Goal: Task Accomplishment & Management: Complete application form

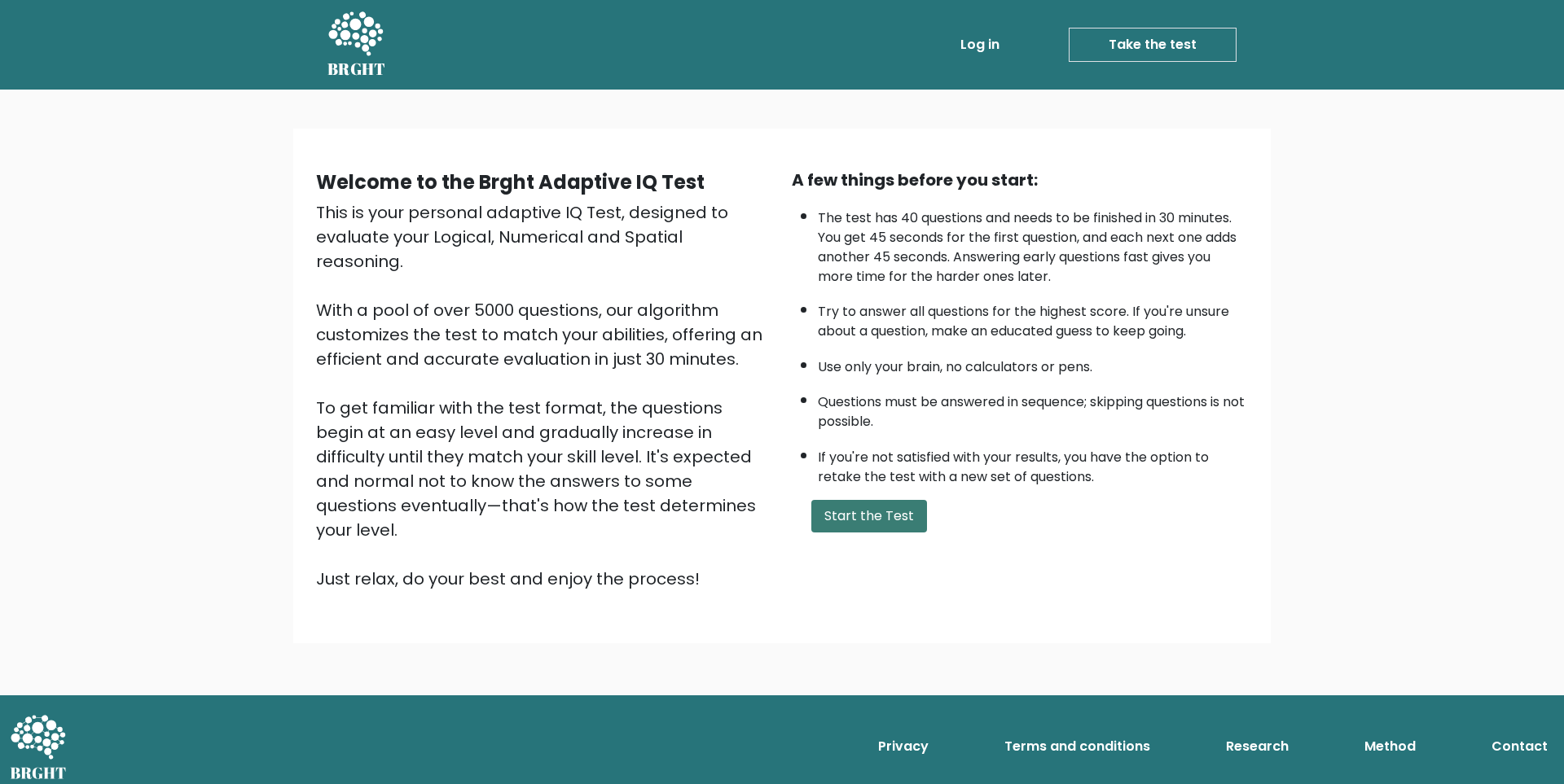
click at [863, 521] on button "Start the Test" at bounding box center [868, 516] width 116 height 33
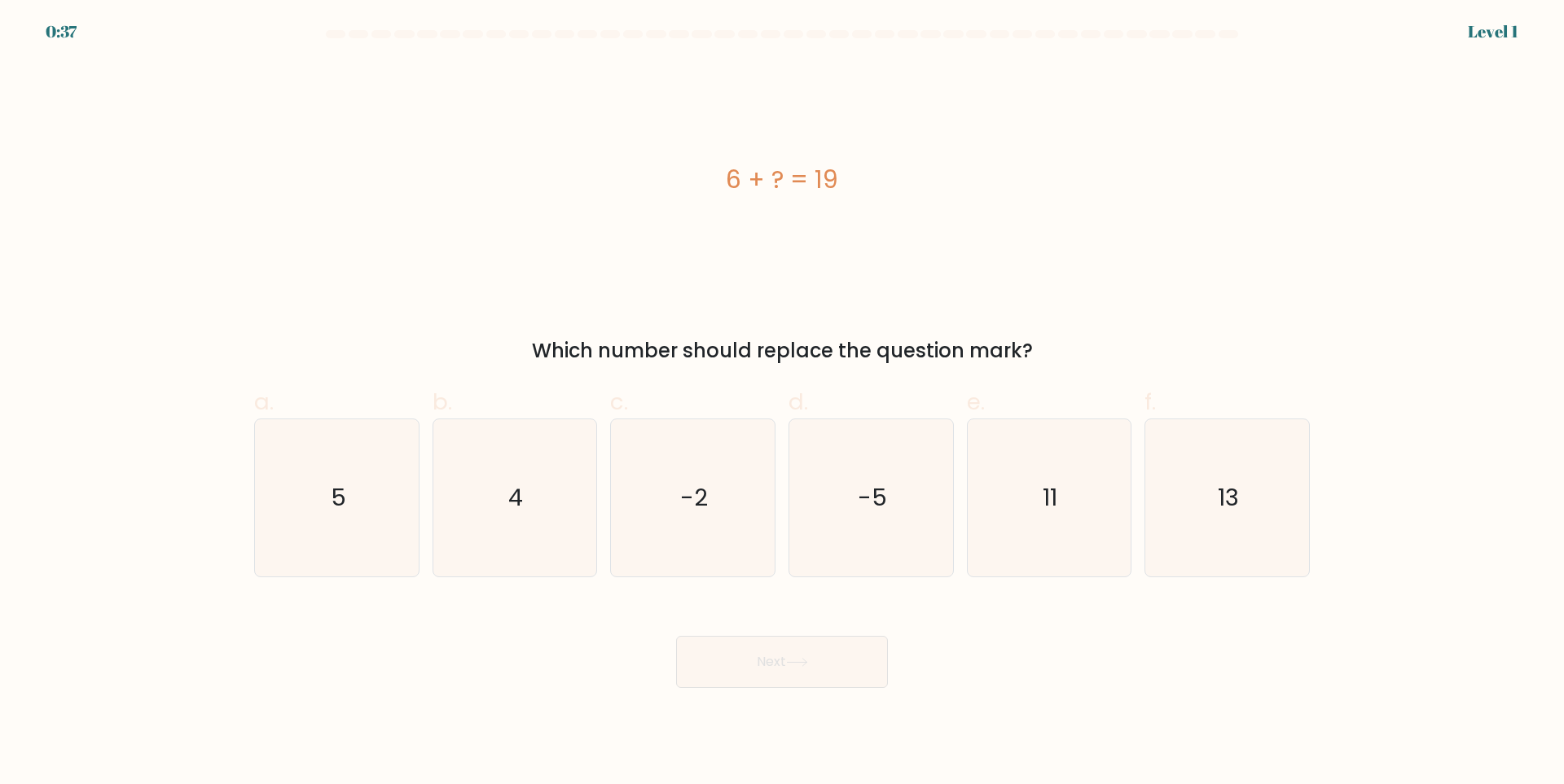
drag, startPoint x: 722, startPoint y: 171, endPoint x: 862, endPoint y: 179, distance: 140.2
click at [862, 179] on div "6 + ? = 19" at bounding box center [782, 179] width 1056 height 36
copy div "6 + ? = 19"
click at [1200, 491] on icon "13" at bounding box center [1227, 498] width 157 height 157
click at [782, 403] on input "f. 13" at bounding box center [782, 398] width 1 height 11
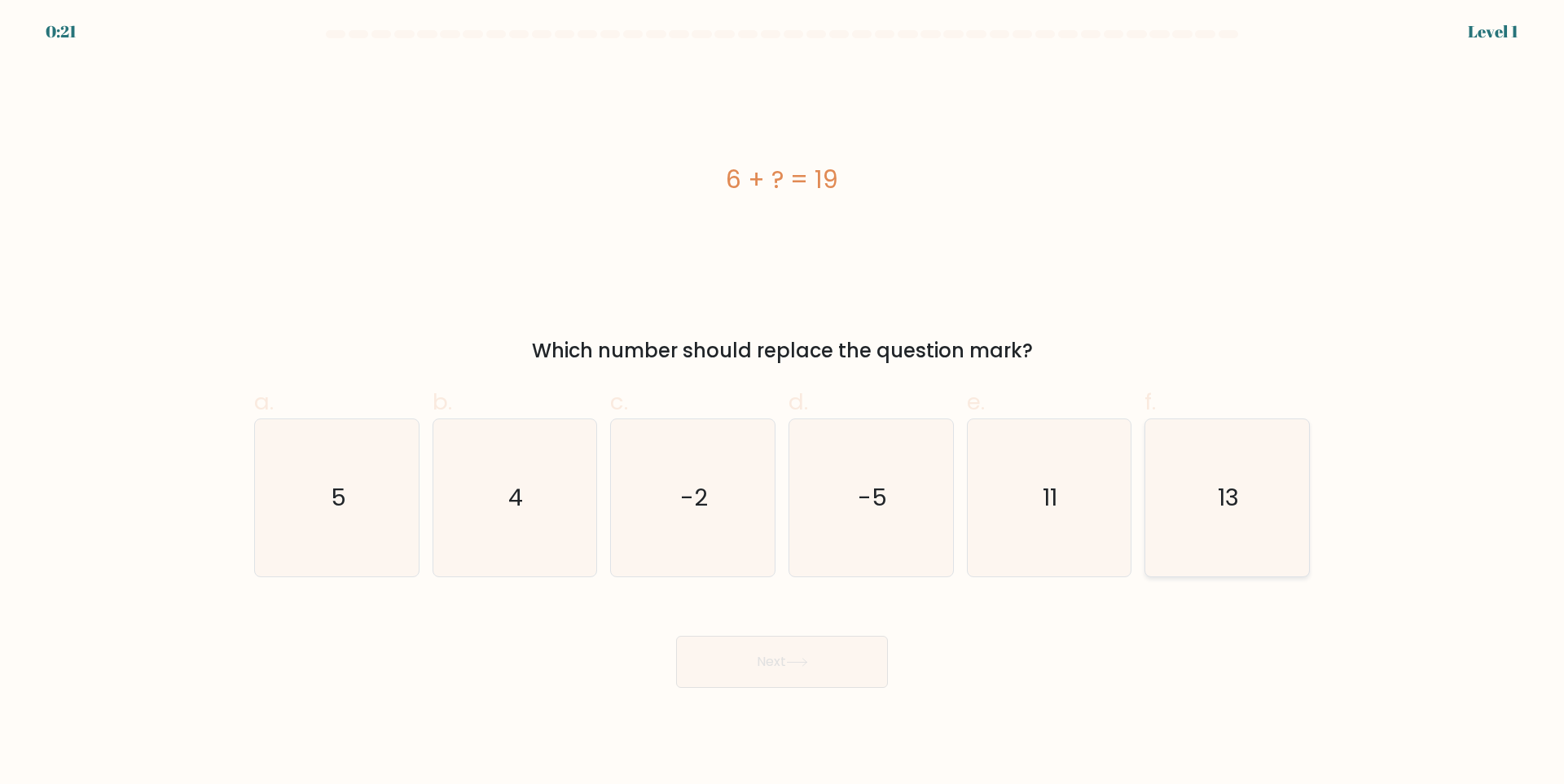
radio input "true"
click at [840, 658] on button "Next" at bounding box center [782, 661] width 211 height 52
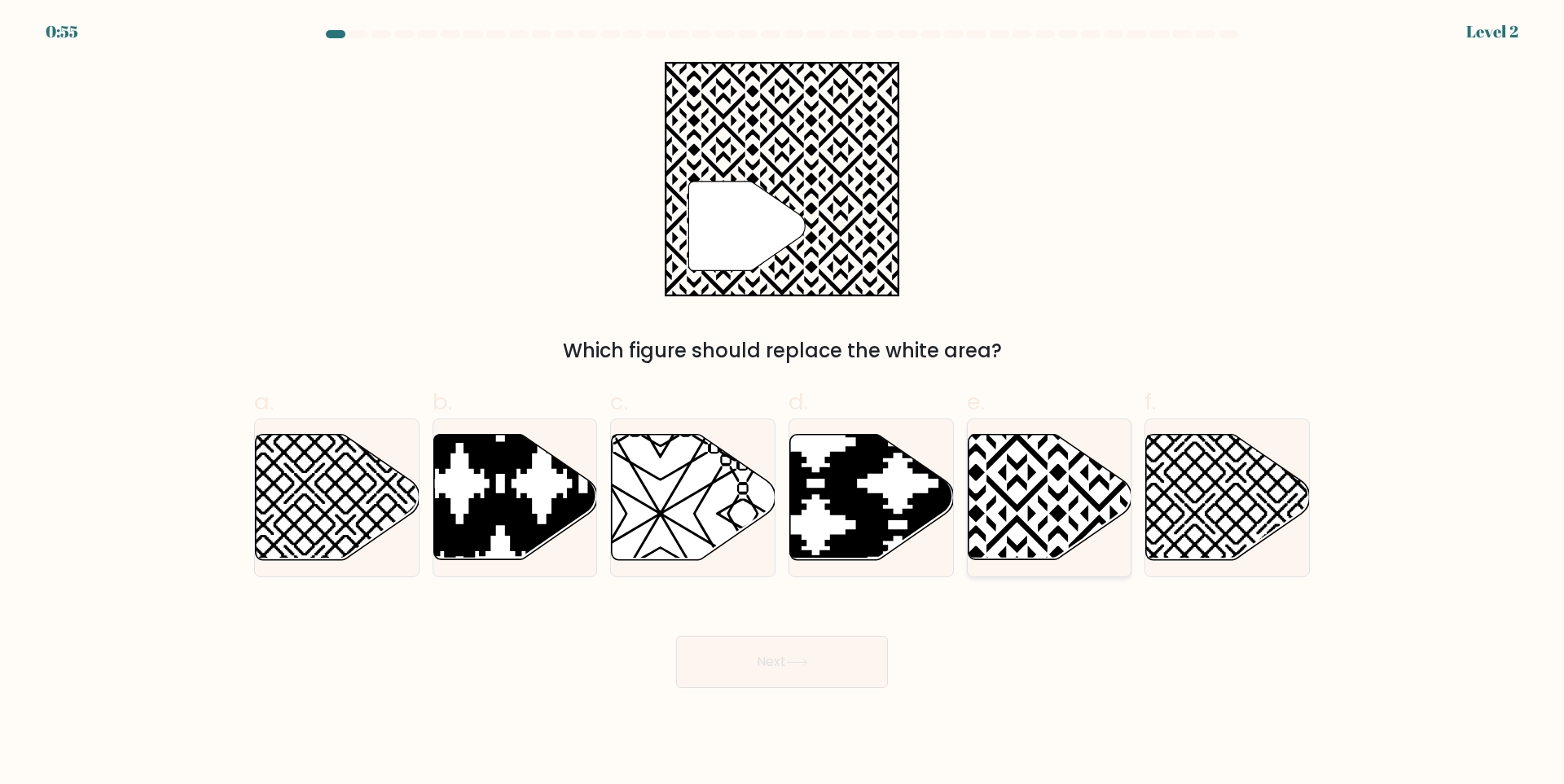
click at [1039, 509] on icon at bounding box center [1049, 498] width 164 height 126
click at [782, 403] on input "e." at bounding box center [782, 398] width 1 height 11
radio input "true"
click at [820, 646] on button "Next" at bounding box center [782, 661] width 211 height 52
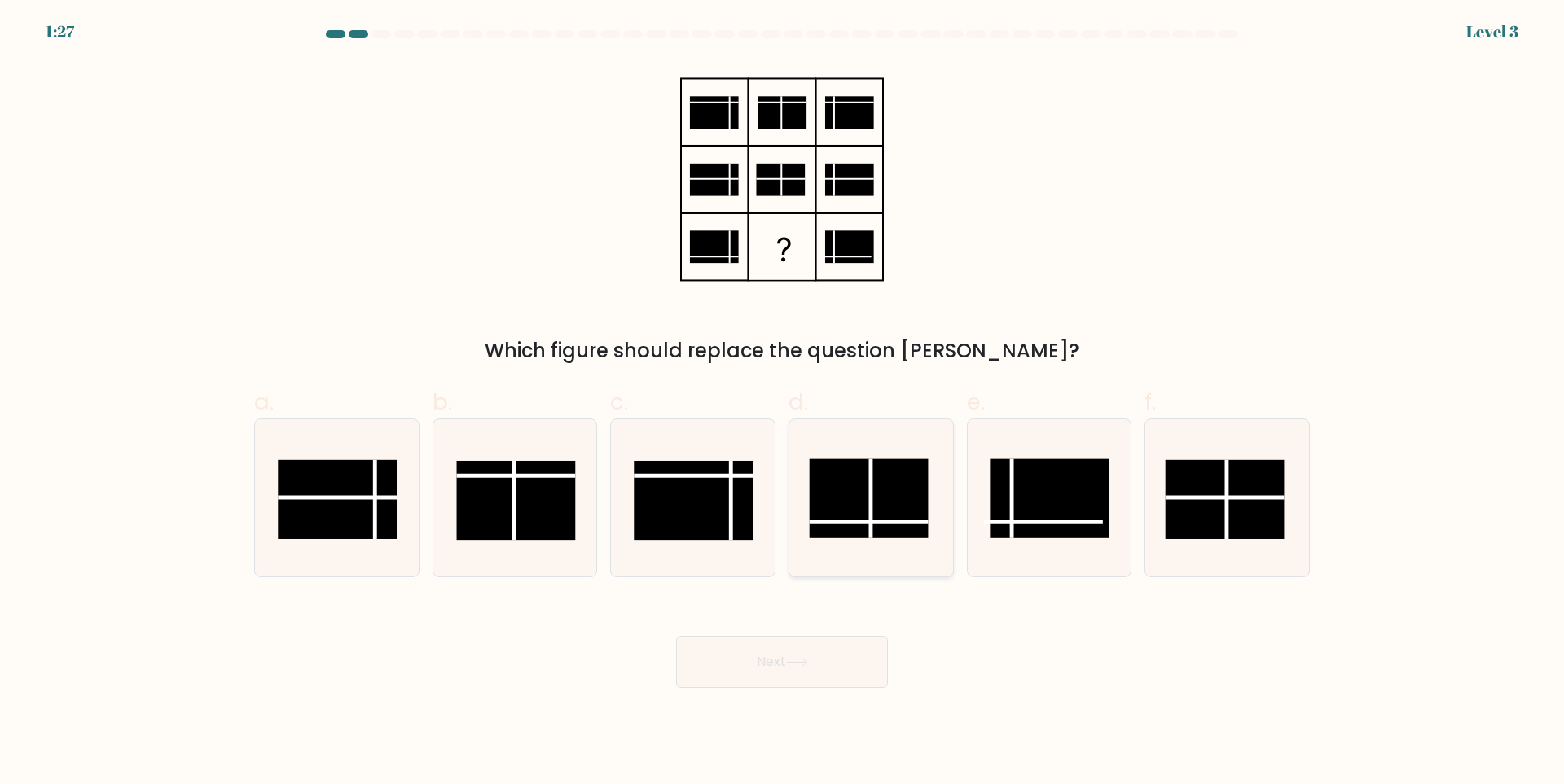
click at [879, 502] on rect at bounding box center [868, 499] width 118 height 79
click at [782, 403] on input "d." at bounding box center [782, 398] width 1 height 11
radio input "true"
click at [805, 637] on div "Next" at bounding box center [782, 642] width 1075 height 91
click at [800, 661] on icon at bounding box center [797, 662] width 22 height 9
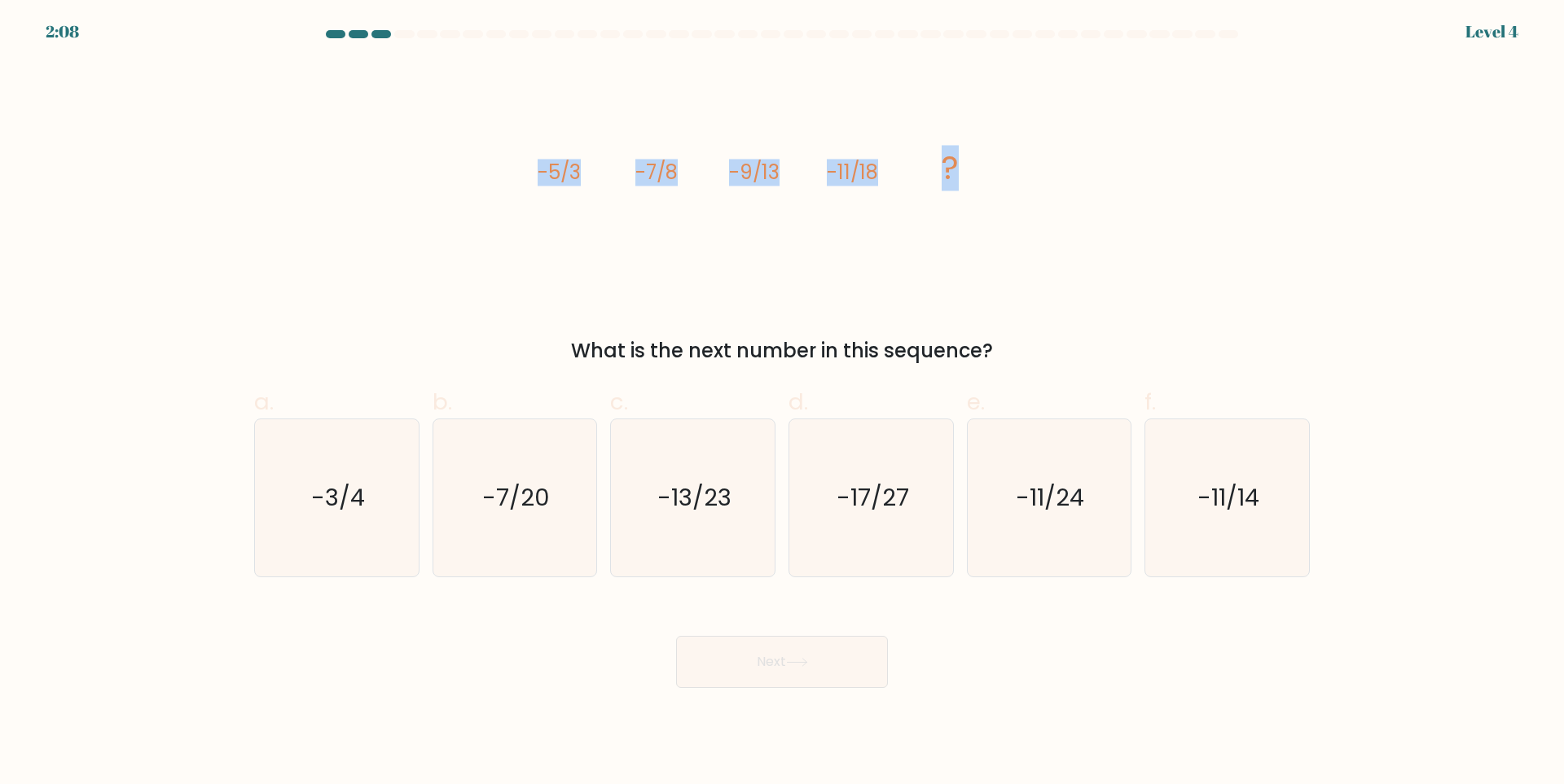
drag, startPoint x: 523, startPoint y: 160, endPoint x: 1007, endPoint y: 171, distance: 484.1
click at [1007, 171] on div "image/svg+xml -5/3 -7/8 -9/13 -11/18 ? What is the next number in this sequence?" at bounding box center [782, 214] width 1075 height 304
copy g "-5/3 -7/8 -9/13 -11/18 ?"
drag, startPoint x: 652, startPoint y: 573, endPoint x: 662, endPoint y: 578, distance: 11.2
click at [655, 571] on icon "-13/23" at bounding box center [693, 498] width 157 height 157
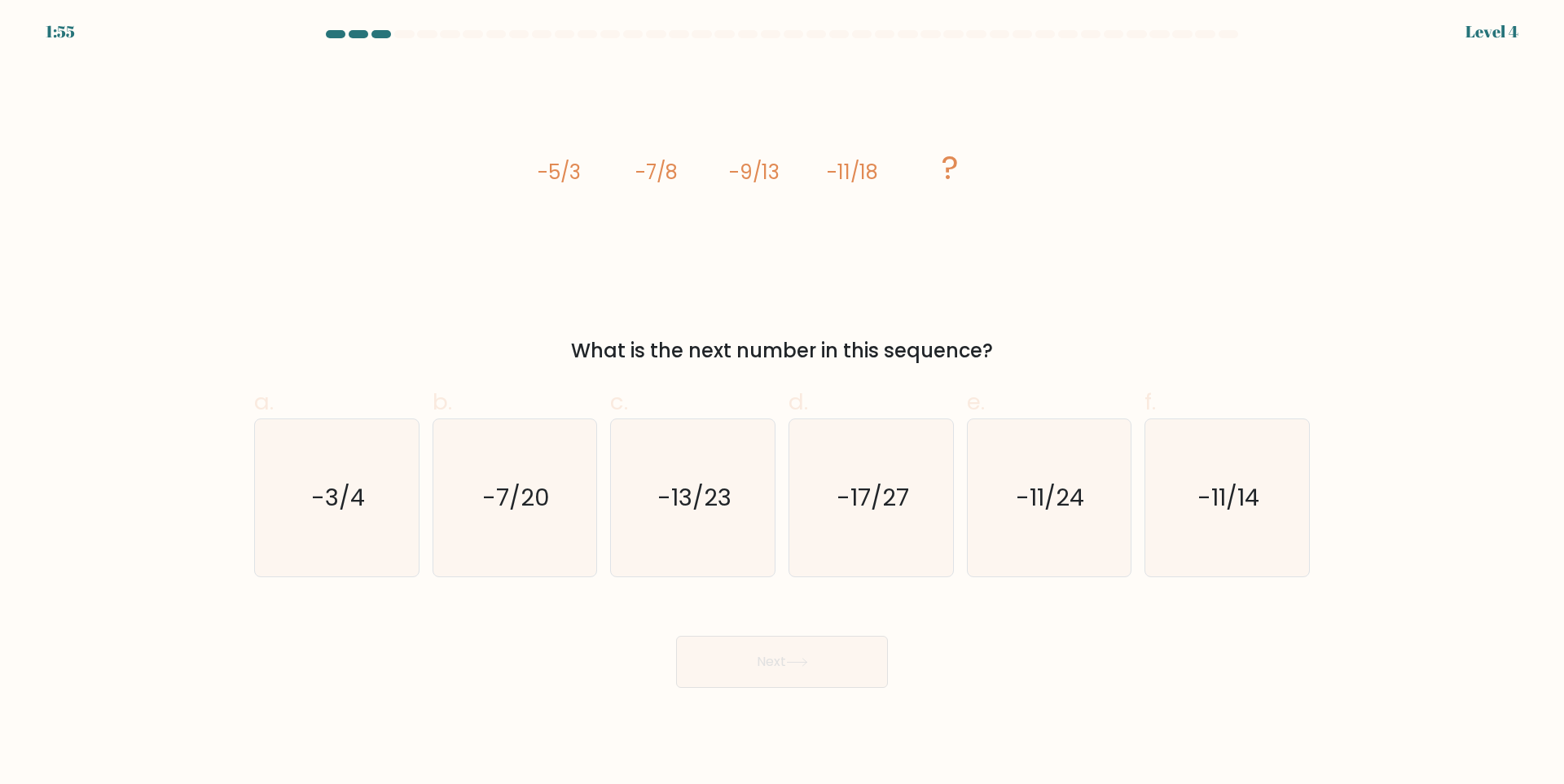
click at [782, 403] on input "c. -13/23" at bounding box center [782, 398] width 1 height 11
radio input "true"
click at [798, 676] on button "Next" at bounding box center [782, 661] width 211 height 52
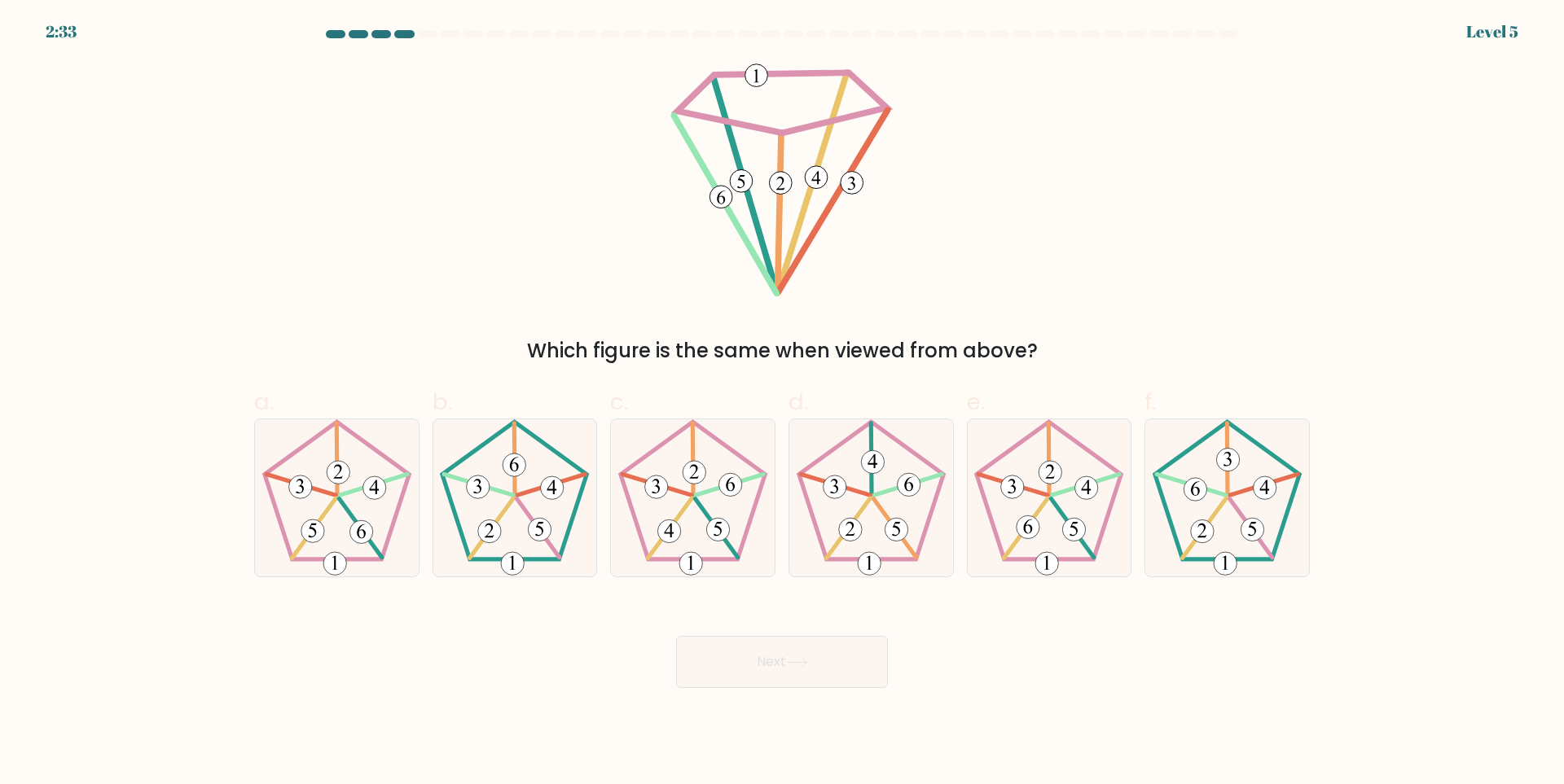
drag, startPoint x: 649, startPoint y: 54, endPoint x: 903, endPoint y: 278, distance: 338.7
click at [903, 278] on form at bounding box center [782, 359] width 1564 height 658
click at [729, 521] on icon at bounding box center [693, 498] width 157 height 157
click at [782, 403] on input "c." at bounding box center [782, 398] width 1 height 11
radio input "true"
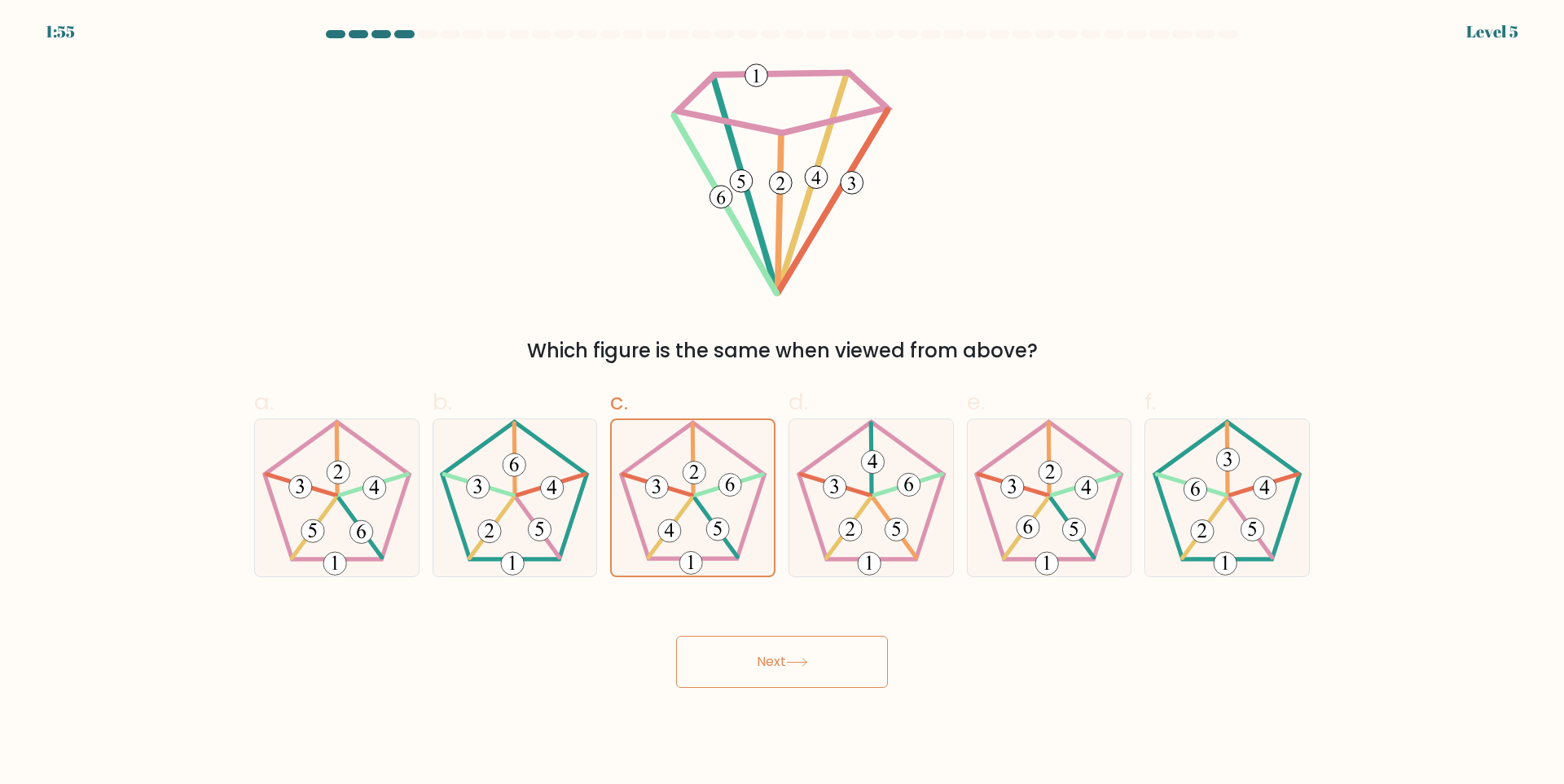
click at [808, 641] on button "Next" at bounding box center [782, 661] width 211 height 52
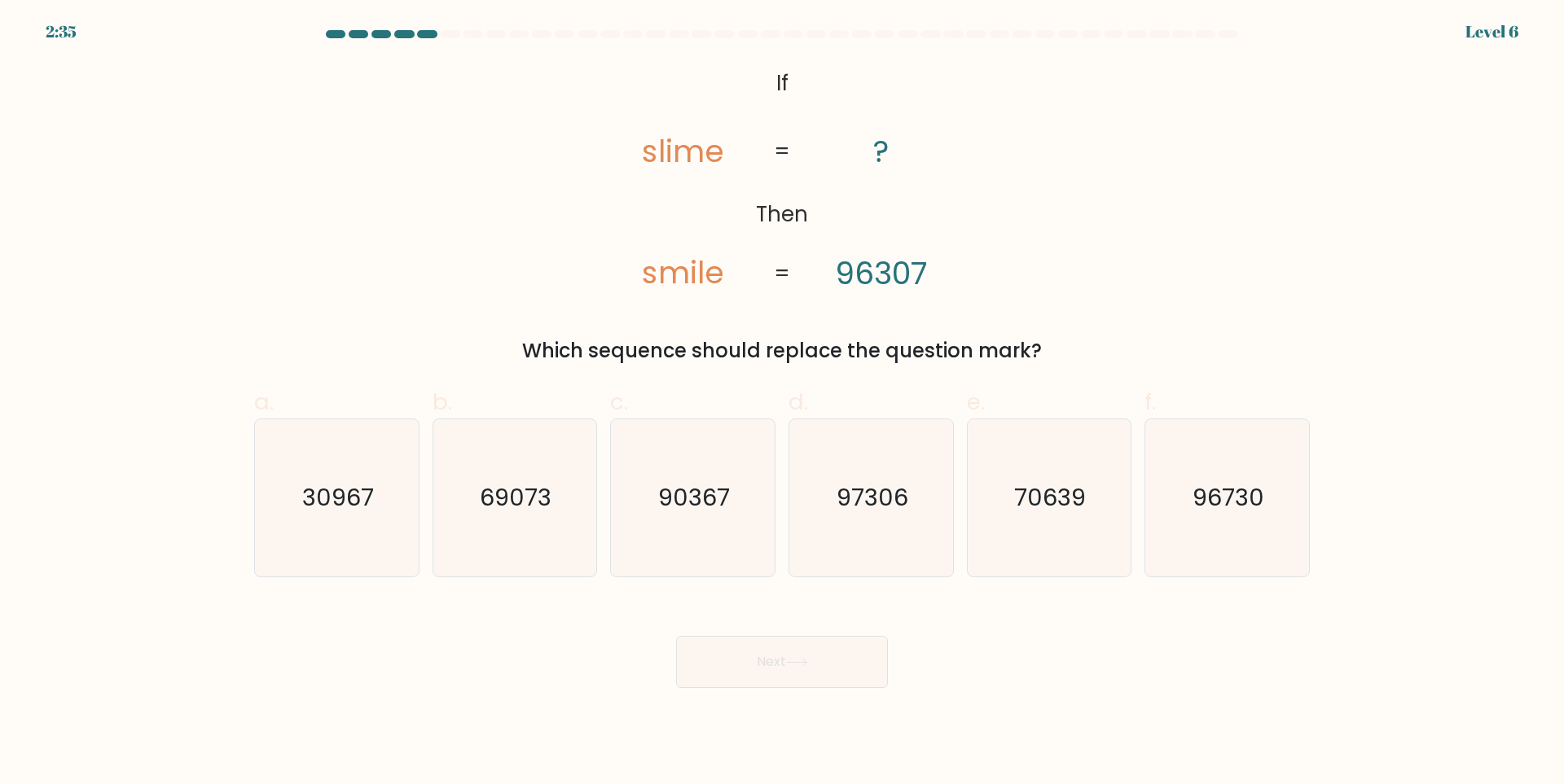
drag, startPoint x: 629, startPoint y: 28, endPoint x: 986, endPoint y: 289, distance: 442.2
click at [982, 293] on body "2:35 Level 6 If" at bounding box center [782, 392] width 1564 height 784
drag, startPoint x: 986, startPoint y: 289, endPoint x: 713, endPoint y: 140, distance: 311.0
click at [986, 287] on div "@import url('https://fonts.googleapis.com/css?family=Abril+Fatface:400,100,100i…" at bounding box center [782, 214] width 1075 height 304
click at [655, 103] on icon "@import url('https://fonts.googleapis.com/css?family=Abril+Fatface:400,100,100i…" at bounding box center [782, 179] width 382 height 235
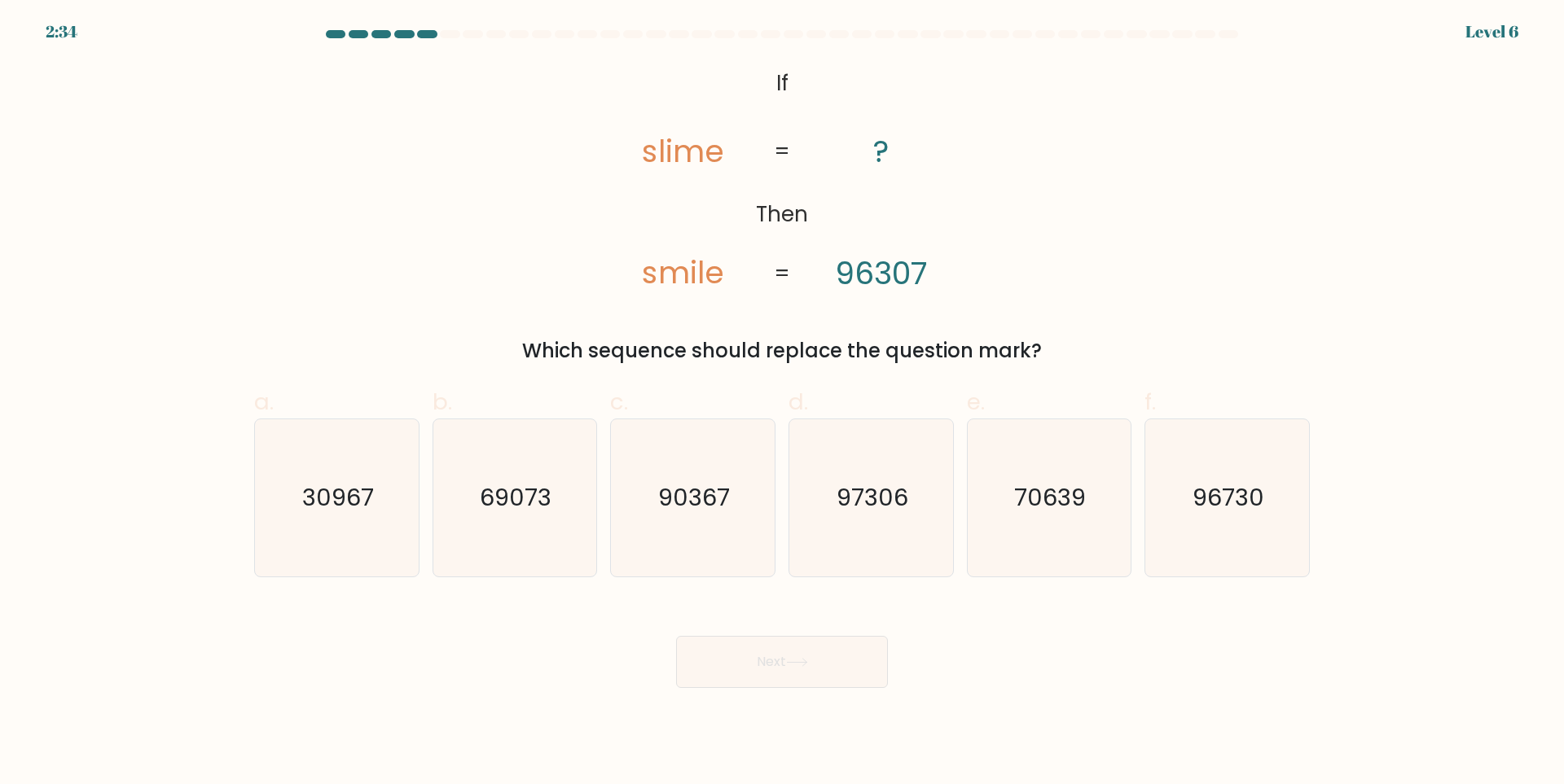
drag, startPoint x: 986, startPoint y: 354, endPoint x: 1103, endPoint y: 413, distance: 131.0
click at [988, 354] on div "Which sequence should replace the question mark?" at bounding box center [782, 350] width 1036 height 29
drag, startPoint x: 669, startPoint y: 71, endPoint x: 933, endPoint y: 285, distance: 339.8
click at [933, 285] on icon "@import url('https://fonts.googleapis.com/css?family=Abril+Fatface:400,100,100i…" at bounding box center [782, 179] width 382 height 235
click at [771, 56] on form "If ?" at bounding box center [782, 359] width 1564 height 658
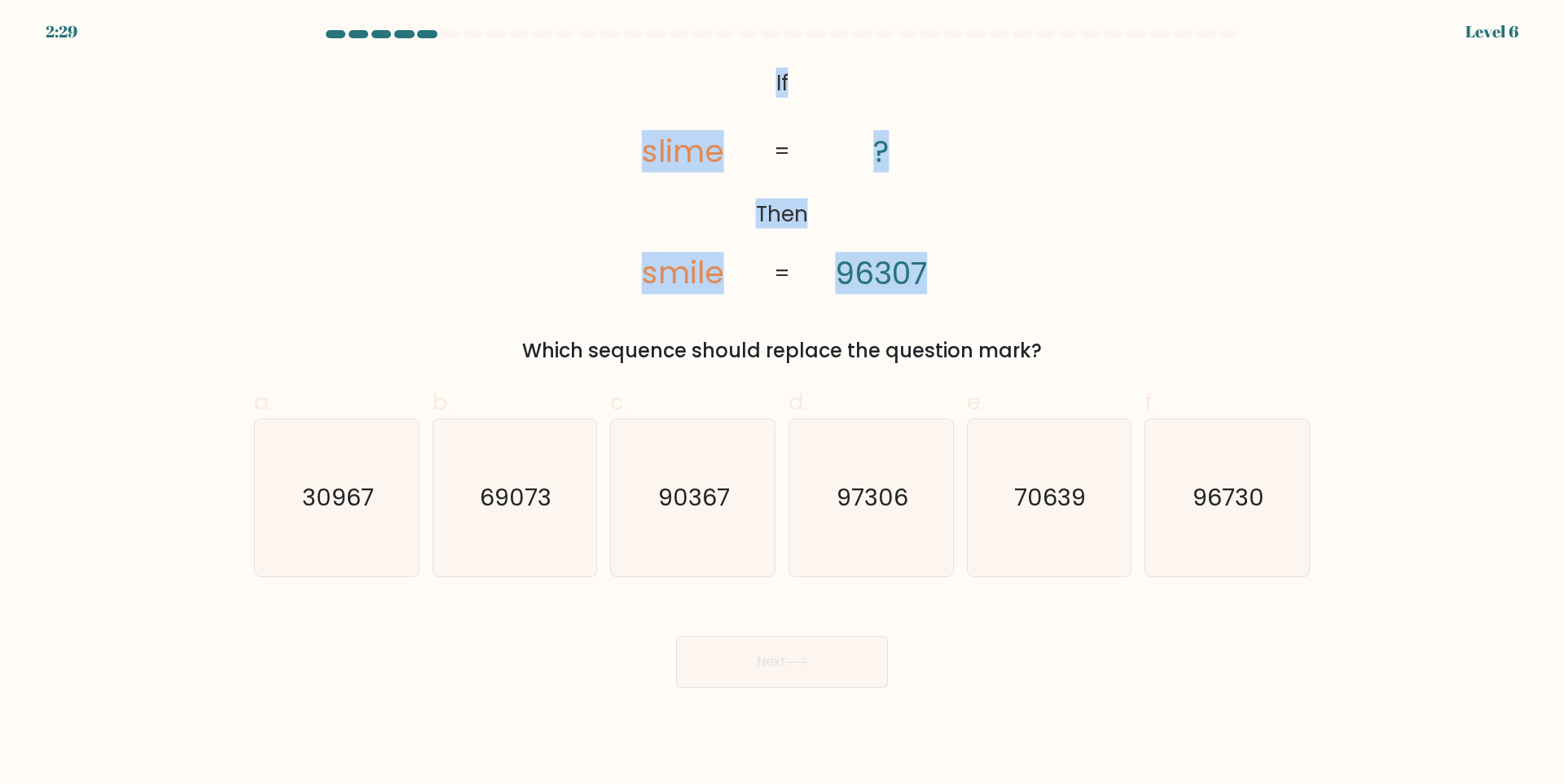
drag, startPoint x: 775, startPoint y: 80, endPoint x: 935, endPoint y: 277, distance: 253.8
click at [935, 277] on icon "@import url('https://fonts.googleapis.com/css?family=Abril+Fatface:400,100,100i…" at bounding box center [782, 179] width 382 height 235
copy icon "If Then slime smile ? 96307"
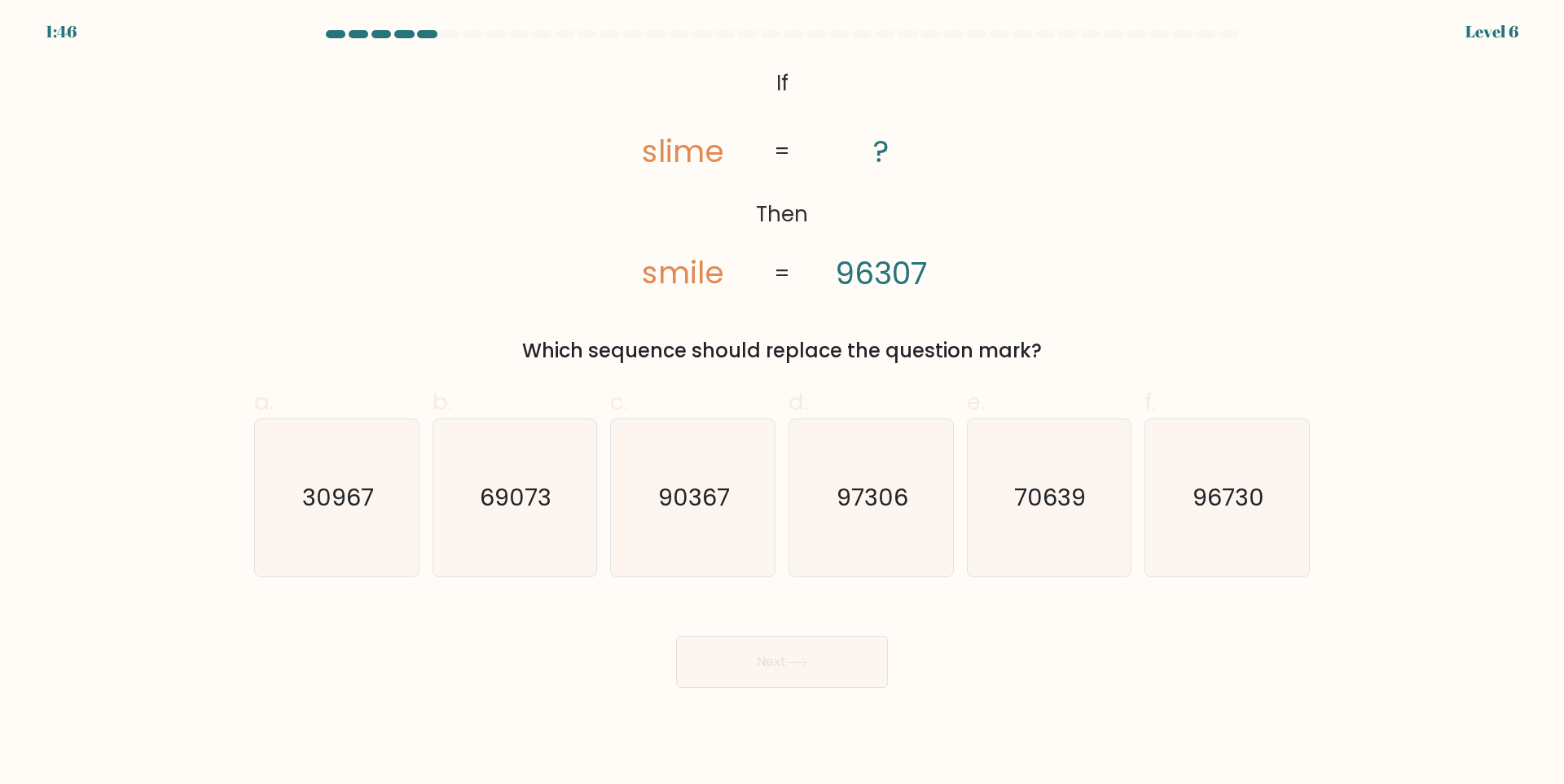
click at [555, 646] on div "Next" at bounding box center [782, 642] width 1075 height 91
click at [831, 129] on icon "@import url('https://fonts.googleapis.com/css?family=Abril+Fatface:400,100,100i…" at bounding box center [782, 179] width 382 height 235
drag, startPoint x: 862, startPoint y: 137, endPoint x: 900, endPoint y: 151, distance: 40.5
click at [900, 151] on icon "@import url('https://fonts.googleapis.com/css?family=Abril+Fatface:400,100,100i…" at bounding box center [782, 179] width 382 height 235
click at [775, 146] on tspan "=" at bounding box center [782, 152] width 16 height 30
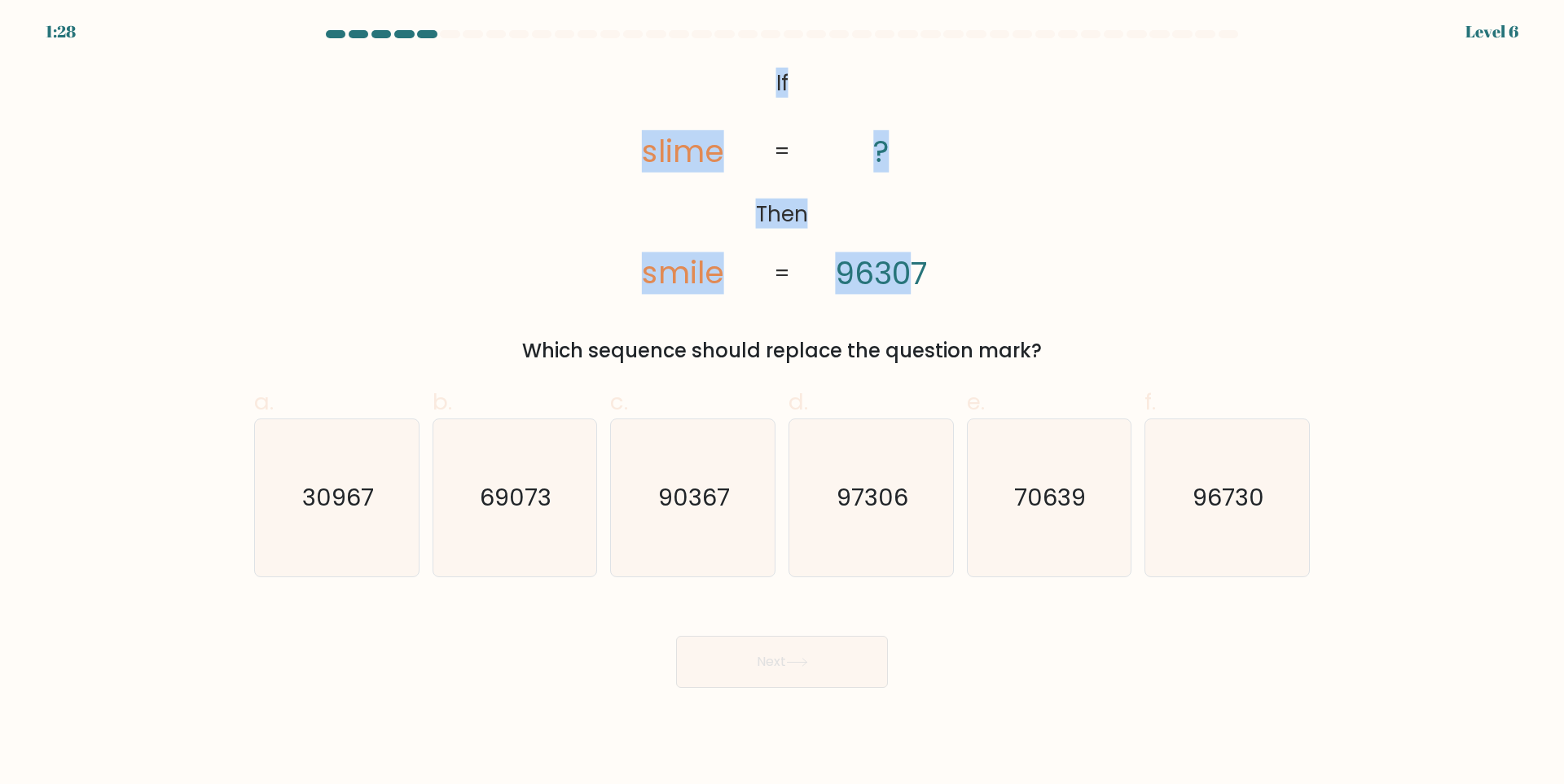
drag, startPoint x: 768, startPoint y: 78, endPoint x: 917, endPoint y: 217, distance: 203.8
click at [917, 217] on icon "@import url('https://fonts.googleapis.com/css?family=Abril+Fatface:400,100,100i…" at bounding box center [782, 179] width 382 height 235
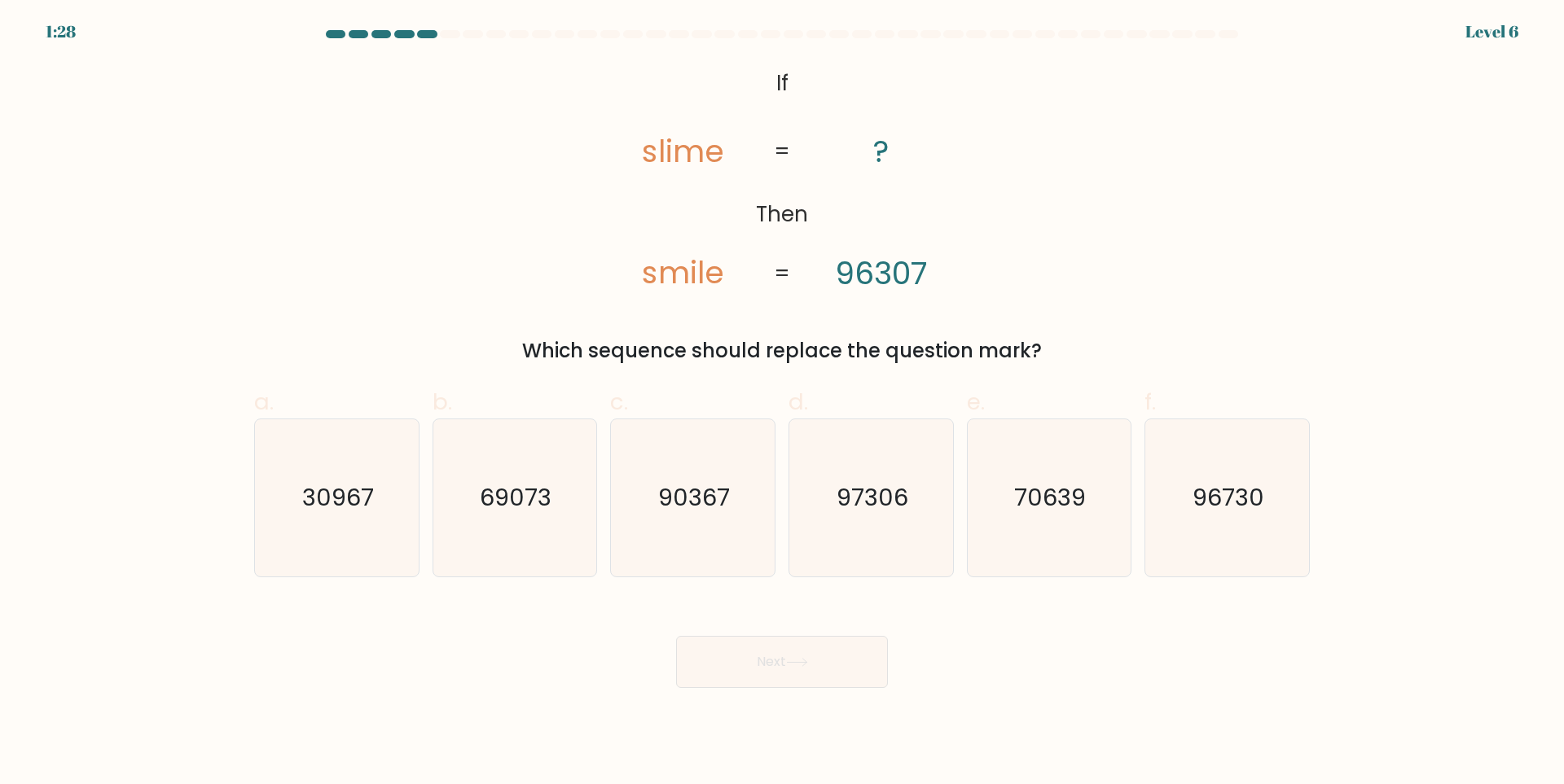
click at [923, 218] on icon "@import url('https://fonts.googleapis.com/css?family=Abril+Fatface:400,100,100i…" at bounding box center [782, 179] width 382 height 235
click at [796, 202] on tspan "Then" at bounding box center [782, 214] width 52 height 30
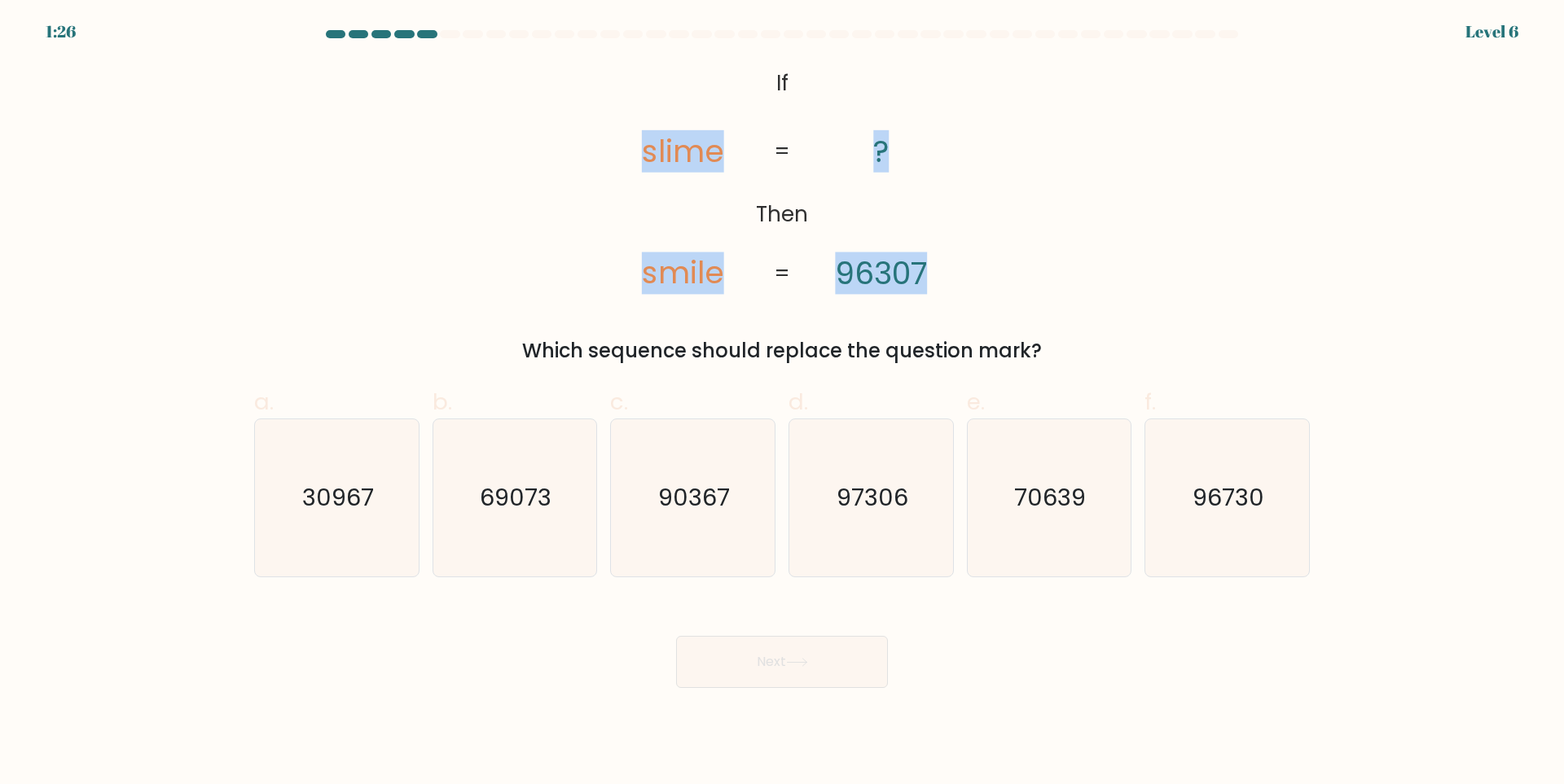
drag, startPoint x: 631, startPoint y: 146, endPoint x: 996, endPoint y: 284, distance: 390.2
click at [996, 284] on div "@import url('https://fonts.googleapis.com/css?family=Abril+Fatface:400,100,100i…" at bounding box center [782, 214] width 1075 height 304
copy icon "slime smile ? 96307"
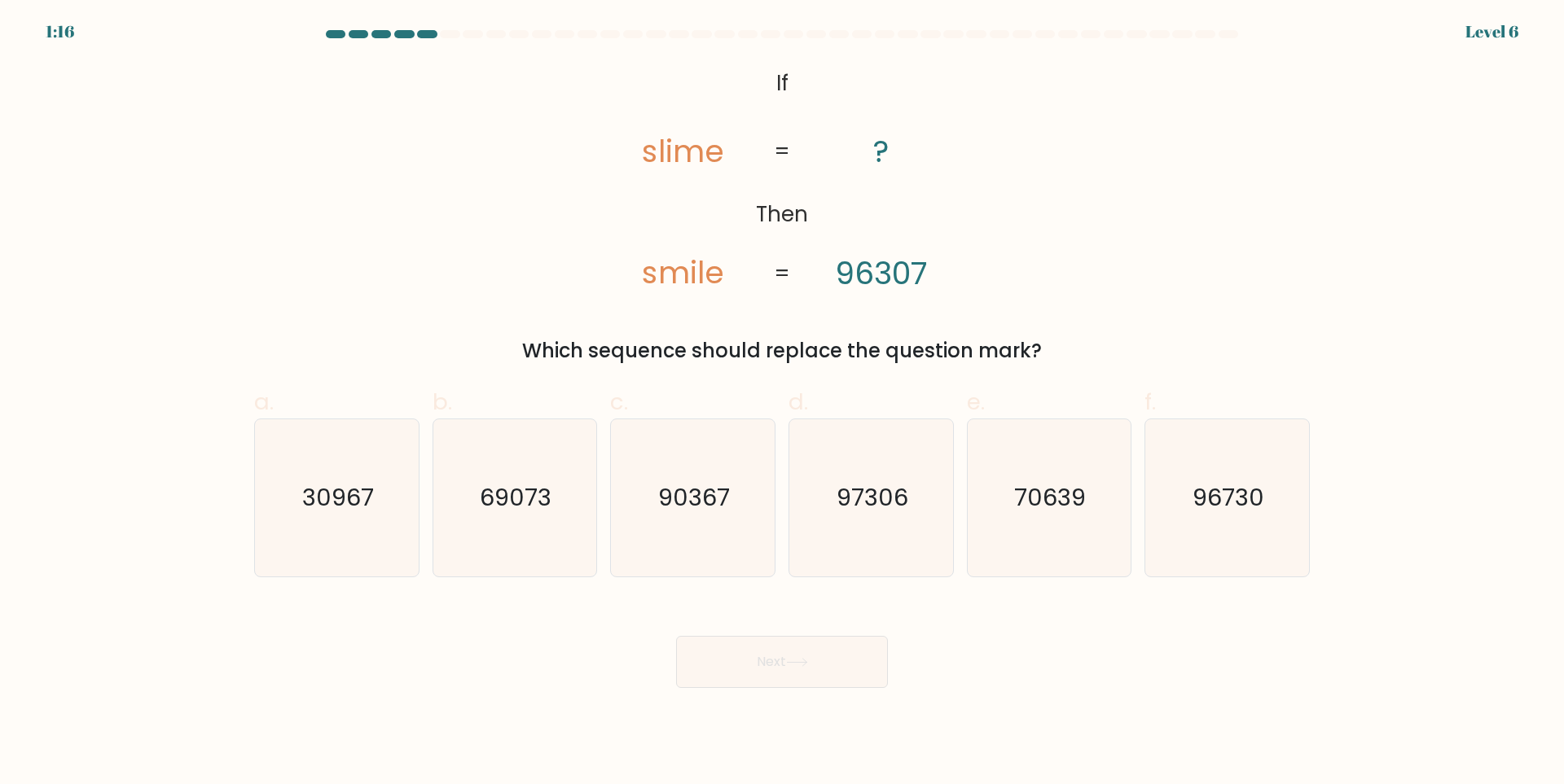
click at [893, 342] on div "Which sequence should replace the question mark?" at bounding box center [782, 350] width 1036 height 29
click at [730, 465] on icon "90367" at bounding box center [693, 498] width 157 height 157
click at [782, 403] on input "c. 90367" at bounding box center [782, 398] width 1 height 11
radio input "true"
click at [834, 674] on button "Next" at bounding box center [782, 661] width 211 height 52
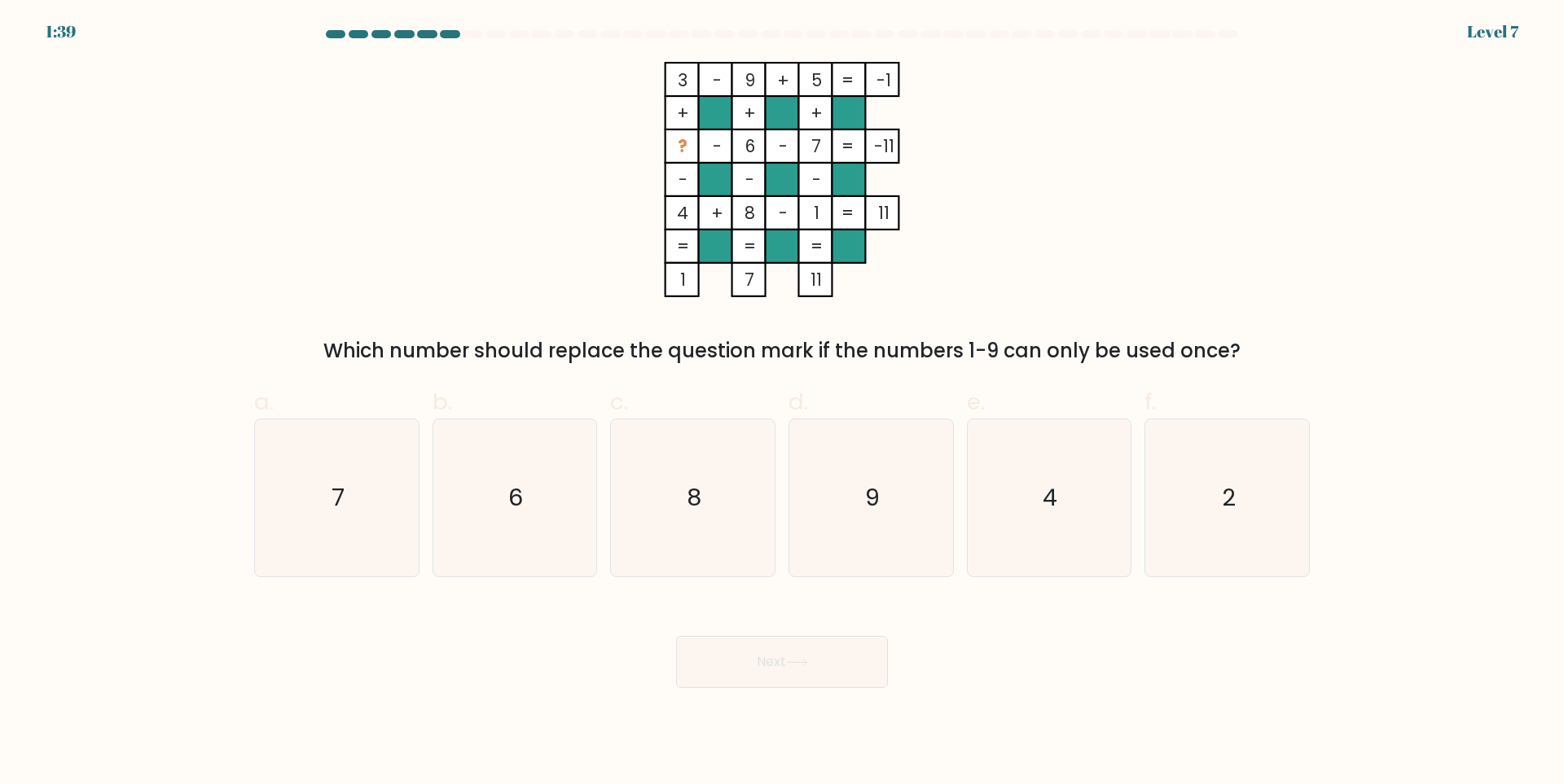
drag, startPoint x: 677, startPoint y: 78, endPoint x: 889, endPoint y: 293, distance: 301.9
click at [888, 293] on icon "3 - 9 + 5 -1 + + + ? - 6 - 7 -11 - - - 4 + 8 - 1 = 11 = = = = 1 7 11 =" at bounding box center [782, 179] width 489 height 235
copy icon "3 - 9 + 5 -1 + + + ? - 6 - 7 -11 - - - 4 + 8 - 1 = 11 = = = = 1 7 11"
click at [1055, 643] on div "Next" at bounding box center [782, 642] width 1075 height 91
drag, startPoint x: 1286, startPoint y: 482, endPoint x: 1275, endPoint y: 486, distance: 11.7
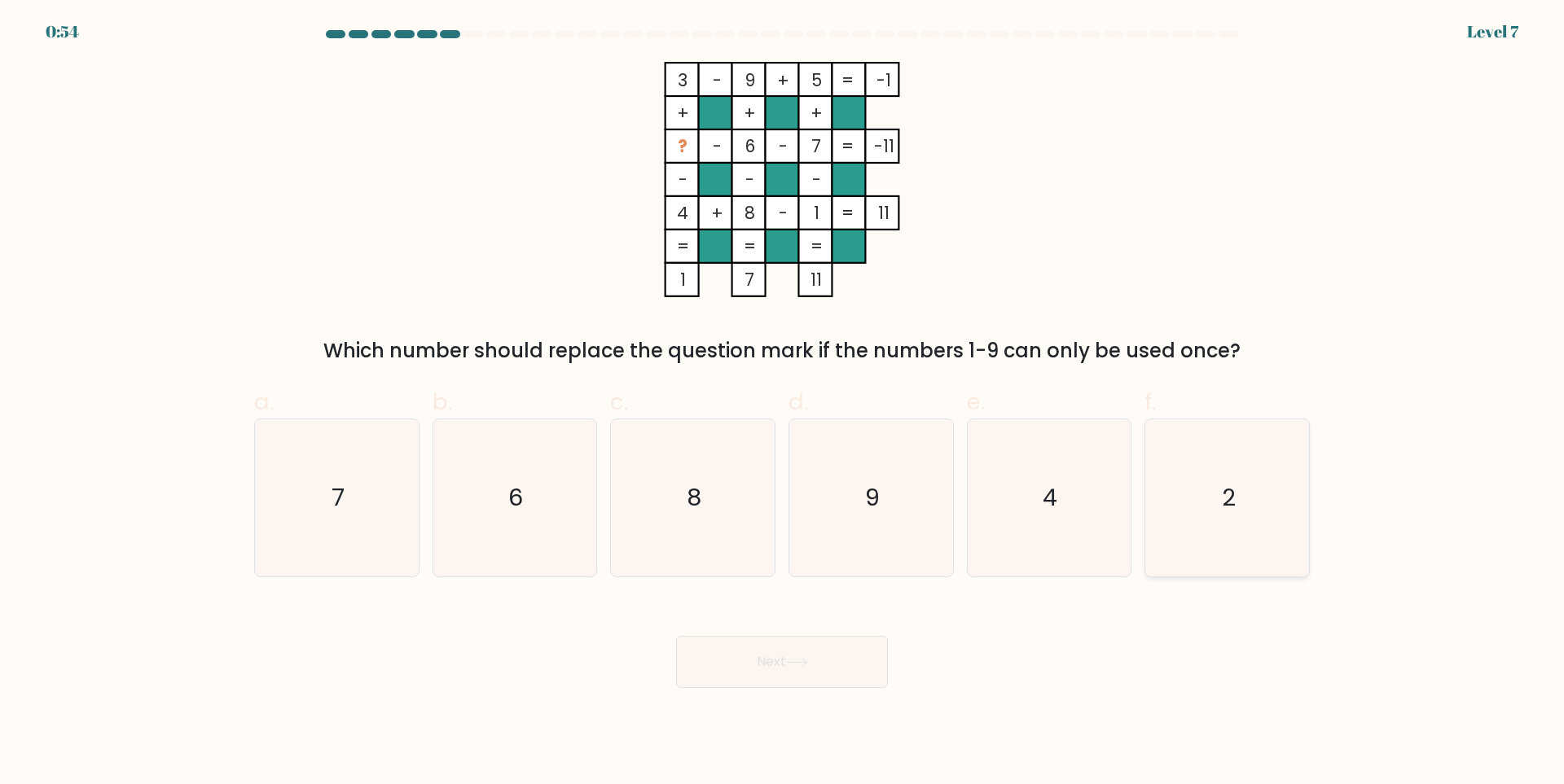
click at [1287, 482] on icon "2" at bounding box center [1227, 498] width 157 height 157
click at [782, 403] on input "f. 2" at bounding box center [782, 398] width 1 height 11
radio input "true"
click at [744, 675] on button "Next" at bounding box center [782, 661] width 211 height 52
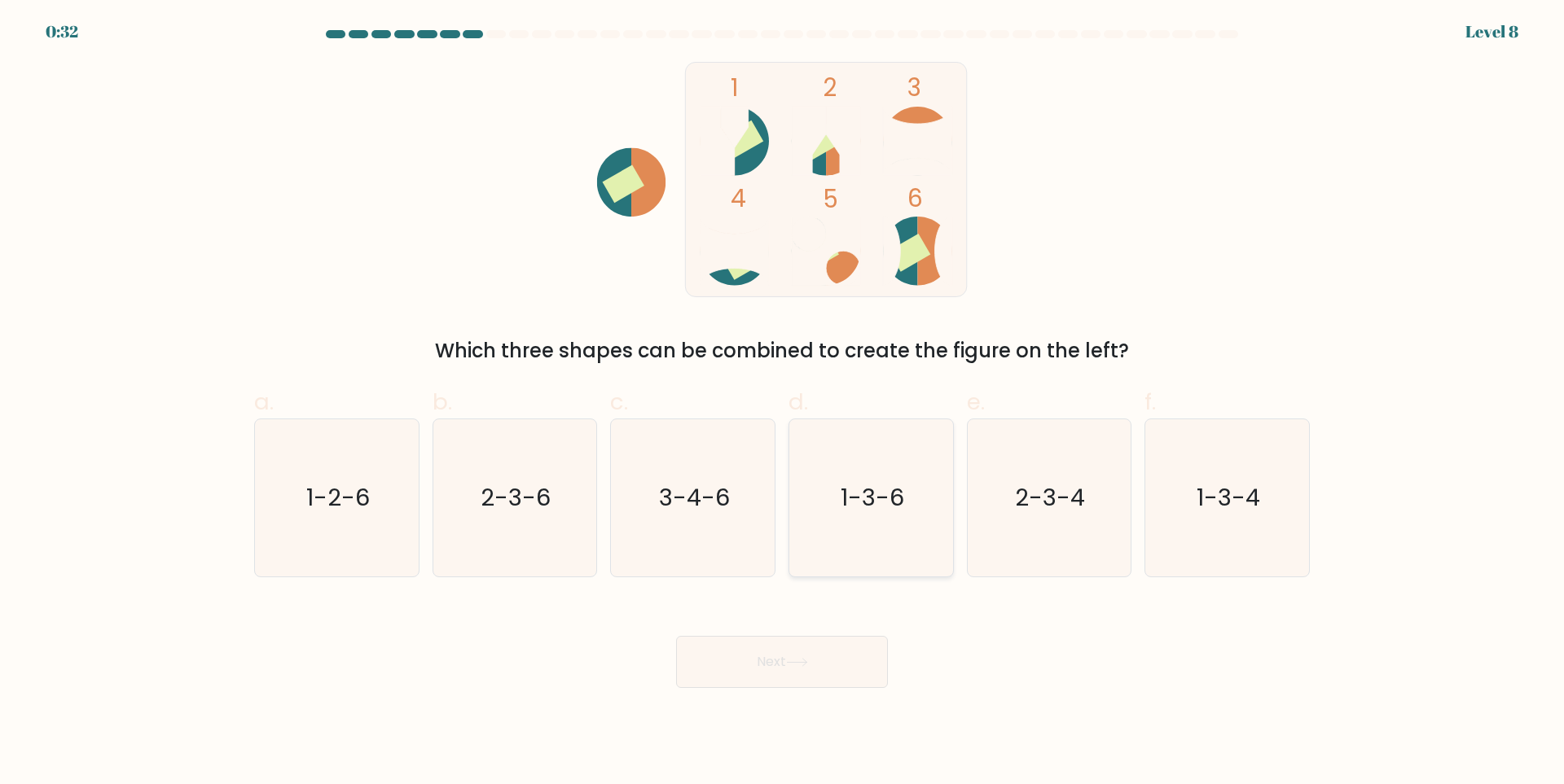
click at [853, 474] on icon "1-3-6" at bounding box center [871, 498] width 157 height 157
click at [782, 403] on input "d. 1-3-6" at bounding box center [782, 398] width 1 height 11
radio input "true"
drag, startPoint x: 857, startPoint y: 645, endPoint x: 850, endPoint y: 650, distance: 8.6
click at [851, 647] on button "Next" at bounding box center [782, 661] width 211 height 52
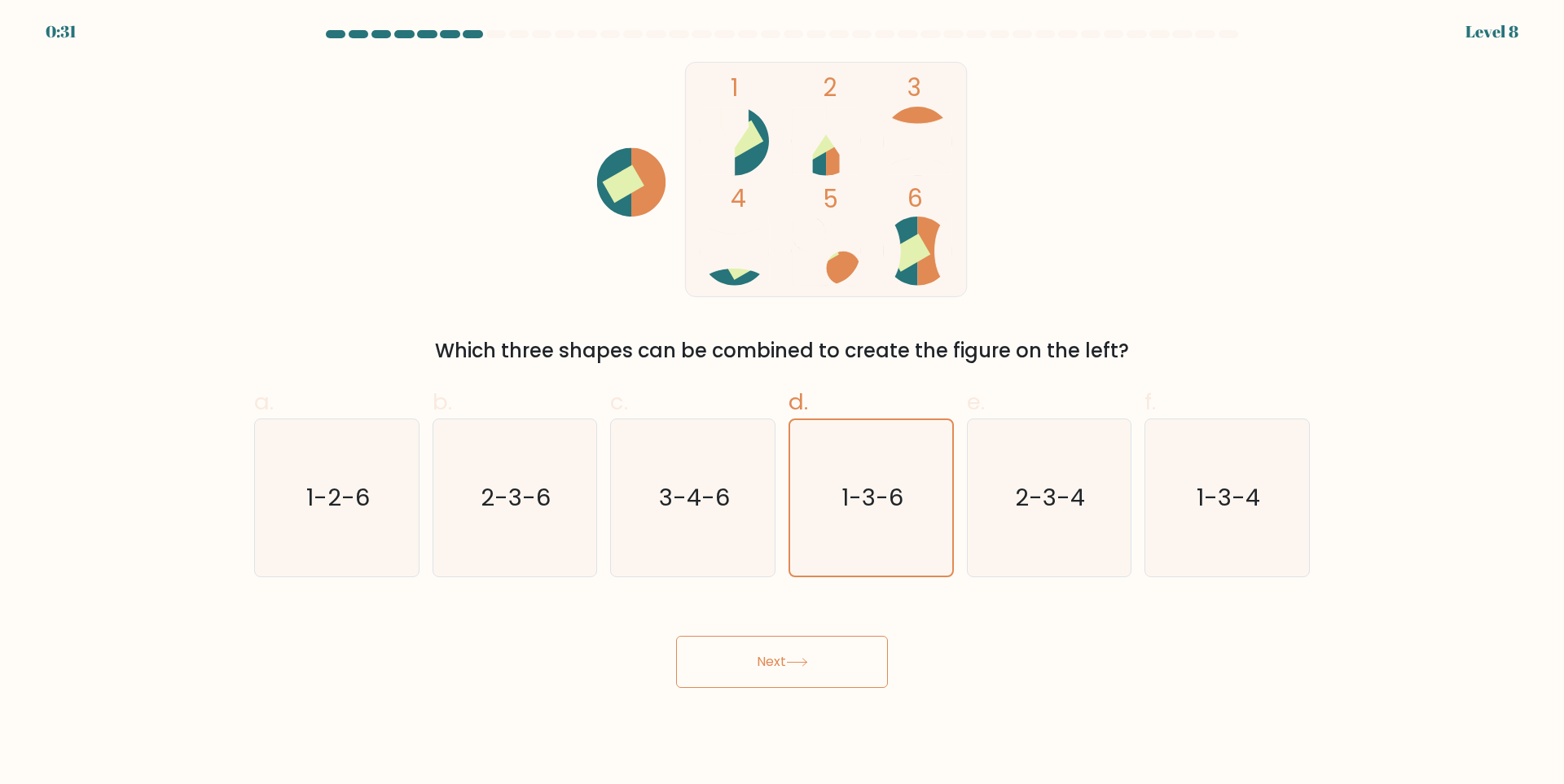
click at [839, 658] on button "Next" at bounding box center [782, 661] width 211 height 52
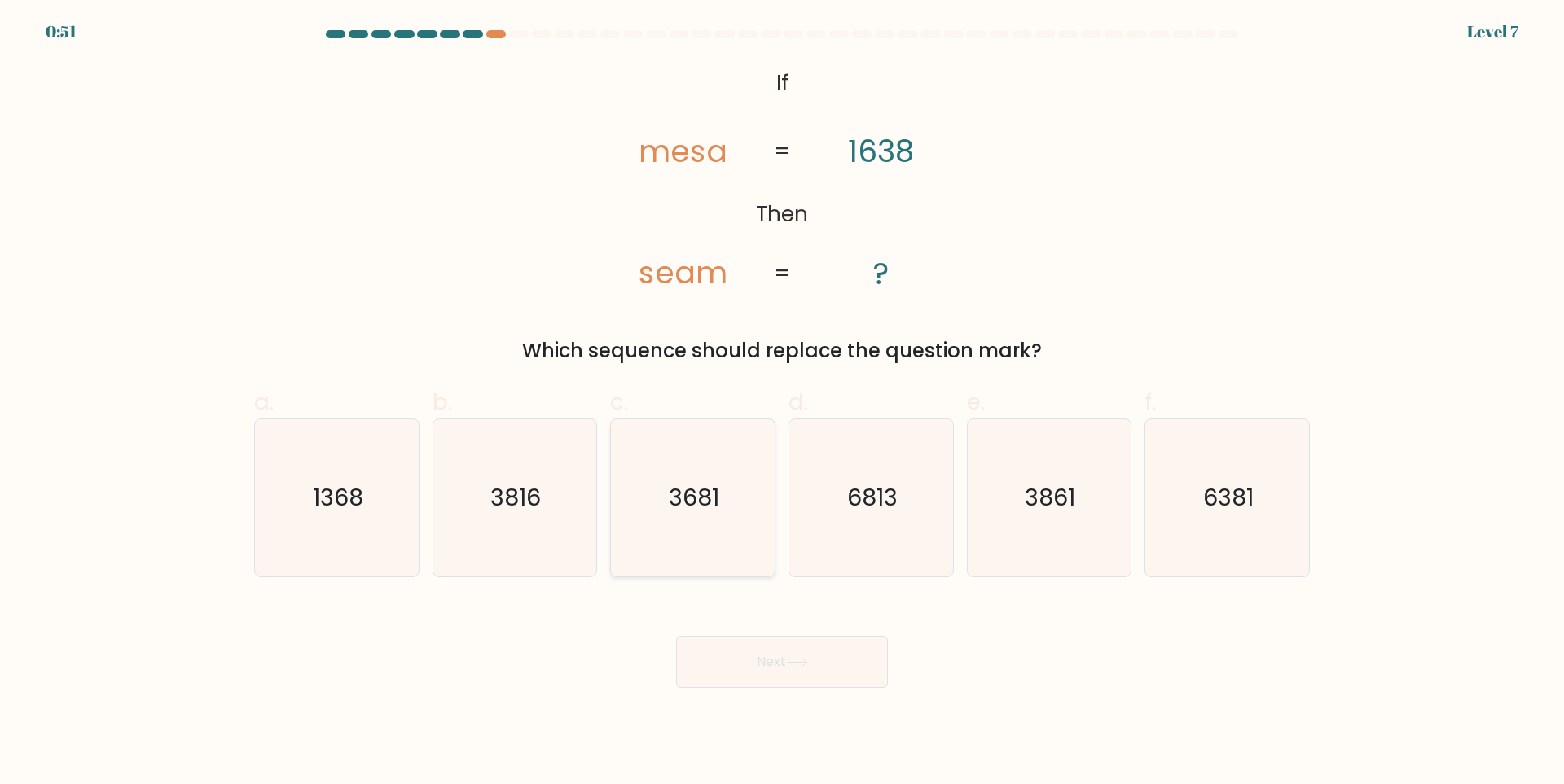
click at [691, 521] on icon "3681" at bounding box center [693, 498] width 157 height 157
click at [782, 403] on input "c. 3681" at bounding box center [782, 398] width 1 height 11
radio input "true"
click at [782, 652] on button "Next" at bounding box center [782, 661] width 211 height 52
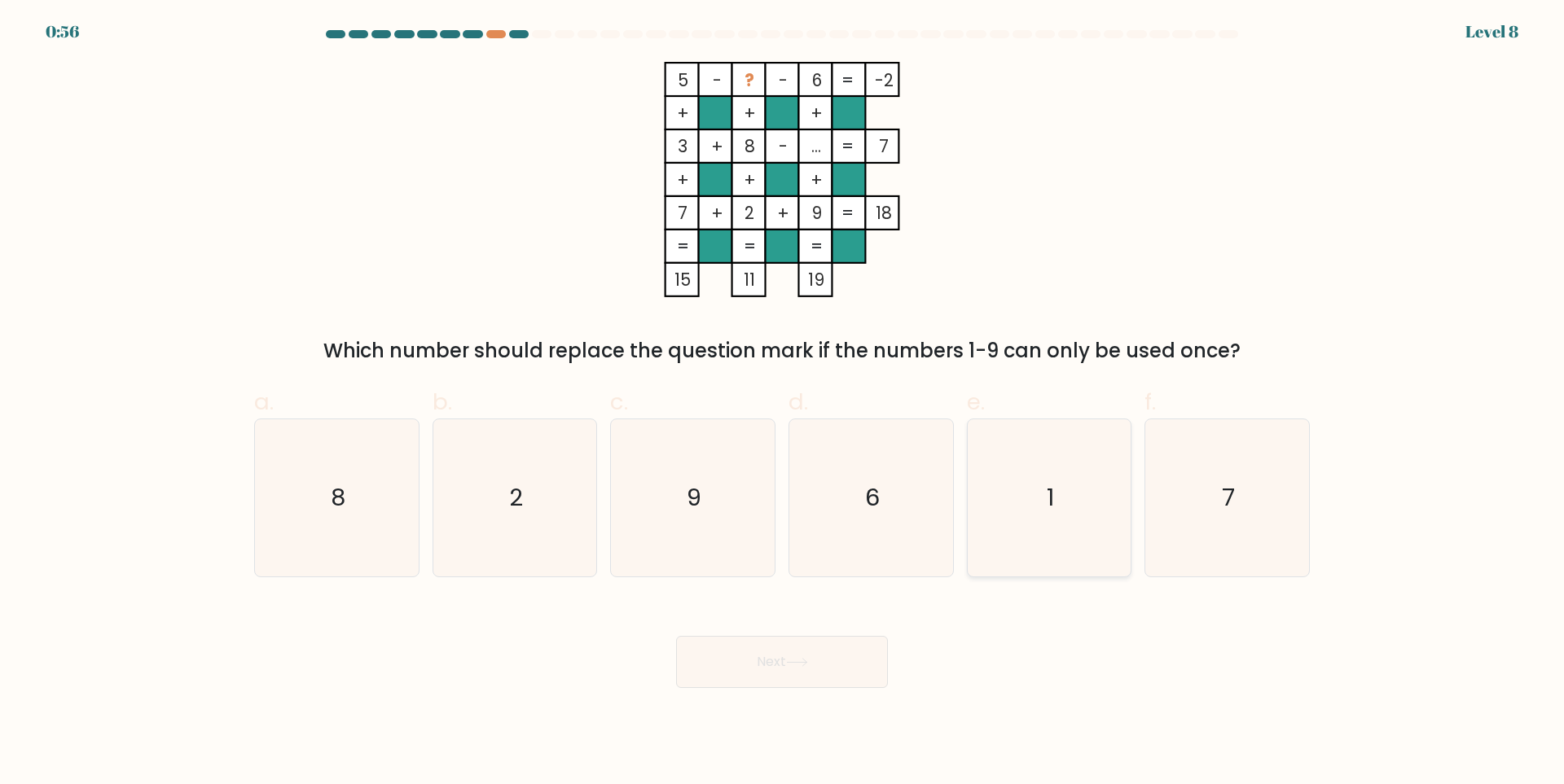
click at [1057, 481] on icon "1" at bounding box center [1049, 498] width 157 height 157
click at [782, 403] on input "e. 1" at bounding box center [782, 398] width 1 height 11
radio input "true"
click at [808, 661] on icon at bounding box center [797, 662] width 22 height 9
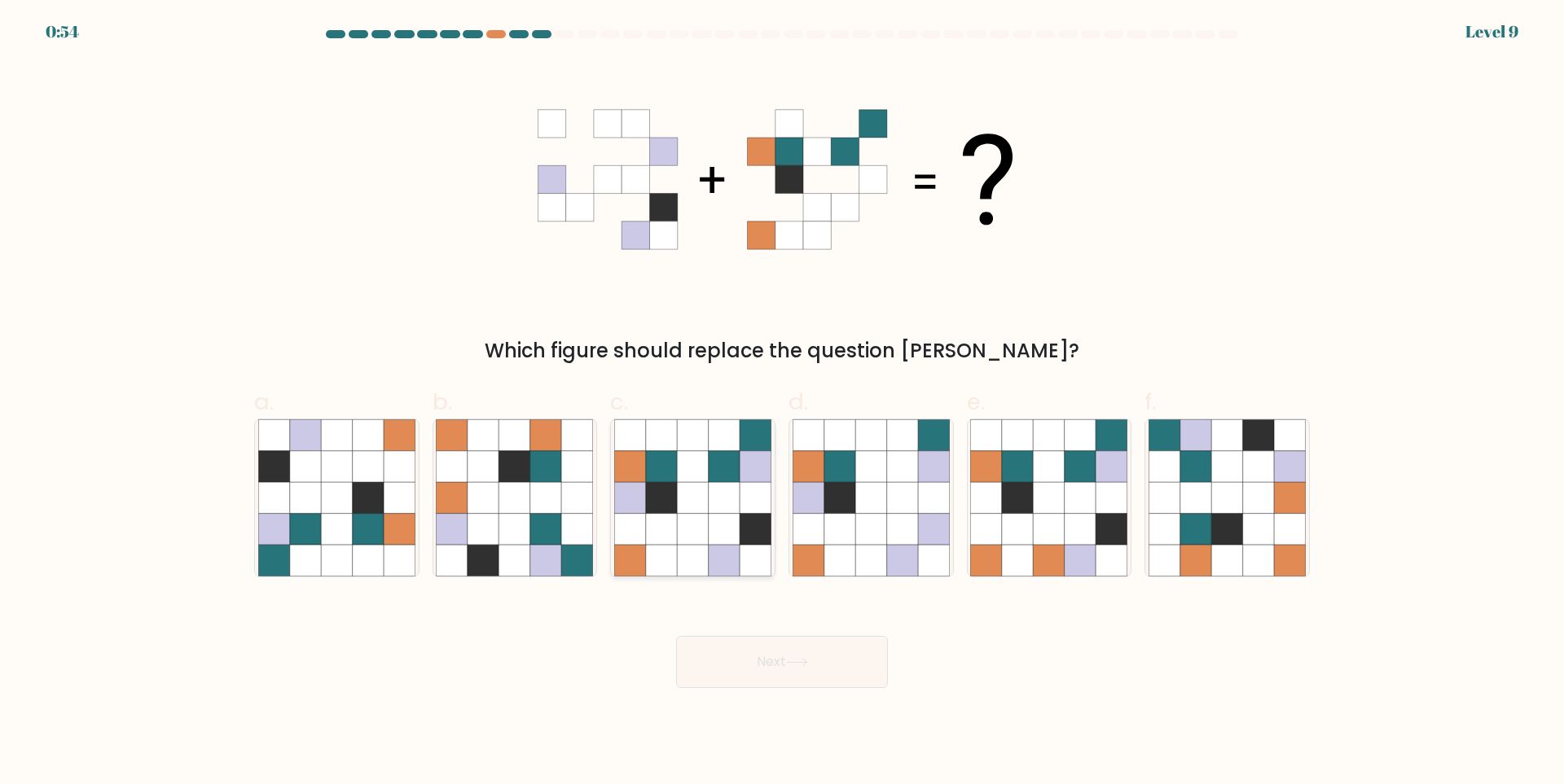
click at [709, 511] on icon at bounding box center [723, 497] width 31 height 31
click at [782, 403] on input "c." at bounding box center [782, 398] width 1 height 11
radio input "true"
drag, startPoint x: 788, startPoint y: 660, endPoint x: 790, endPoint y: 652, distance: 8.2
click at [787, 660] on button "Next" at bounding box center [782, 661] width 211 height 52
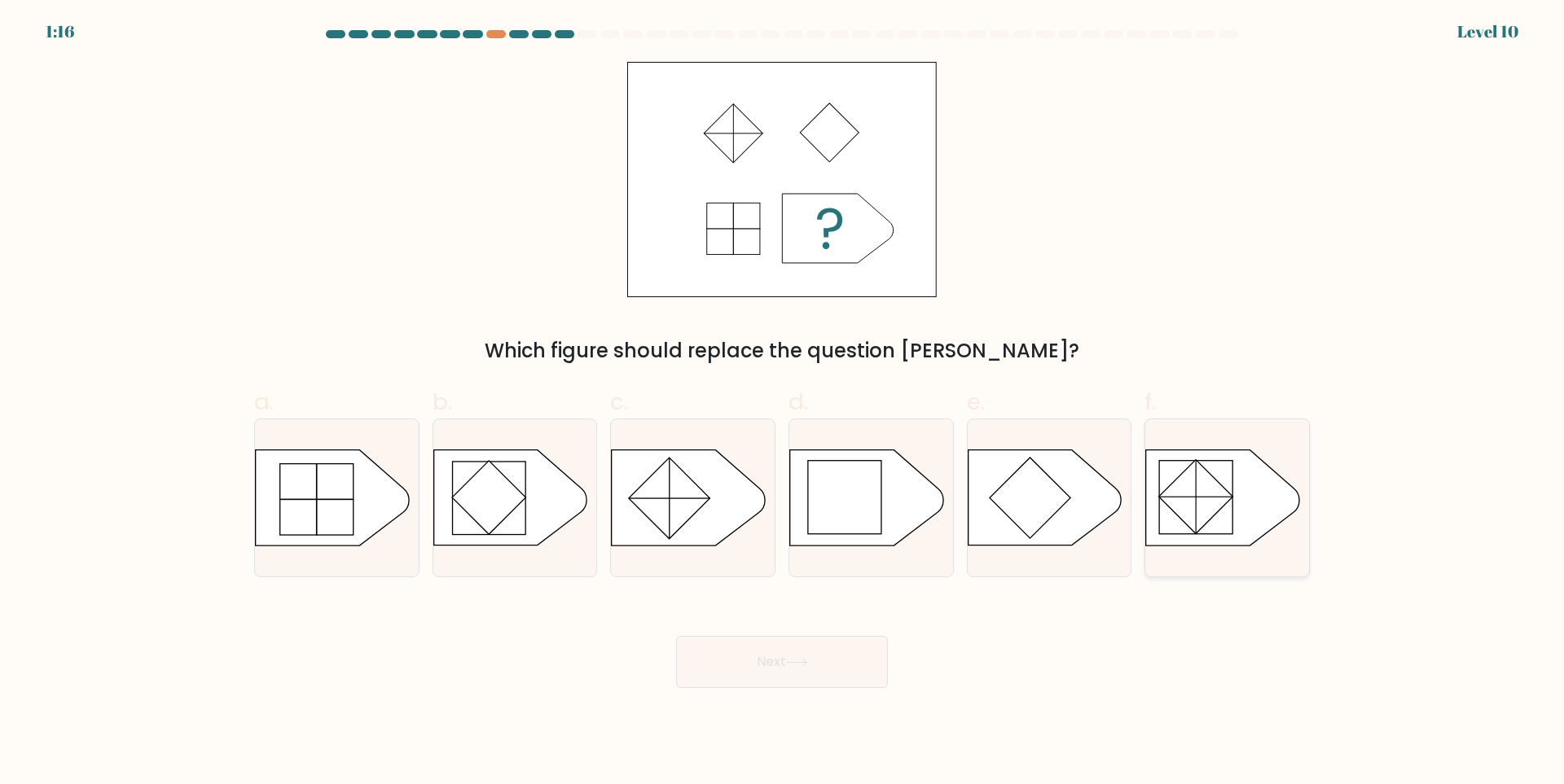
click at [1222, 542] on icon at bounding box center [1222, 498] width 153 height 95
click at [782, 403] on input "f." at bounding box center [782, 398] width 1 height 11
radio input "true"
click at [827, 658] on button "Next" at bounding box center [782, 661] width 211 height 52
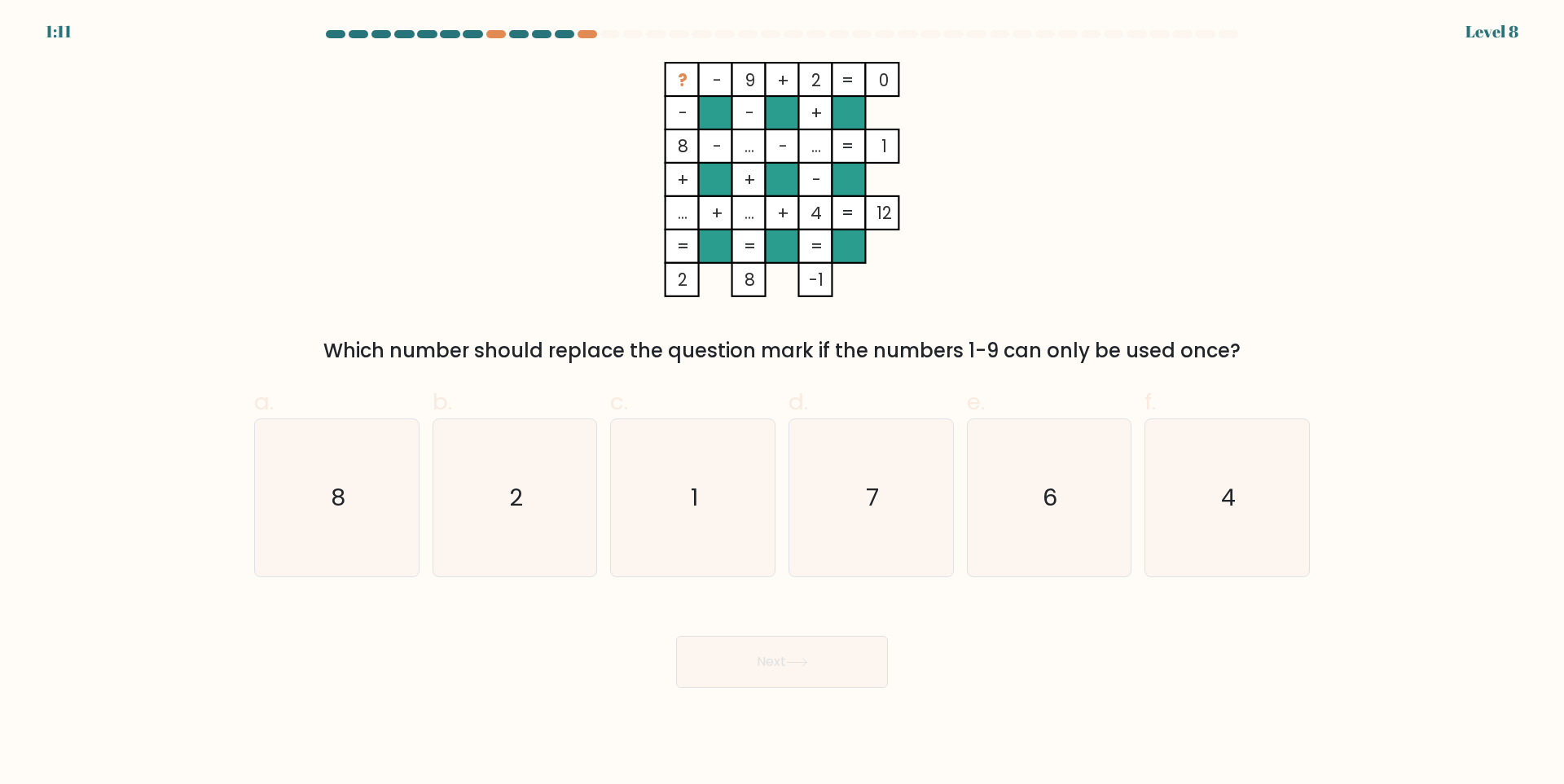
drag, startPoint x: 340, startPoint y: 344, endPoint x: 1255, endPoint y: 351, distance: 915.0
click at [1255, 351] on div "Which number should replace the question mark if the numbers 1-9 can only be us…" at bounding box center [782, 350] width 1036 height 29
copy div "Which number should replace the question mark if the numbers 1-9 can only be us…"
click at [1354, 332] on form at bounding box center [782, 359] width 1564 height 658
click at [648, 350] on div "Which number should replace the question mark if the numbers 1-9 can only be us…" at bounding box center [782, 350] width 1036 height 29
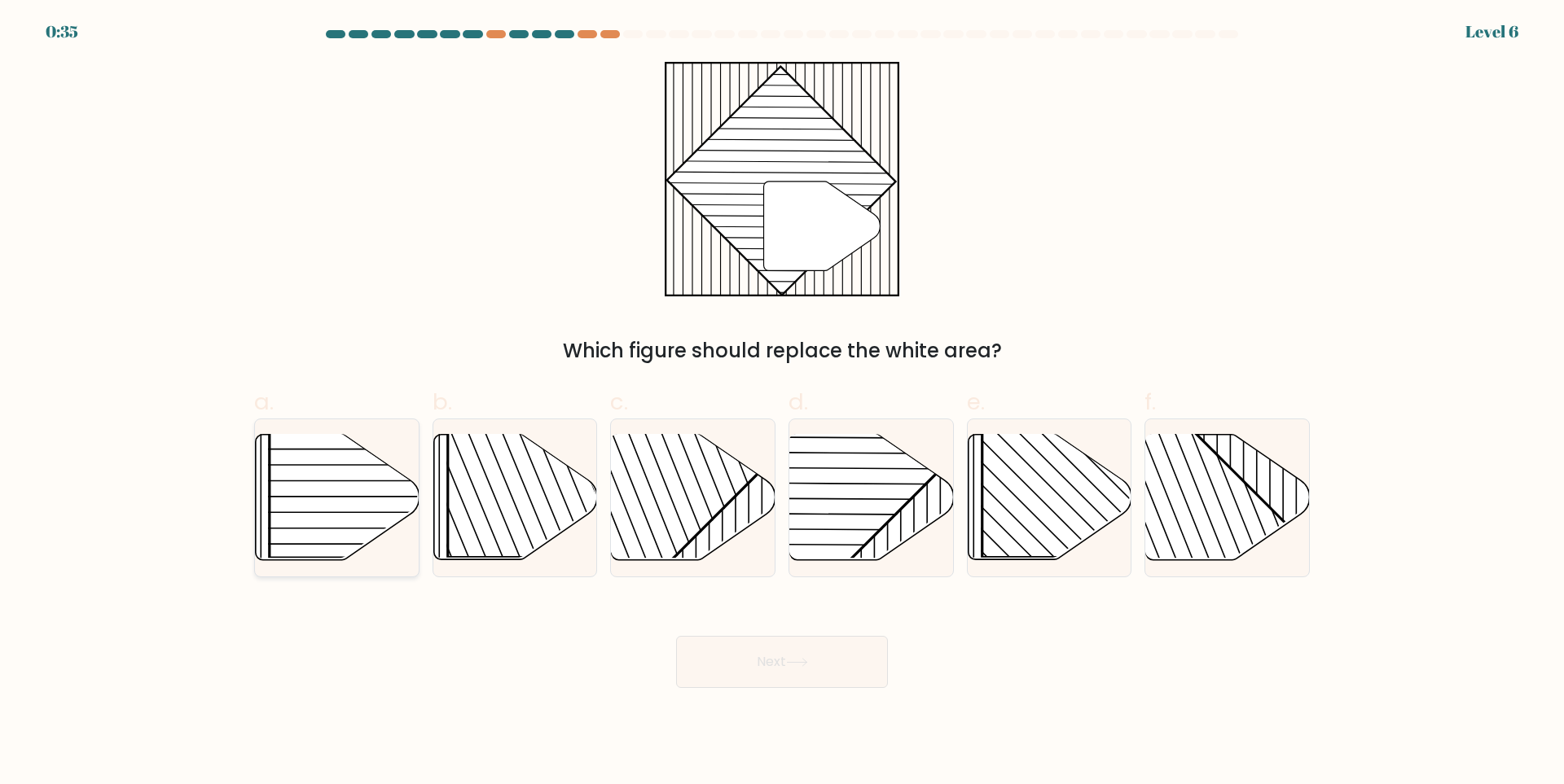
click at [355, 465] on line at bounding box center [370, 465] width 395 height 0
click at [782, 403] on input "a." at bounding box center [782, 398] width 1 height 11
radio input "true"
click at [868, 494] on rect at bounding box center [814, 433] width 321 height 321
click at [782, 403] on input "d." at bounding box center [782, 398] width 1 height 11
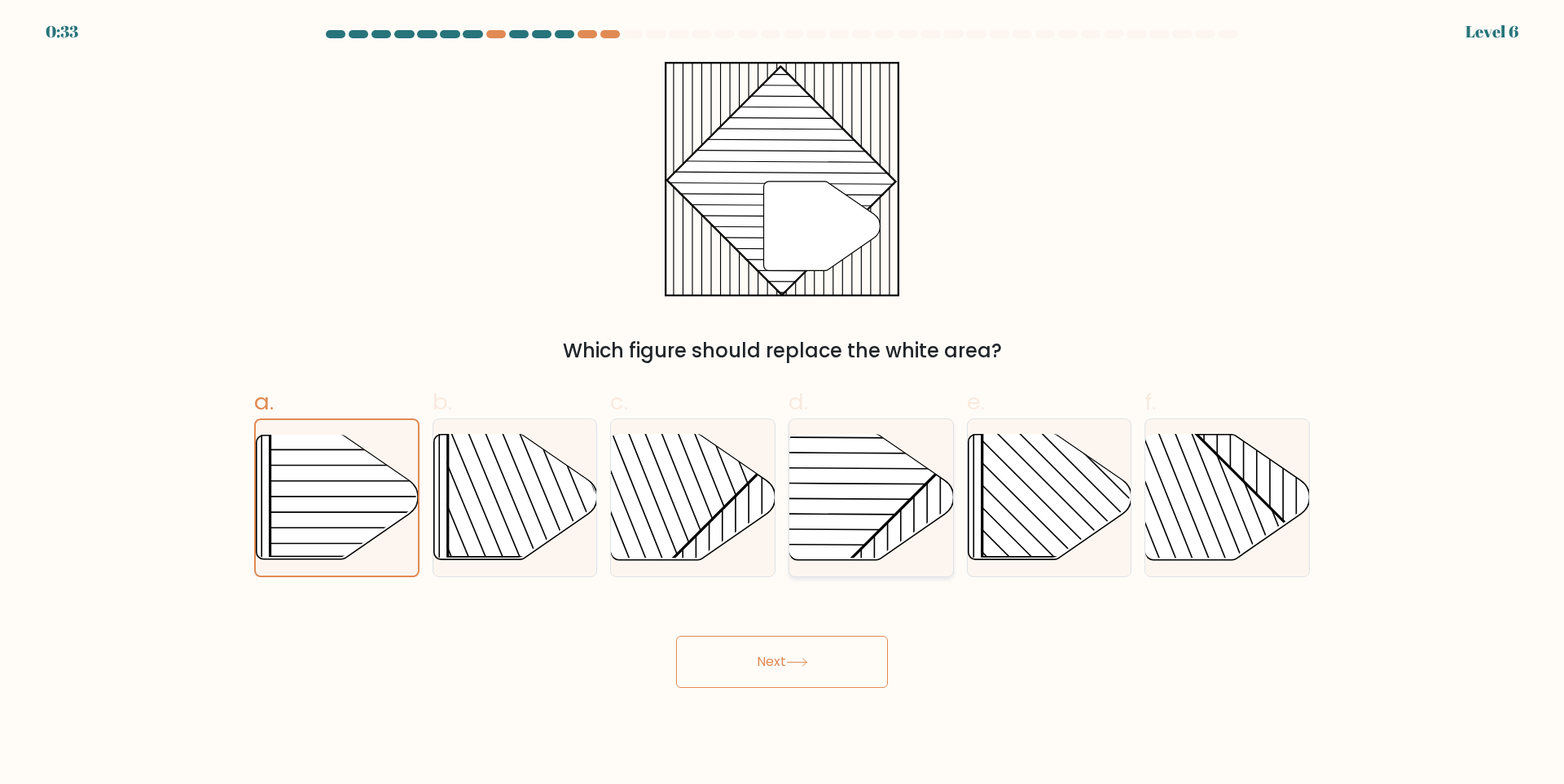
radio input "true"
click at [855, 658] on button "Next" at bounding box center [782, 661] width 211 height 52
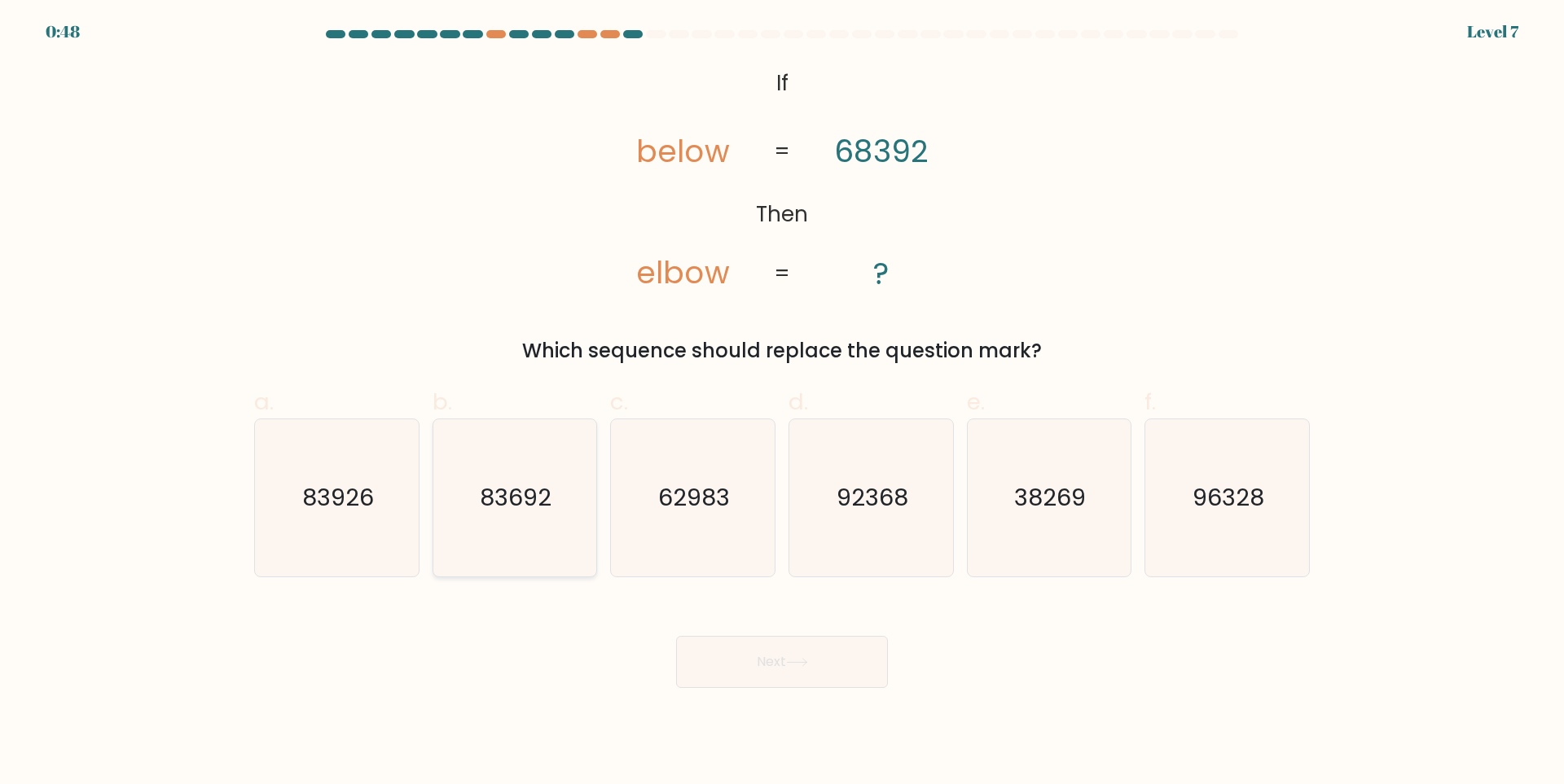
click at [518, 454] on icon "83692" at bounding box center [515, 498] width 157 height 157
click at [782, 403] on input "b. 83692" at bounding box center [782, 398] width 1 height 11
radio input "true"
click at [759, 673] on button "Next" at bounding box center [782, 661] width 211 height 52
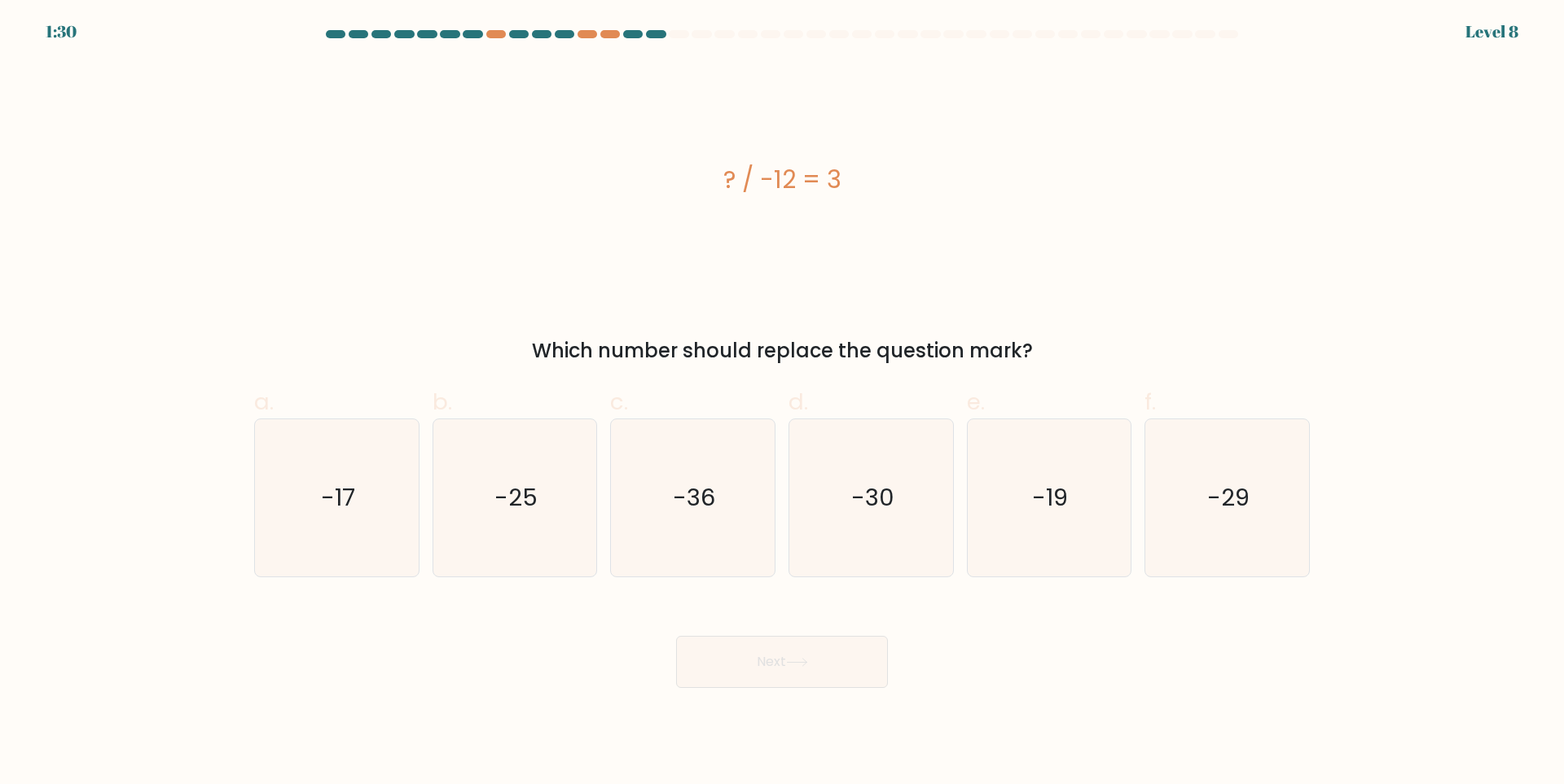
drag, startPoint x: 793, startPoint y: 179, endPoint x: 865, endPoint y: 184, distance: 72.2
click at [865, 184] on div "? / -12 = 3" at bounding box center [782, 179] width 1056 height 36
copy div "? / -12 = 3"
click at [669, 481] on icon "-36" at bounding box center [693, 498] width 157 height 157
click at [782, 403] on input "c. -36" at bounding box center [782, 398] width 1 height 11
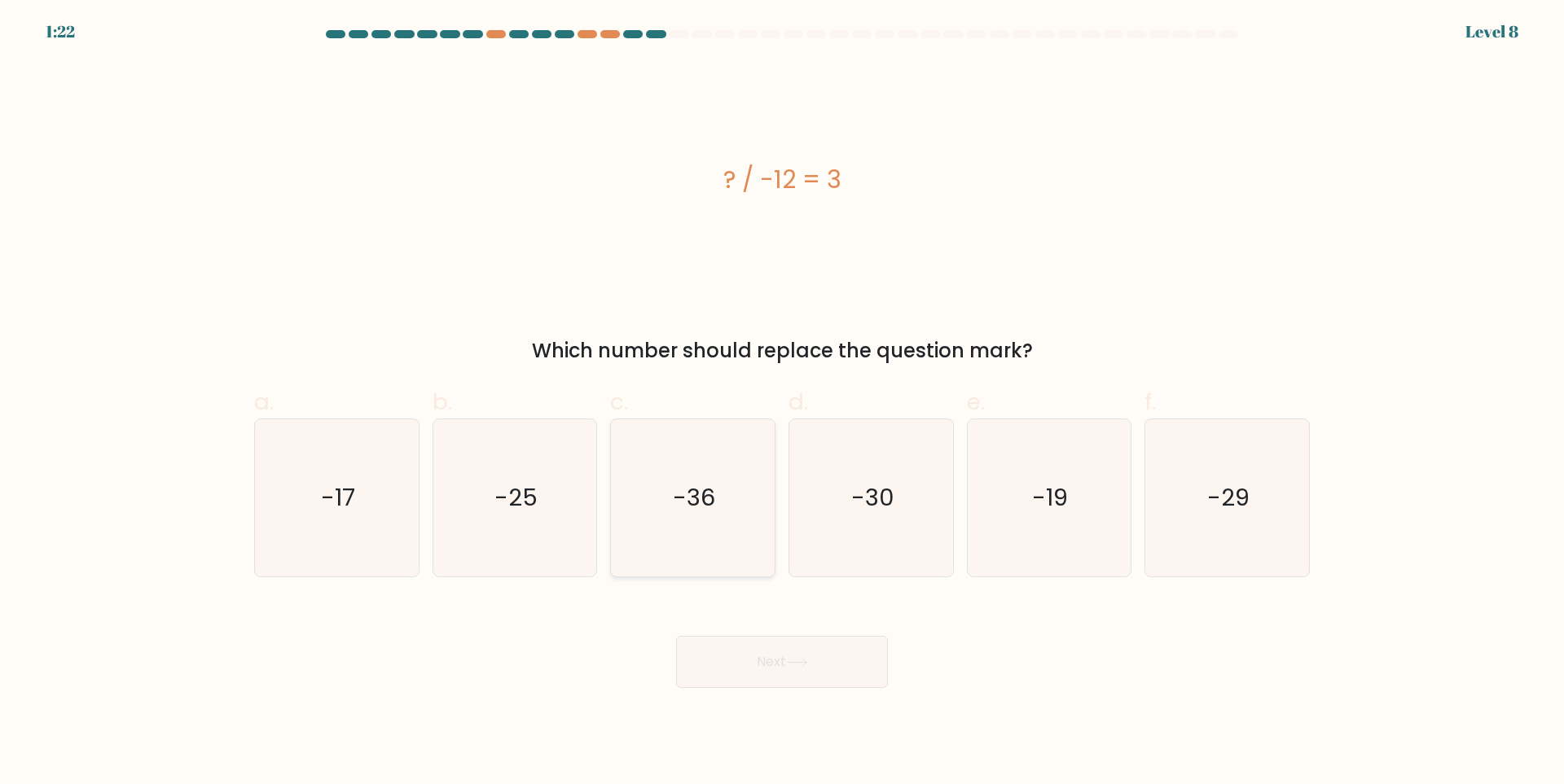
radio input "true"
click at [766, 651] on button "Next" at bounding box center [782, 661] width 211 height 52
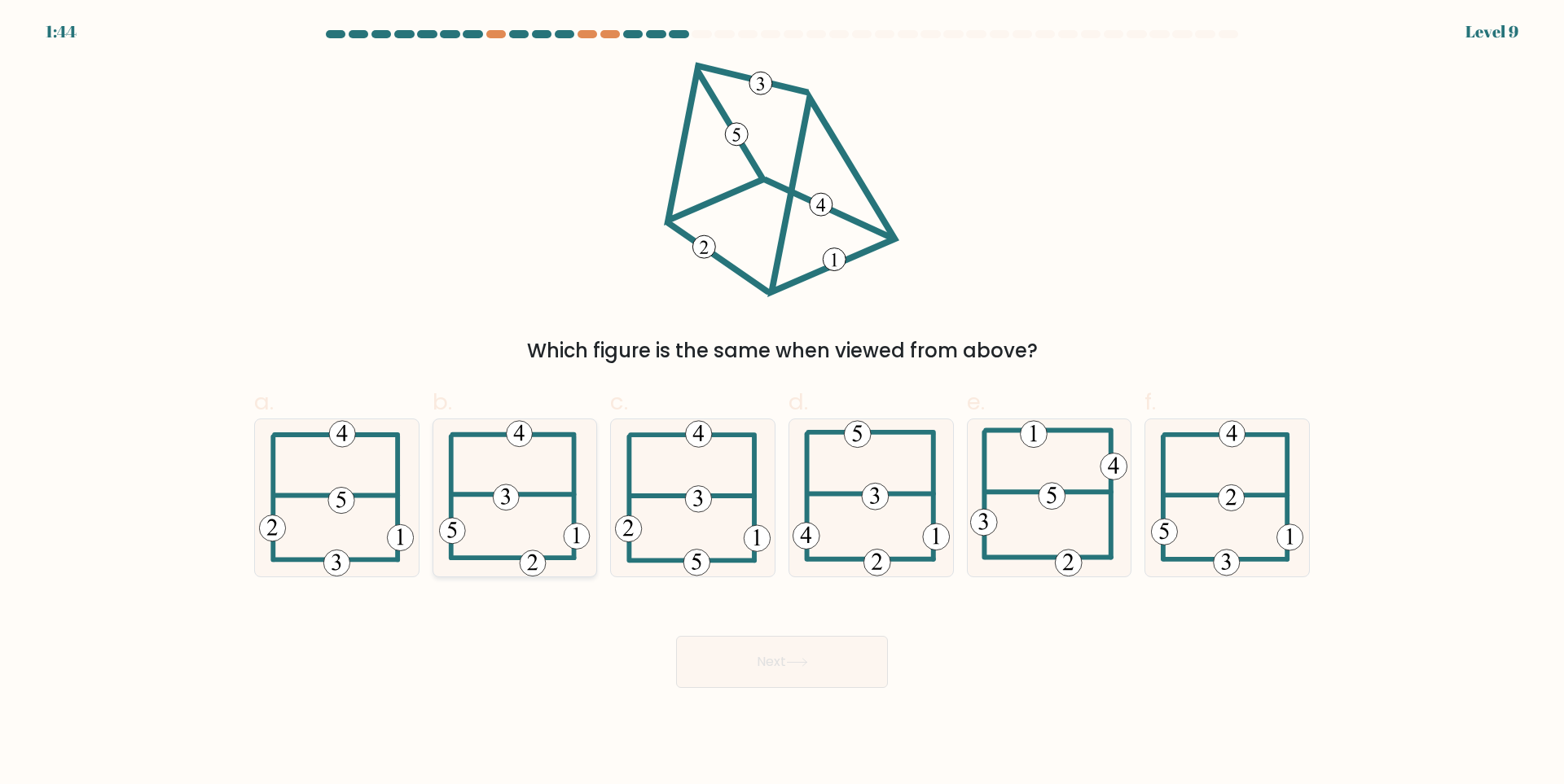
click at [542, 491] on icon at bounding box center [514, 498] width 150 height 157
click at [782, 403] on input "b." at bounding box center [782, 398] width 1 height 11
radio input "true"
click at [808, 658] on icon at bounding box center [797, 662] width 22 height 9
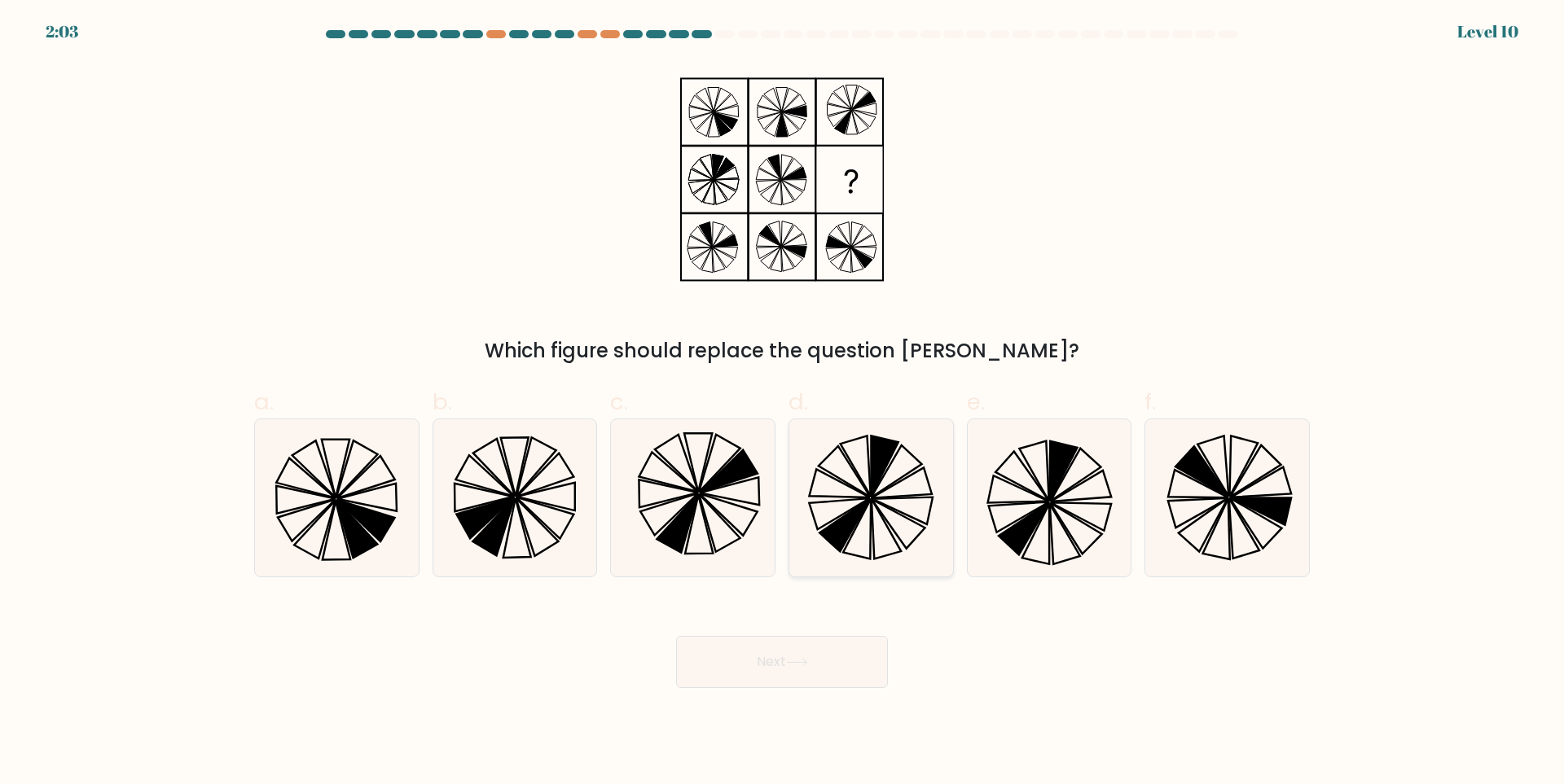
click at [920, 500] on icon at bounding box center [871, 498] width 157 height 157
click at [782, 403] on input "d." at bounding box center [782, 398] width 1 height 11
radio input "true"
click at [808, 694] on body "2:03 Level 10" at bounding box center [782, 392] width 1564 height 784
click at [821, 678] on button "Next" at bounding box center [782, 661] width 211 height 52
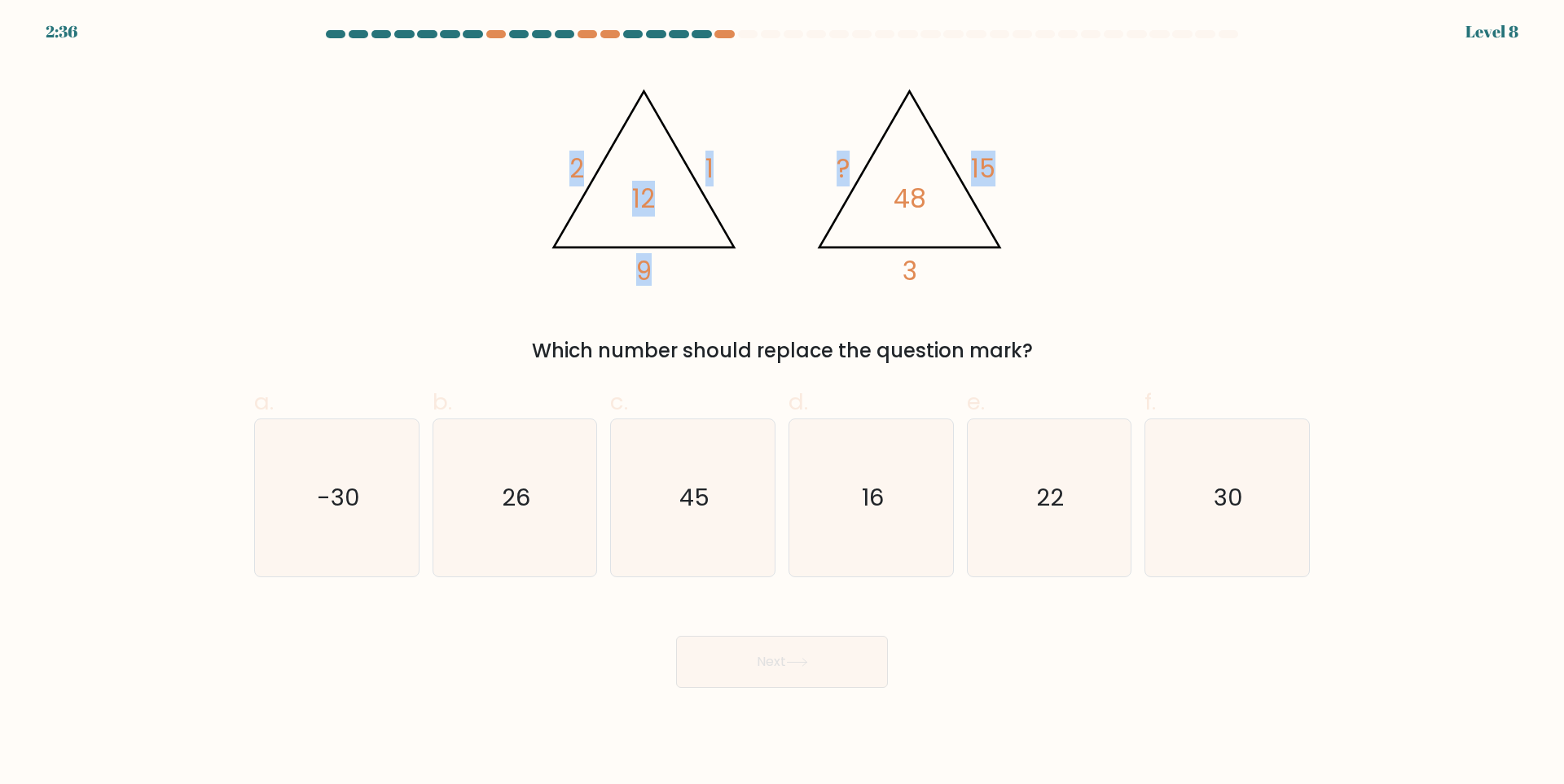
drag, startPoint x: 567, startPoint y: 115, endPoint x: 1003, endPoint y: 253, distance: 457.3
click at [1003, 253] on icon "@import url('https://fonts.googleapis.com/css?family=Abril+Fatface:400,100,100i…" at bounding box center [782, 179] width 489 height 235
click at [790, 206] on icon "@import url('https://fonts.googleapis.com/css?family=Abril+Fatface:400,100,100i…" at bounding box center [782, 179] width 489 height 235
drag, startPoint x: 598, startPoint y: 129, endPoint x: 619, endPoint y: 150, distance: 29.7
click at [619, 150] on icon "@import url('https://fonts.googleapis.com/css?family=Abril+Fatface:400,100,100i…" at bounding box center [782, 179] width 489 height 235
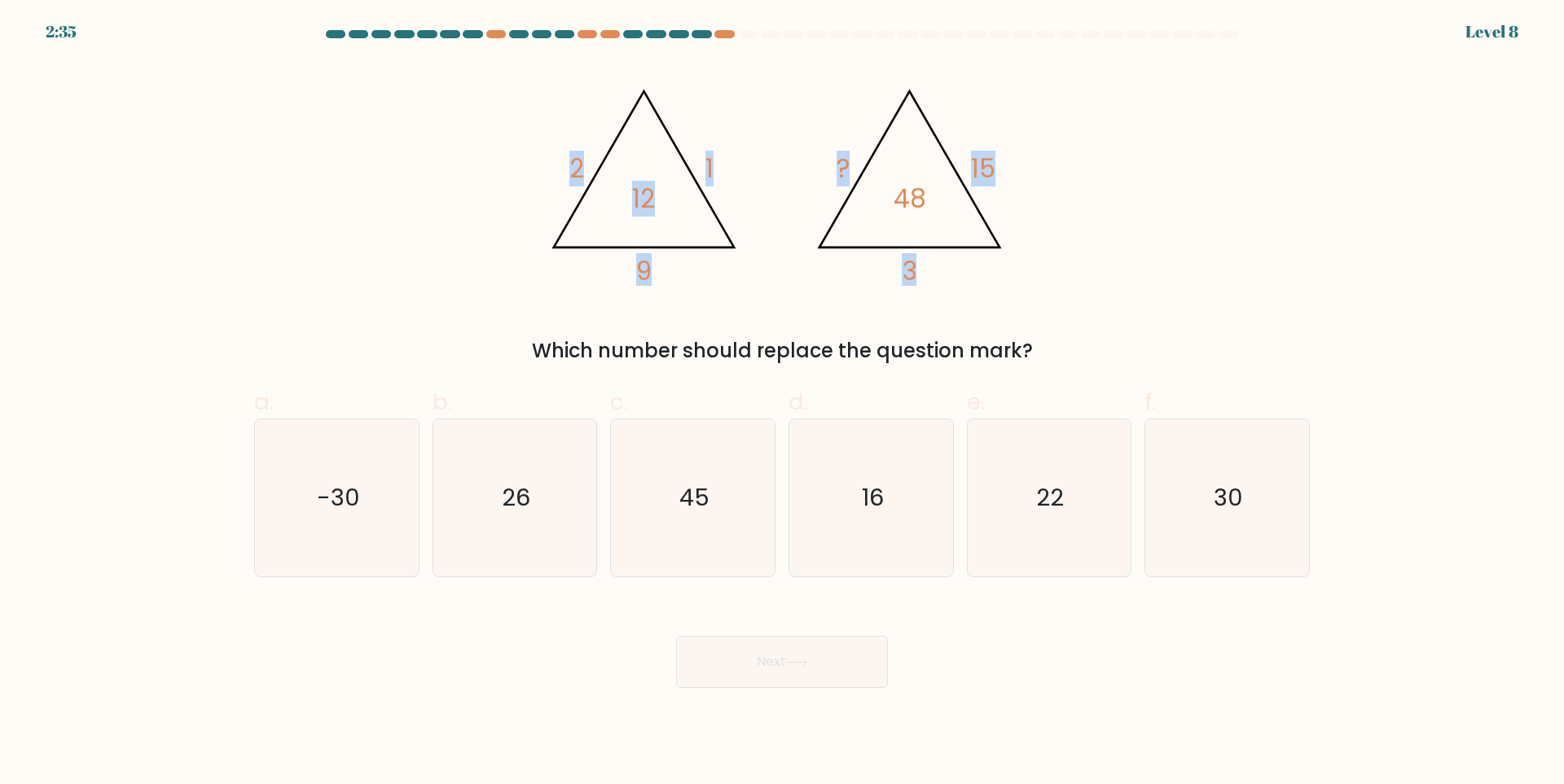
drag, startPoint x: 547, startPoint y: 114, endPoint x: 980, endPoint y: 278, distance: 463.0
click at [980, 278] on icon "@import url('https://fonts.googleapis.com/css?family=Abril+Fatface:400,100,100i…" at bounding box center [782, 179] width 489 height 235
click at [1018, 261] on icon "@import url('https://fonts.googleapis.com/css?family=Abril+Fatface:400,100,100i…" at bounding box center [782, 179] width 489 height 235
click at [594, 295] on icon "@import url('https://fonts.googleapis.com/css?family=Abril+Fatface:400,100,100i…" at bounding box center [782, 179] width 489 height 235
click at [576, 346] on div "Which number should replace the question mark?" at bounding box center [782, 350] width 1036 height 29
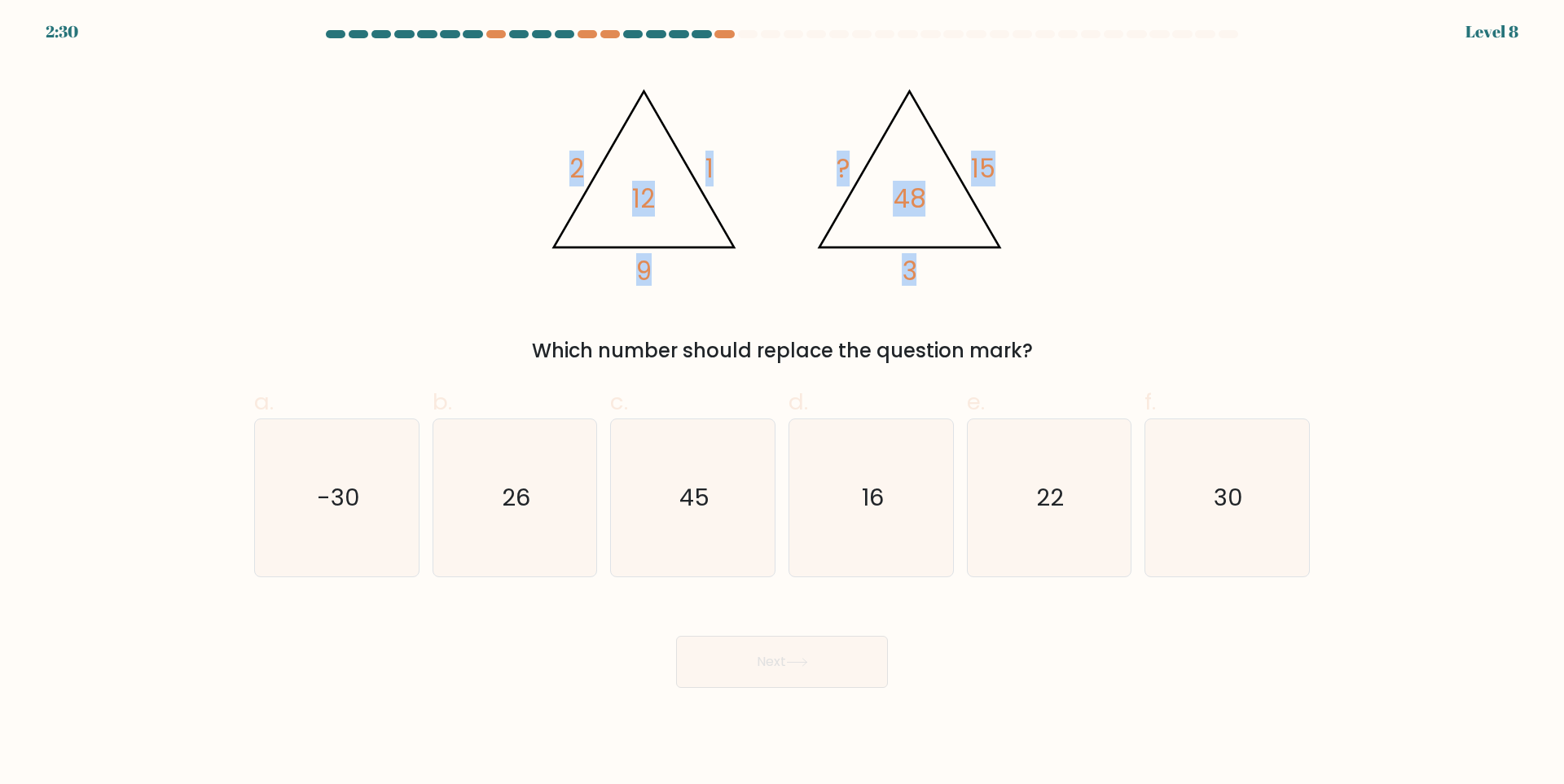
drag, startPoint x: 543, startPoint y: 95, endPoint x: 935, endPoint y: 217, distance: 410.5
click at [935, 217] on icon "@import url('https://fonts.googleapis.com/css?family=Abril+Fatface:400,100,100i…" at bounding box center [782, 179] width 489 height 235
copy g "2 1 9 12 @import url('https://fonts.googleapis.com/css?family=Abril+Fatface:400…"
click at [1289, 238] on div "@import url('https://fonts.googleapis.com/css?family=Abril+Fatface:400,100,100i…" at bounding box center [782, 214] width 1075 height 304
drag, startPoint x: 1185, startPoint y: 309, endPoint x: 1176, endPoint y: 316, distance: 11.4
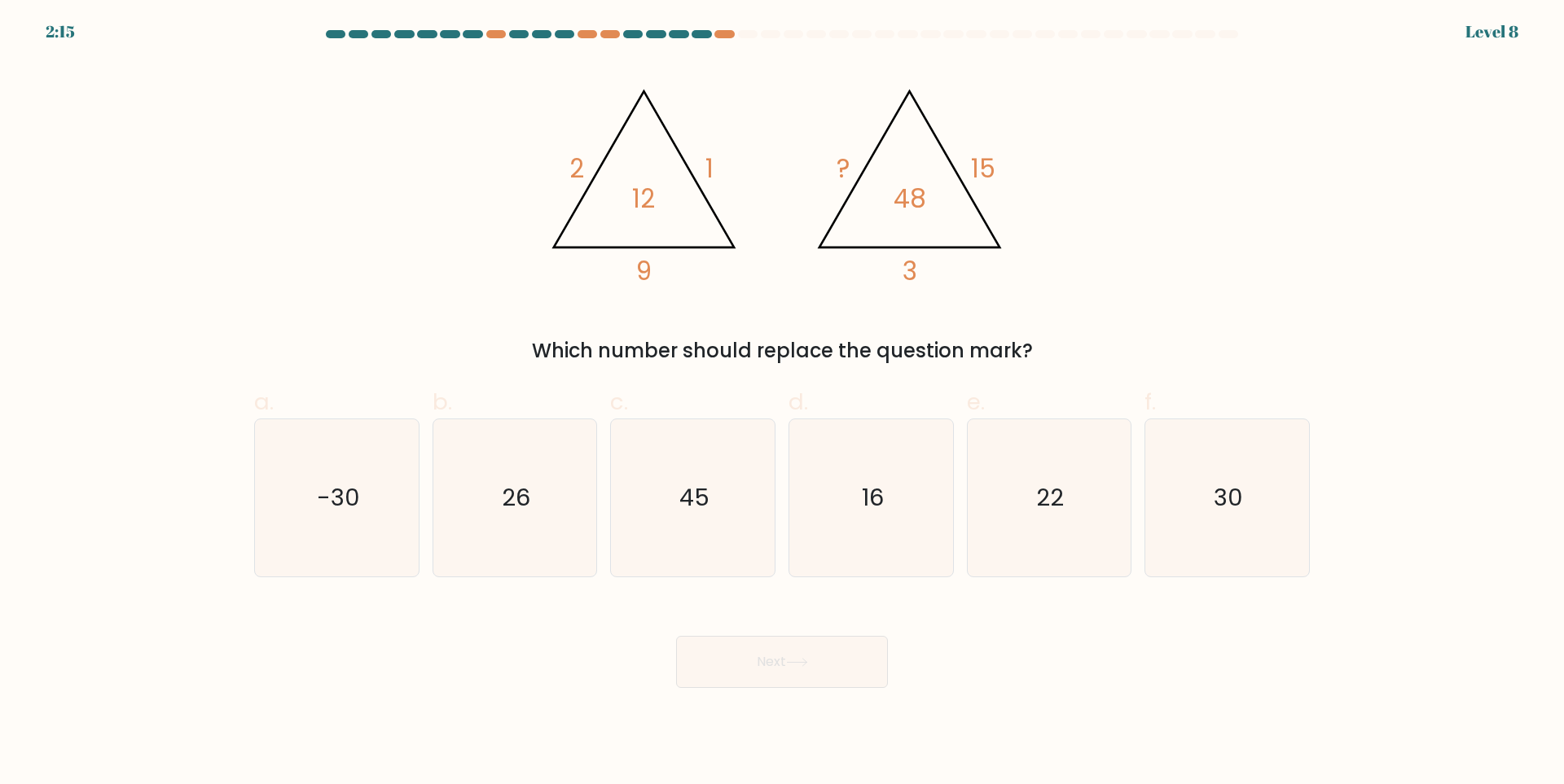
click at [1176, 316] on div "@import url('https://fonts.googleapis.com/css?family=Abril+Fatface:400,100,100i…" at bounding box center [782, 214] width 1075 height 304
drag, startPoint x: 332, startPoint y: 469, endPoint x: 398, endPoint y: 478, distance: 66.6
click at [332, 470] on icon "-30" at bounding box center [337, 498] width 157 height 157
click at [782, 403] on input "a. -30" at bounding box center [782, 398] width 1 height 11
radio input "true"
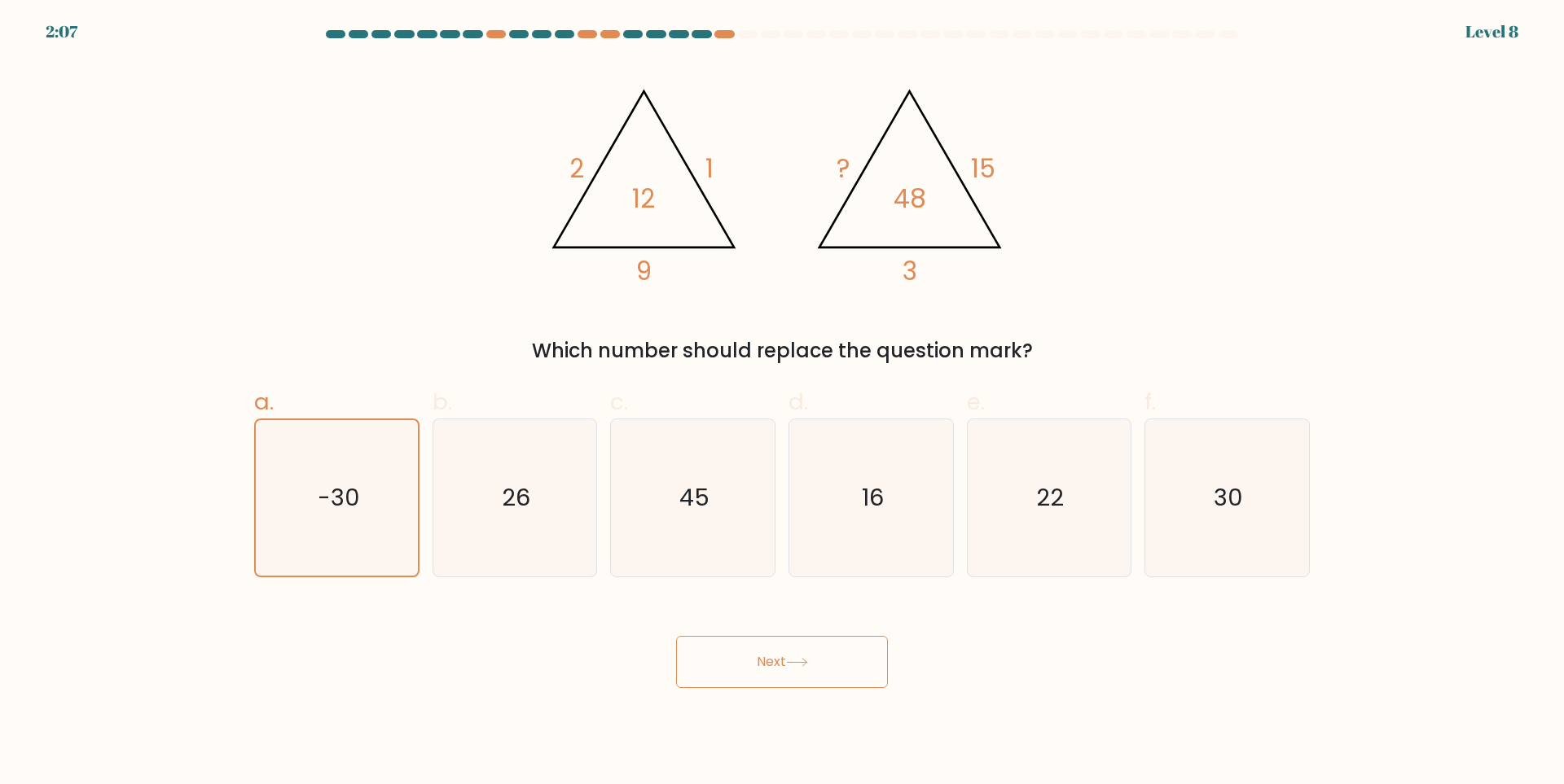
click at [730, 651] on button "Next" at bounding box center [782, 661] width 211 height 52
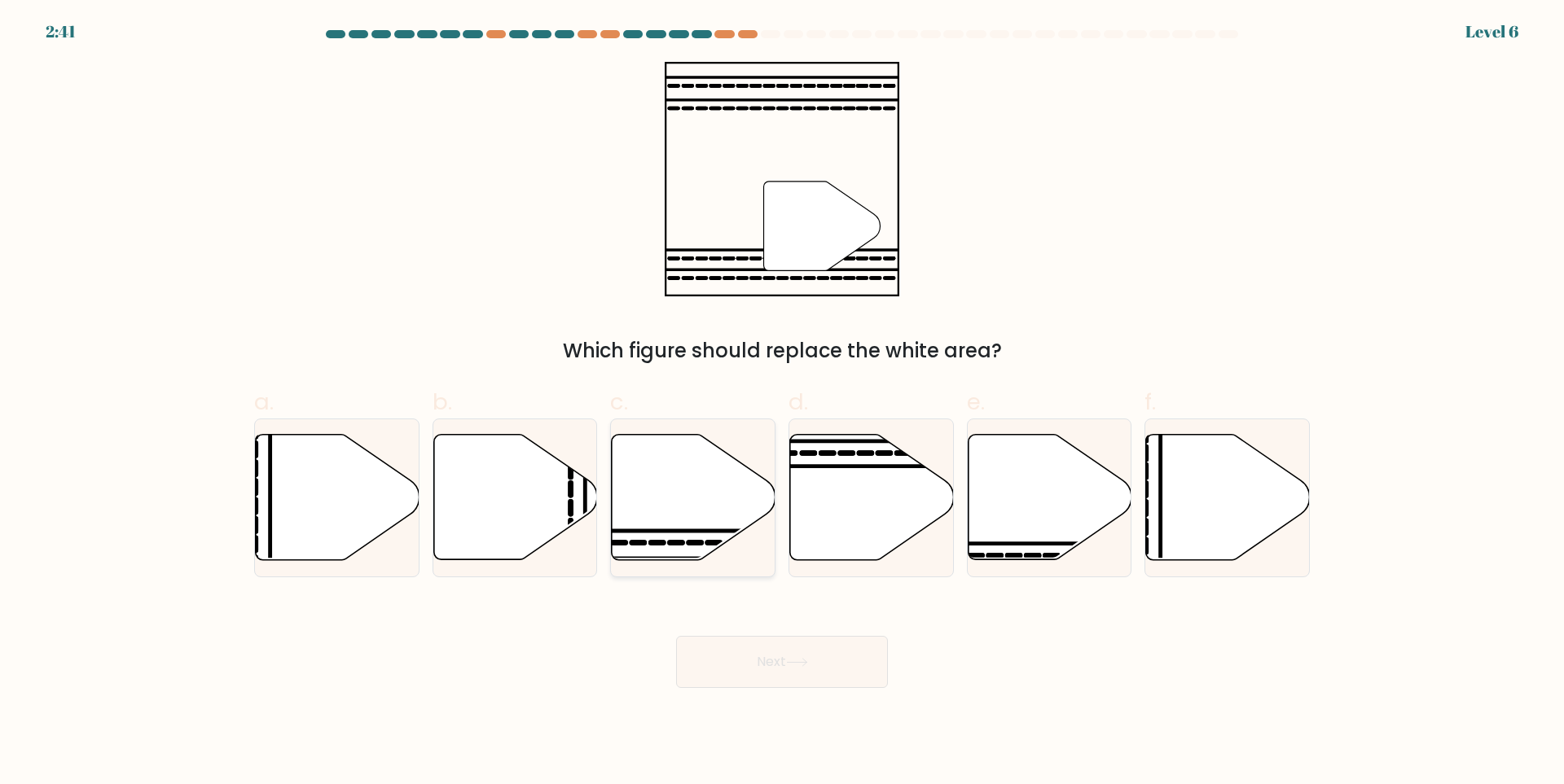
click at [668, 511] on icon at bounding box center [693, 498] width 164 height 126
click at [782, 403] on input "c." at bounding box center [782, 398] width 1 height 11
radio input "true"
click at [813, 668] on button "Next" at bounding box center [782, 661] width 211 height 52
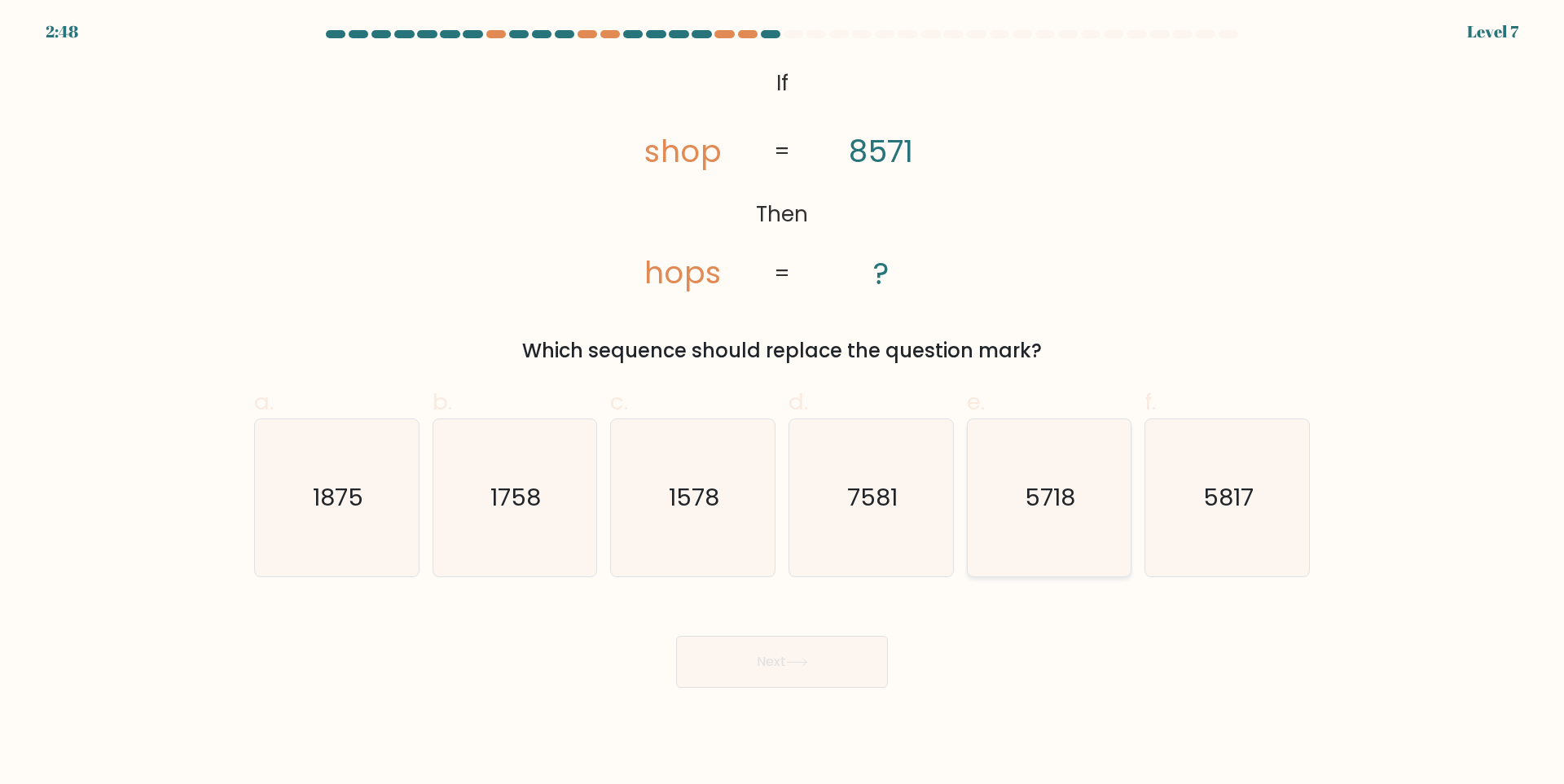
click at [1015, 468] on icon "5718" at bounding box center [1049, 498] width 157 height 157
click at [782, 403] on input "e. 5718" at bounding box center [782, 398] width 1 height 11
radio input "true"
click at [783, 669] on button "Next" at bounding box center [782, 661] width 211 height 52
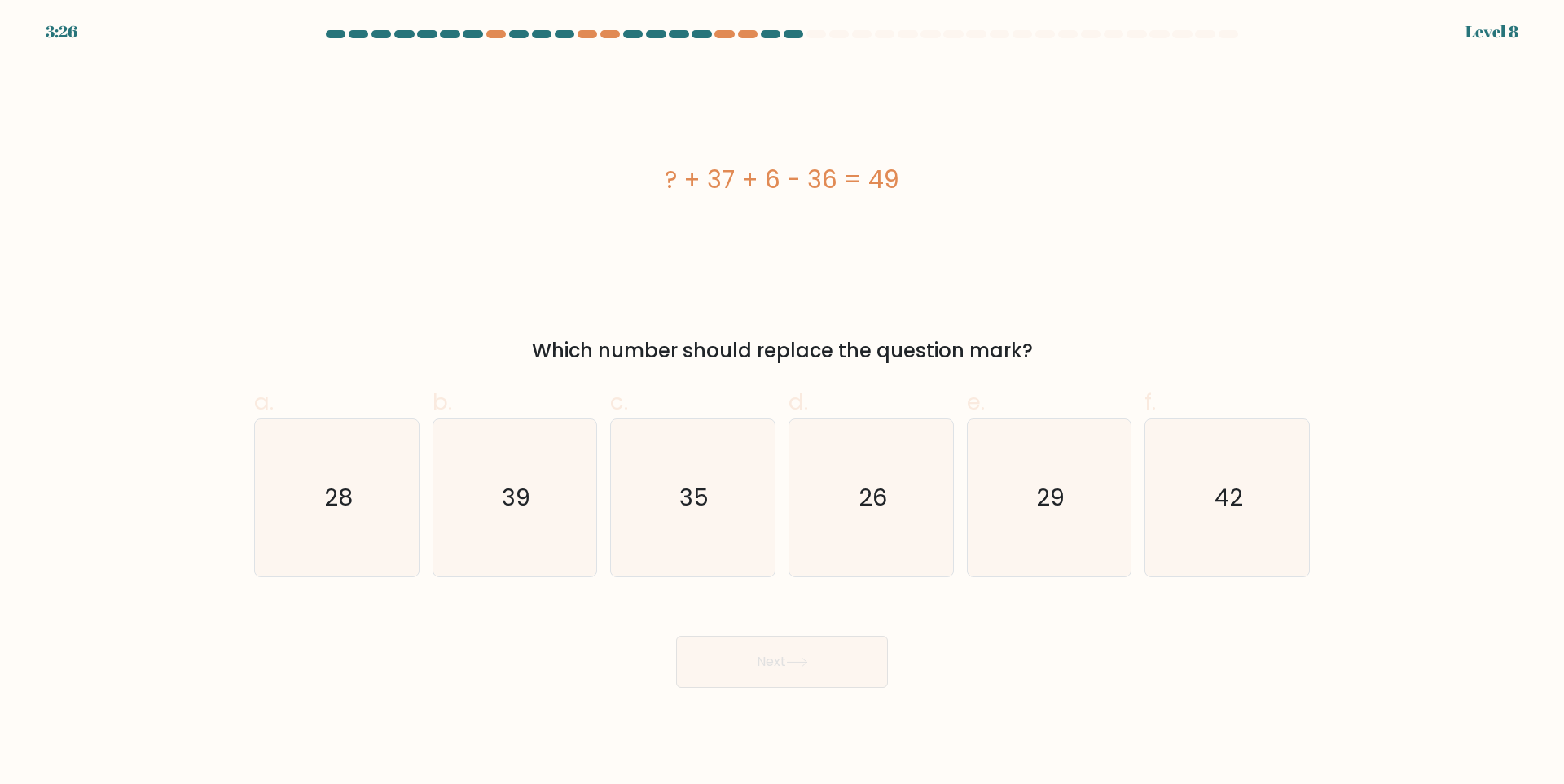
drag, startPoint x: 700, startPoint y: 171, endPoint x: 1018, endPoint y: 166, distance: 318.0
click at [1018, 166] on div "? + 37 + 6 - 36 = 49" at bounding box center [782, 179] width 1056 height 36
copy div "? + 37 + 6 - 36 = 49"
click at [1219, 456] on icon "42" at bounding box center [1227, 498] width 157 height 157
click at [782, 403] on input "f. 42" at bounding box center [782, 398] width 1 height 11
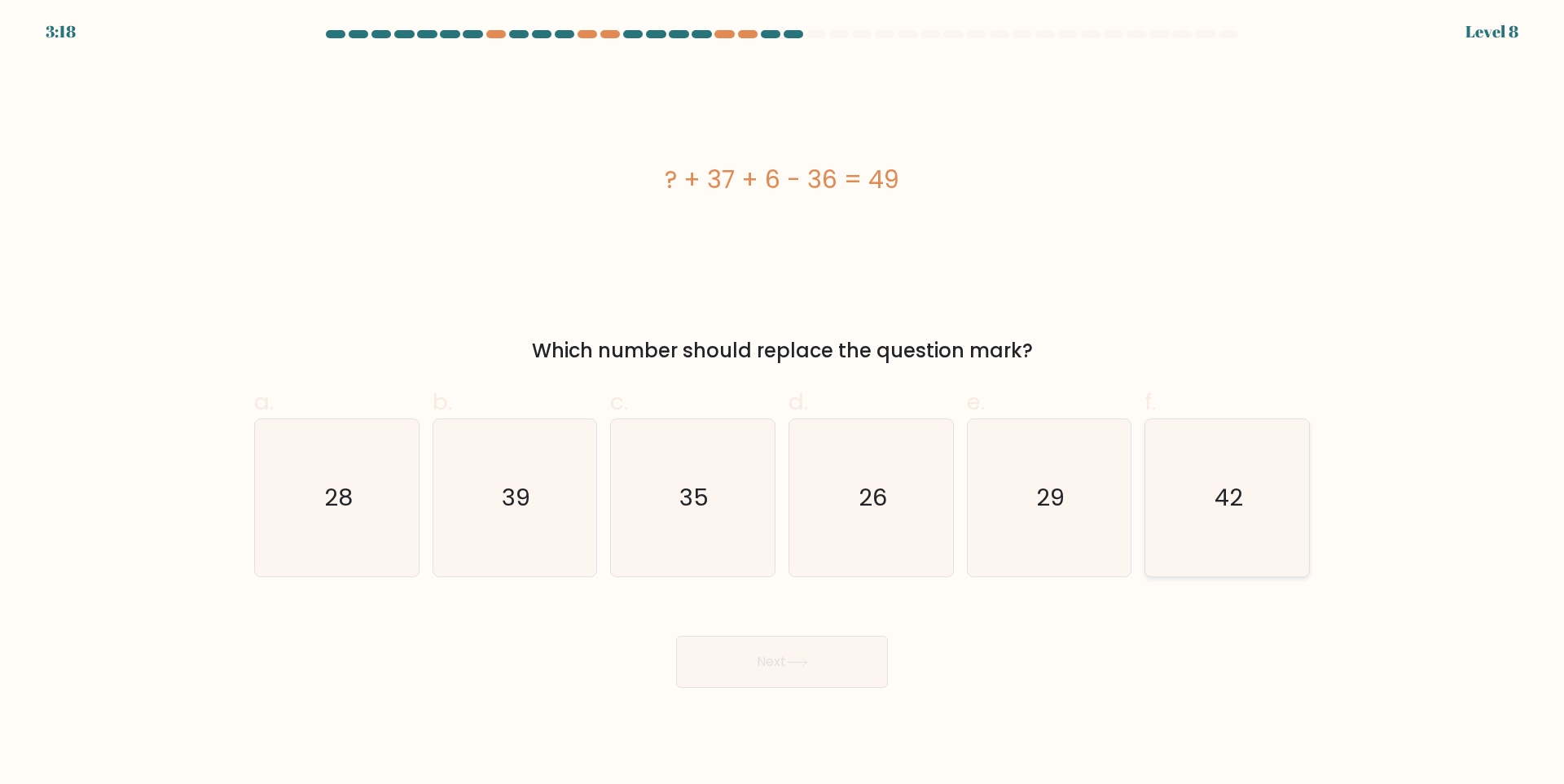
radio input "true"
click at [749, 664] on button "Next" at bounding box center [782, 661] width 211 height 52
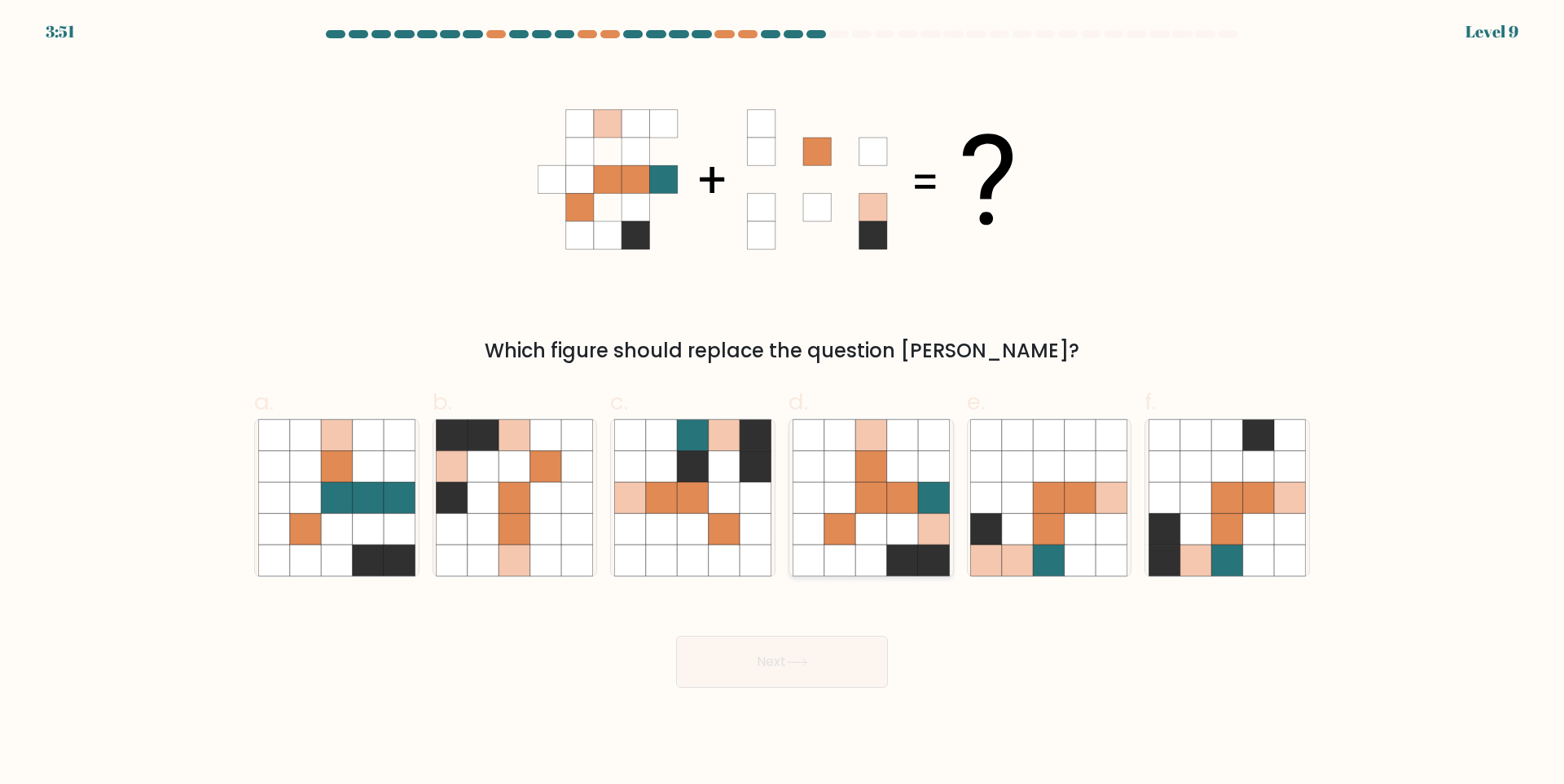
click at [903, 530] on icon at bounding box center [902, 529] width 31 height 31
click at [782, 403] on input "d." at bounding box center [782, 398] width 1 height 11
radio input "true"
click at [806, 656] on button "Next" at bounding box center [782, 661] width 211 height 52
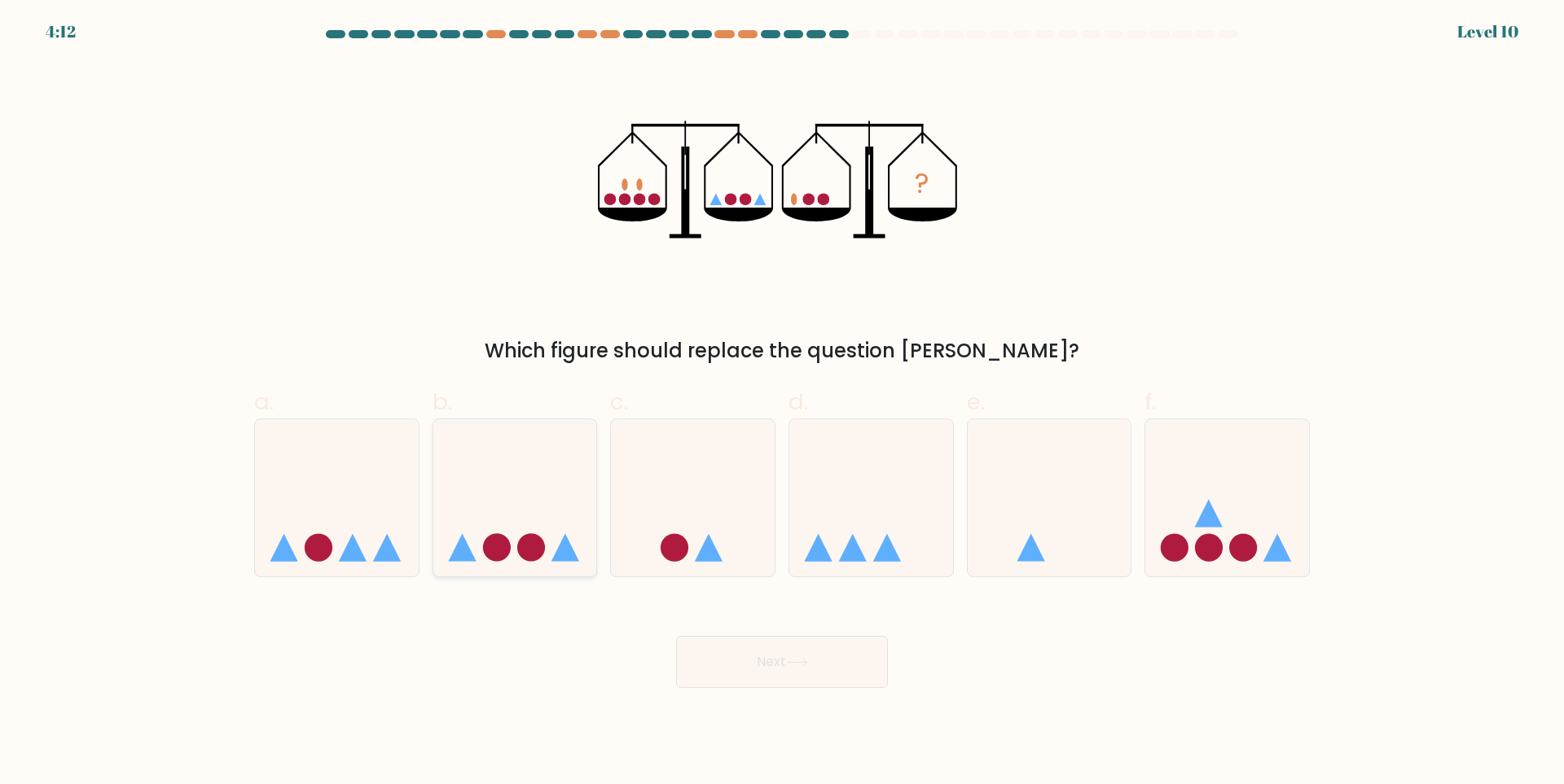
click at [513, 445] on icon at bounding box center [515, 498] width 164 height 135
click at [782, 403] on input "b." at bounding box center [782, 398] width 1 height 11
radio input "true"
click at [731, 671] on button "Next" at bounding box center [782, 661] width 211 height 52
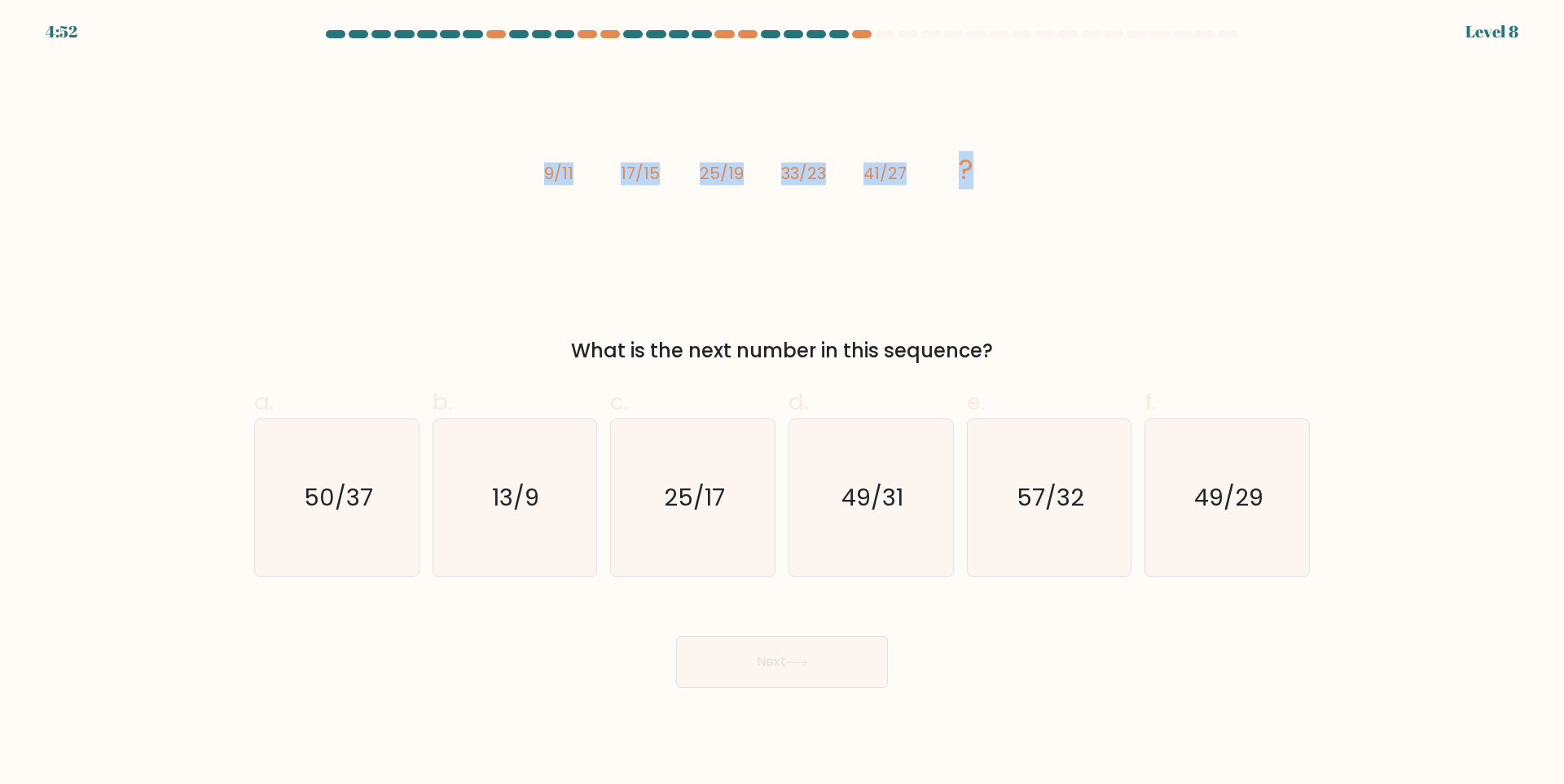
drag, startPoint x: 532, startPoint y: 157, endPoint x: 1031, endPoint y: 173, distance: 499.3
click at [1031, 173] on div "image/svg+xml 9/11 17/15 25/19 33/23 41/27 ? What is the next number in this se…" at bounding box center [782, 214] width 1075 height 304
copy g "9/11 17/15 25/19 33/23 41/27 ?"
click at [828, 461] on icon "49/31" at bounding box center [871, 498] width 157 height 157
click at [782, 403] on input "d. 49/31" at bounding box center [782, 398] width 1 height 11
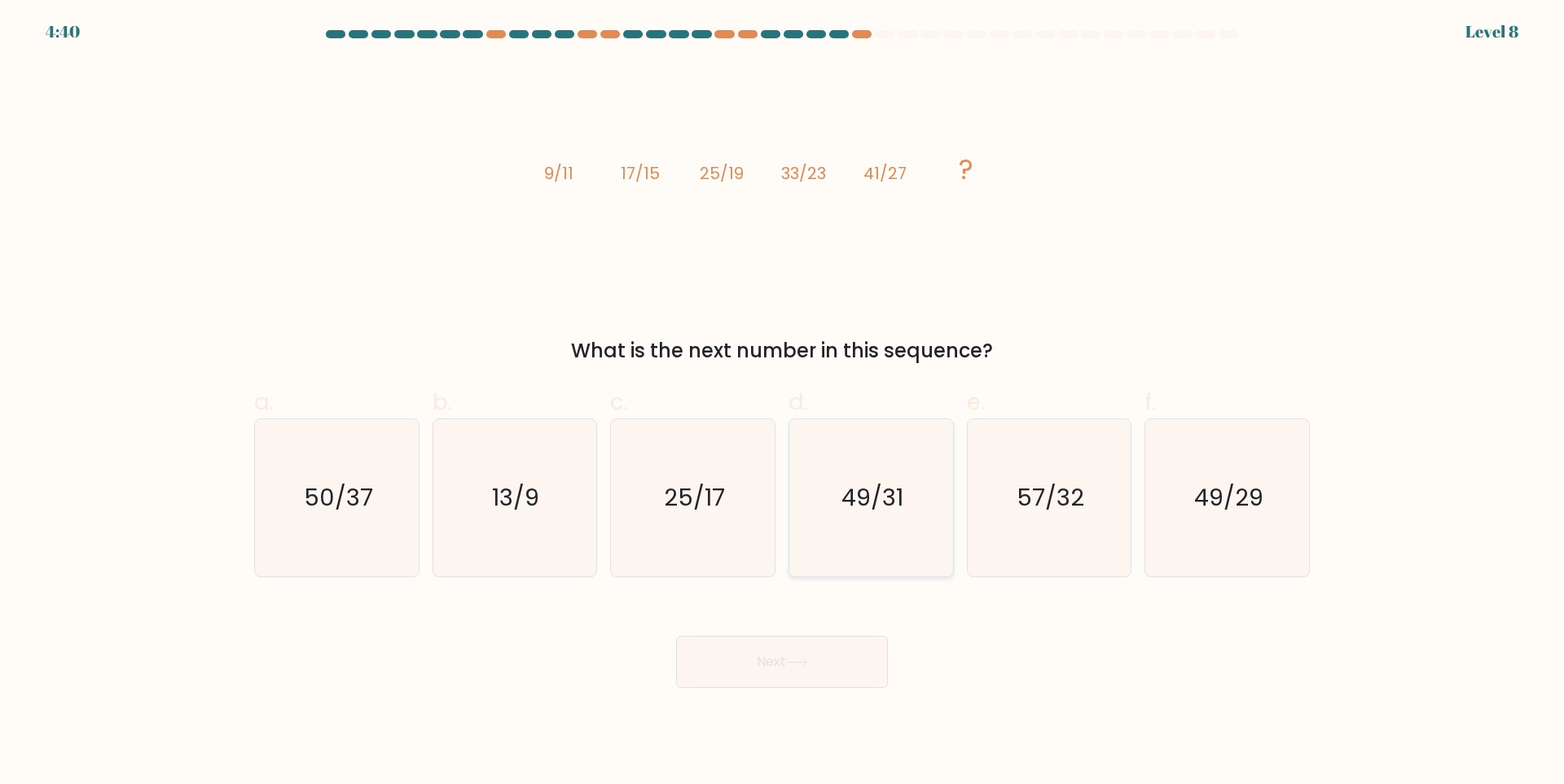
radio input "true"
click at [775, 600] on div "Next" at bounding box center [782, 642] width 1075 height 91
click at [746, 654] on button "Next" at bounding box center [782, 661] width 211 height 52
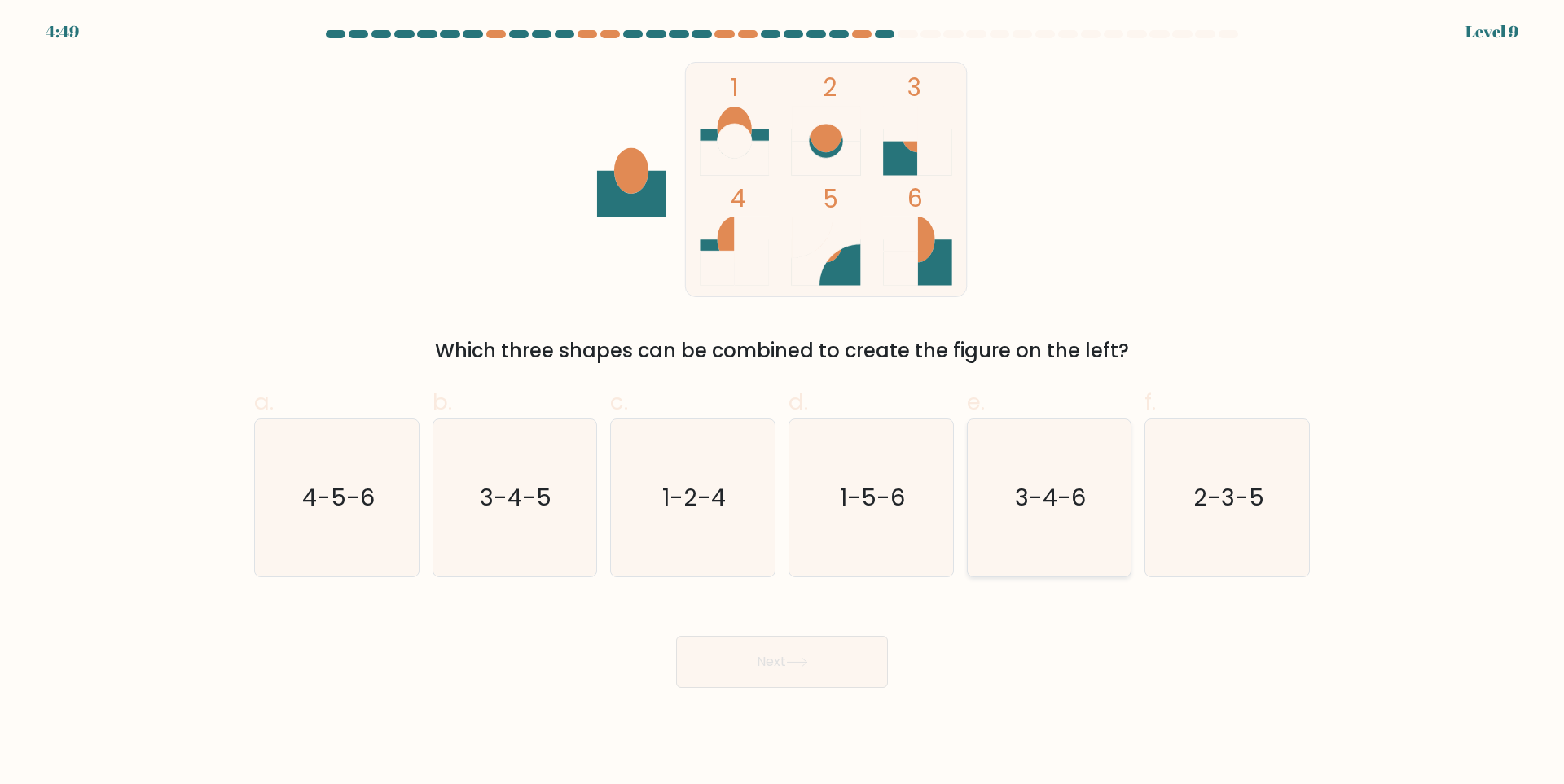
drag, startPoint x: 1015, startPoint y: 483, endPoint x: 1003, endPoint y: 503, distance: 23.3
click at [1015, 487] on icon "3-4-6" at bounding box center [1049, 498] width 157 height 157
click at [782, 403] on input "e. 3-4-6" at bounding box center [782, 398] width 1 height 11
radio input "true"
drag, startPoint x: 724, startPoint y: 656, endPoint x: 873, endPoint y: 535, distance: 191.9
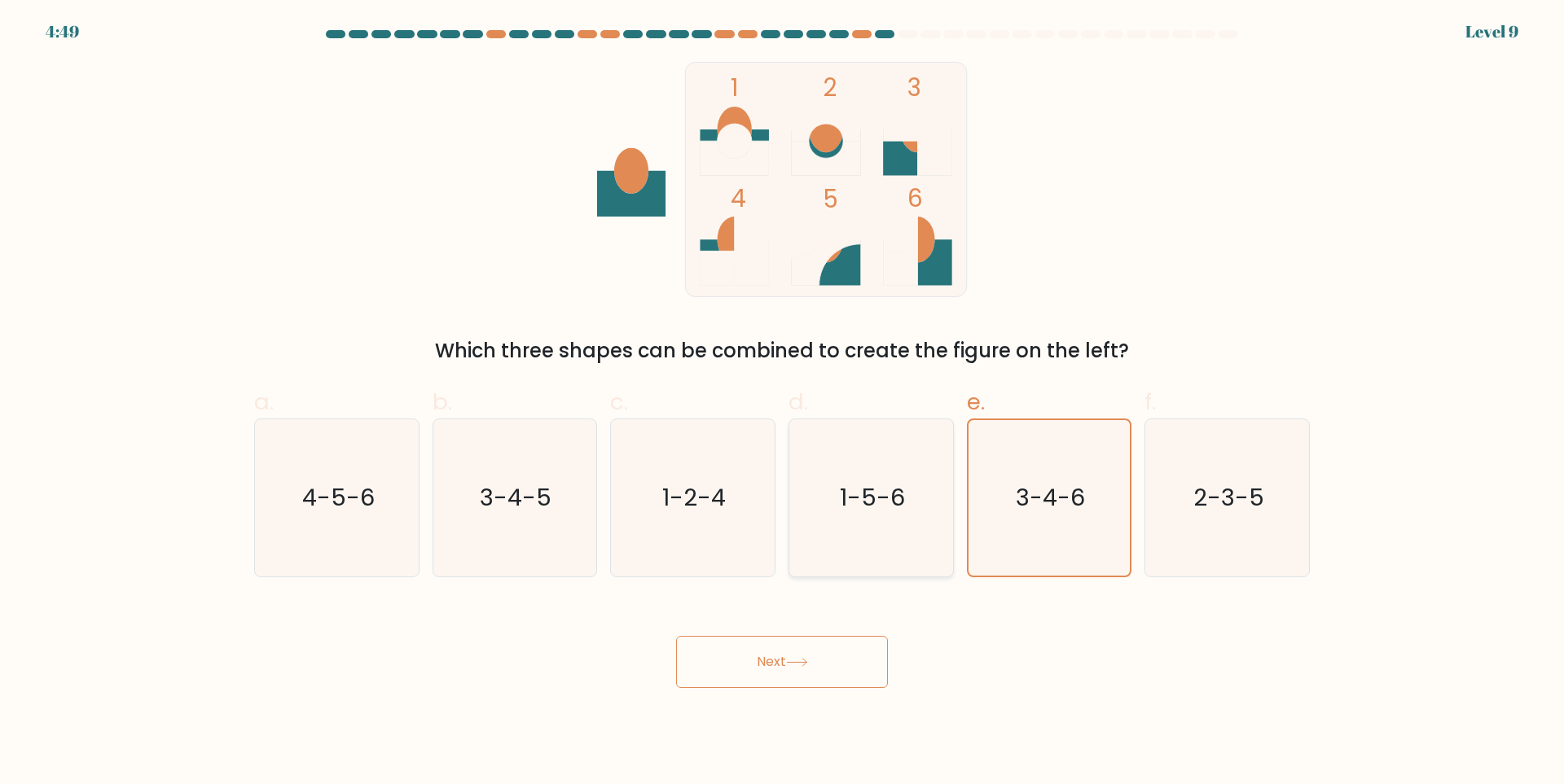
click at [723, 657] on button "Next" at bounding box center [782, 661] width 211 height 52
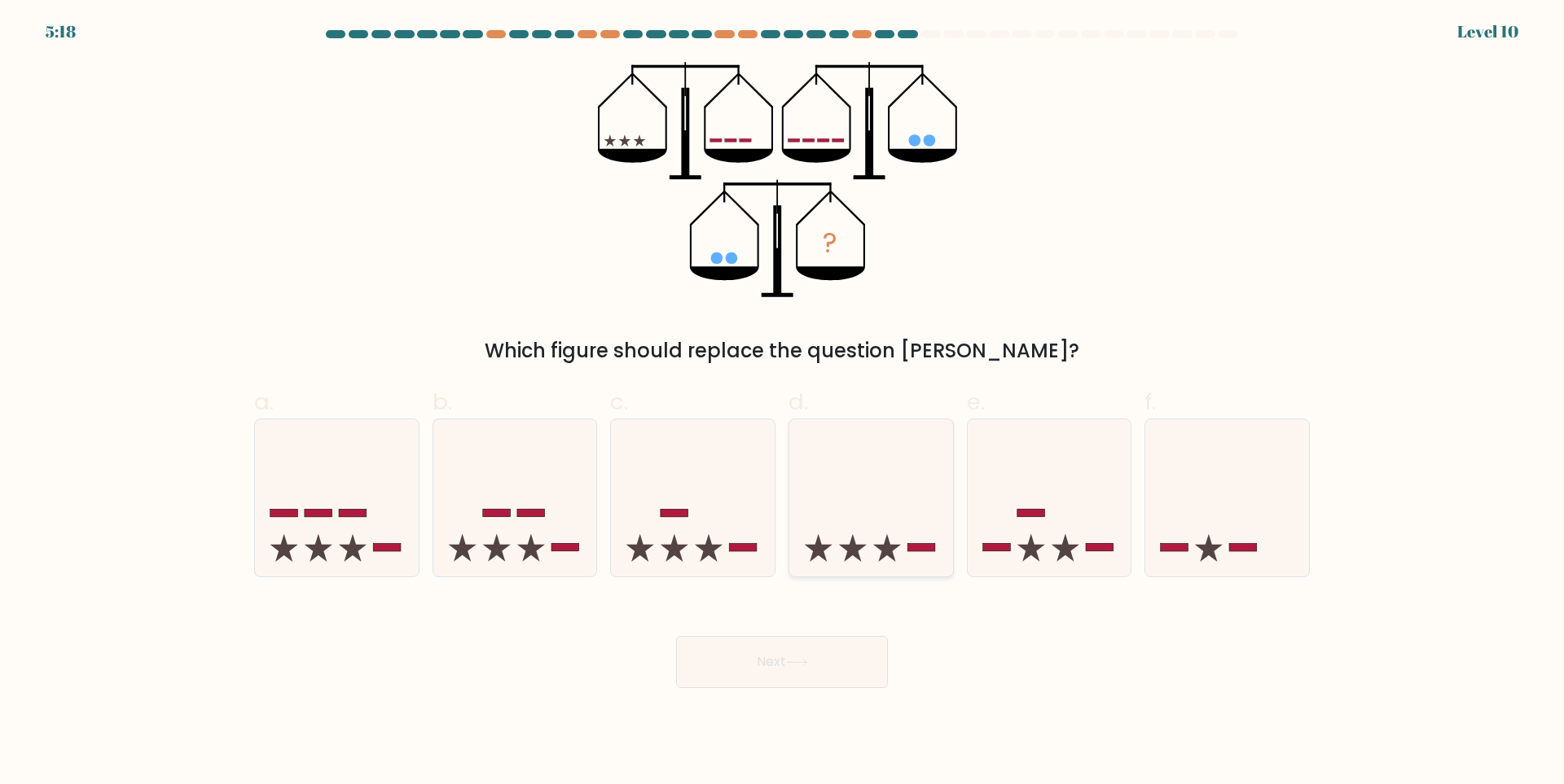
click at [843, 491] on icon at bounding box center [871, 498] width 164 height 135
click at [782, 403] on input "d." at bounding box center [782, 398] width 1 height 11
radio input "true"
click at [759, 676] on button "Next" at bounding box center [782, 661] width 211 height 52
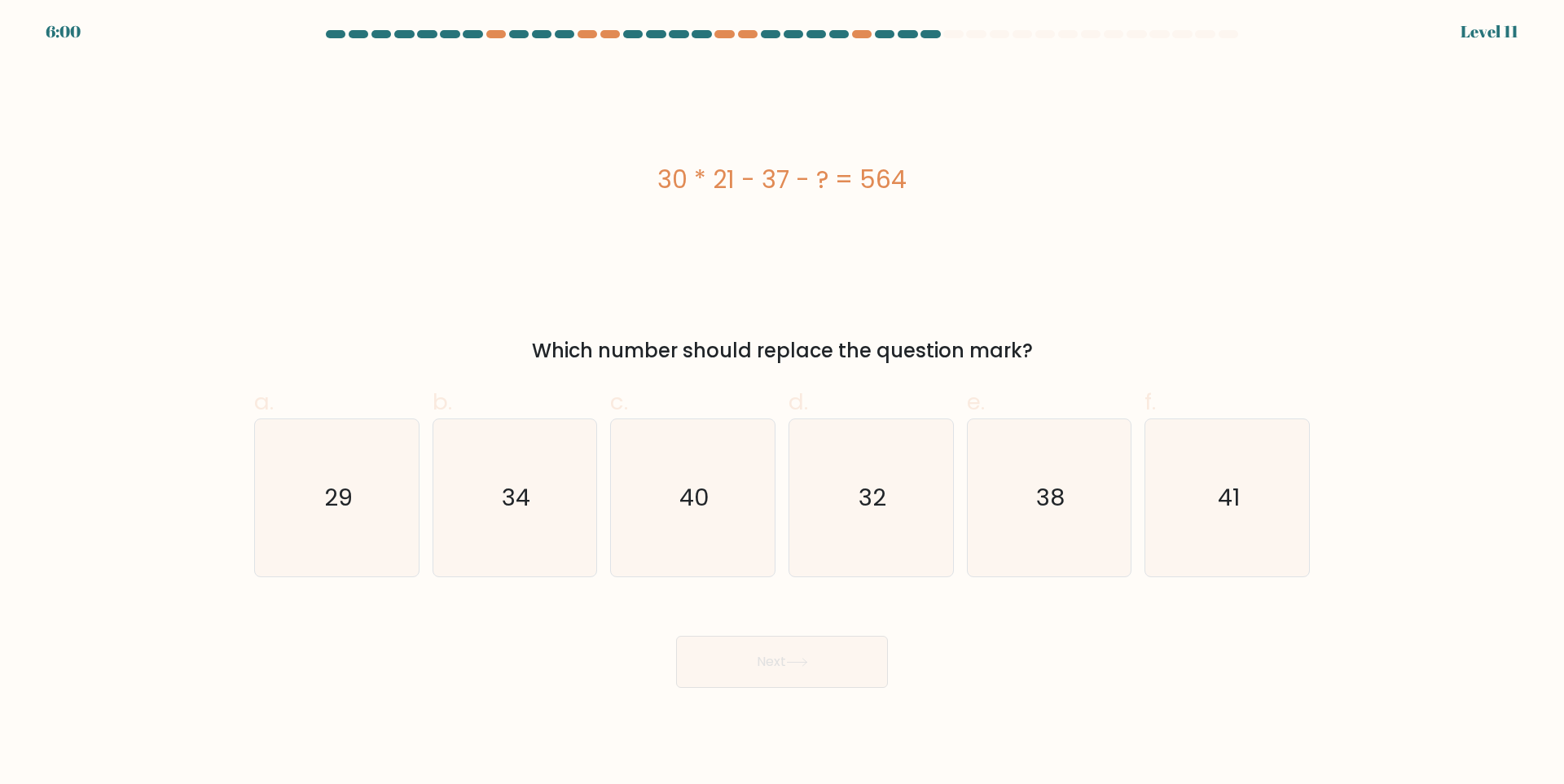
drag, startPoint x: 653, startPoint y: 177, endPoint x: 942, endPoint y: 163, distance: 289.3
click at [942, 163] on div "30 * 21 - 37 - ? = 564" at bounding box center [782, 179] width 1056 height 36
copy div "30 * 21 - 37 - ? = 564"
click at [373, 512] on icon "29" at bounding box center [337, 498] width 157 height 157
click at [782, 403] on input "a. 29" at bounding box center [782, 398] width 1 height 11
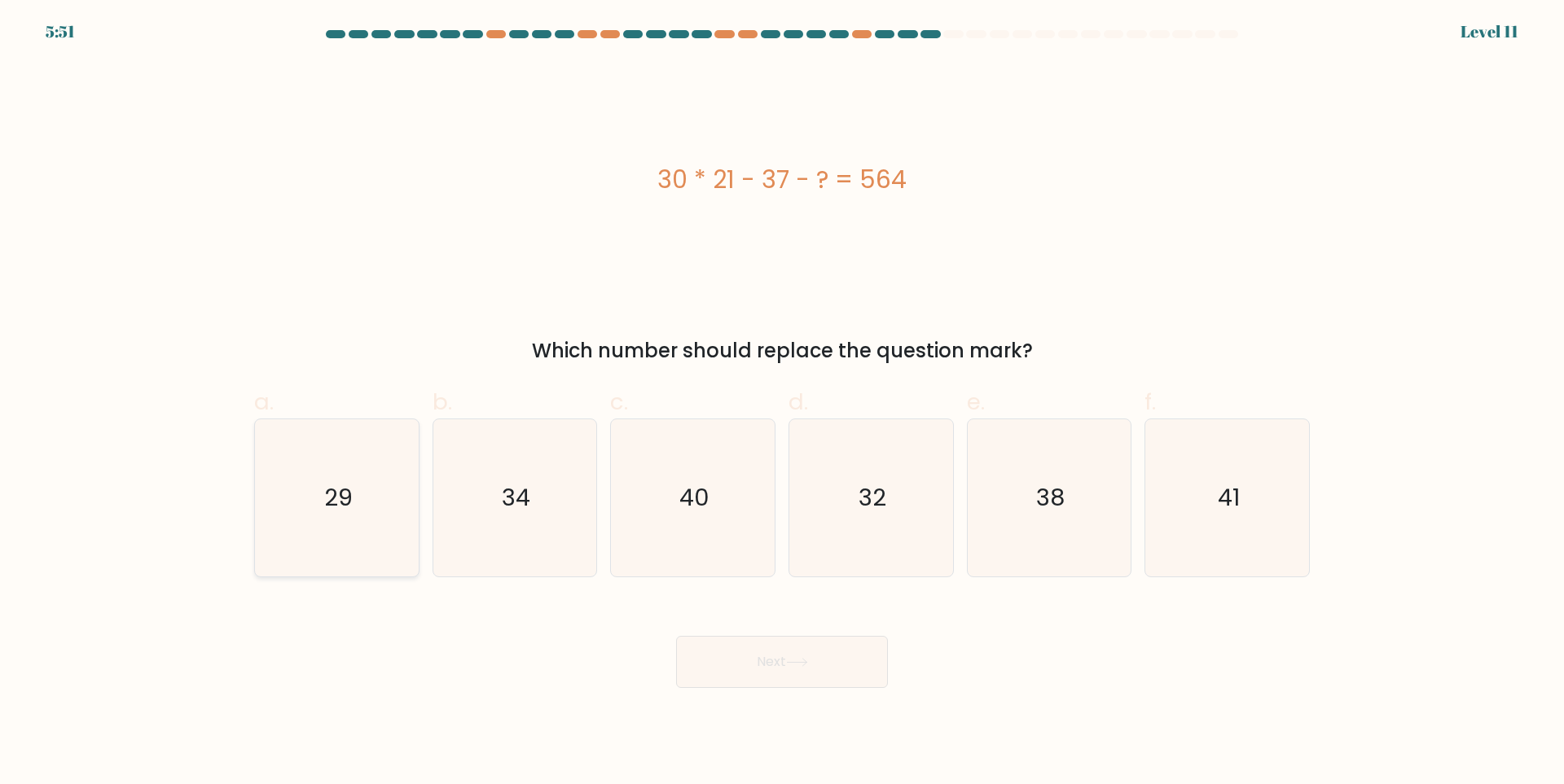
radio input "true"
drag, startPoint x: 716, startPoint y: 650, endPoint x: 720, endPoint y: 505, distance: 145.1
click at [715, 650] on button "Next" at bounding box center [782, 661] width 211 height 52
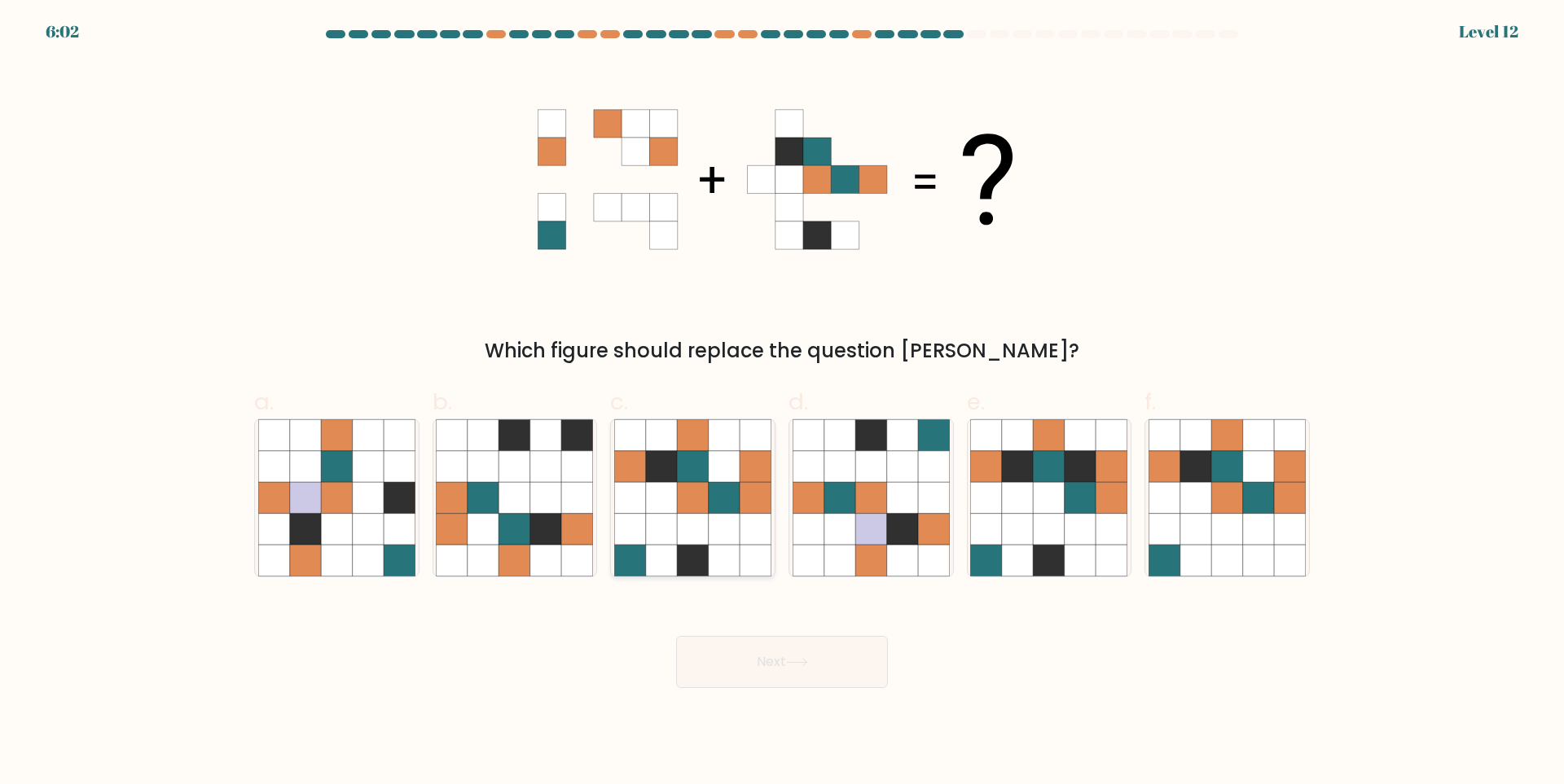
click at [742, 513] on icon at bounding box center [754, 497] width 31 height 31
click at [782, 403] on input "c." at bounding box center [782, 398] width 1 height 11
radio input "true"
click at [790, 661] on icon at bounding box center [797, 662] width 22 height 9
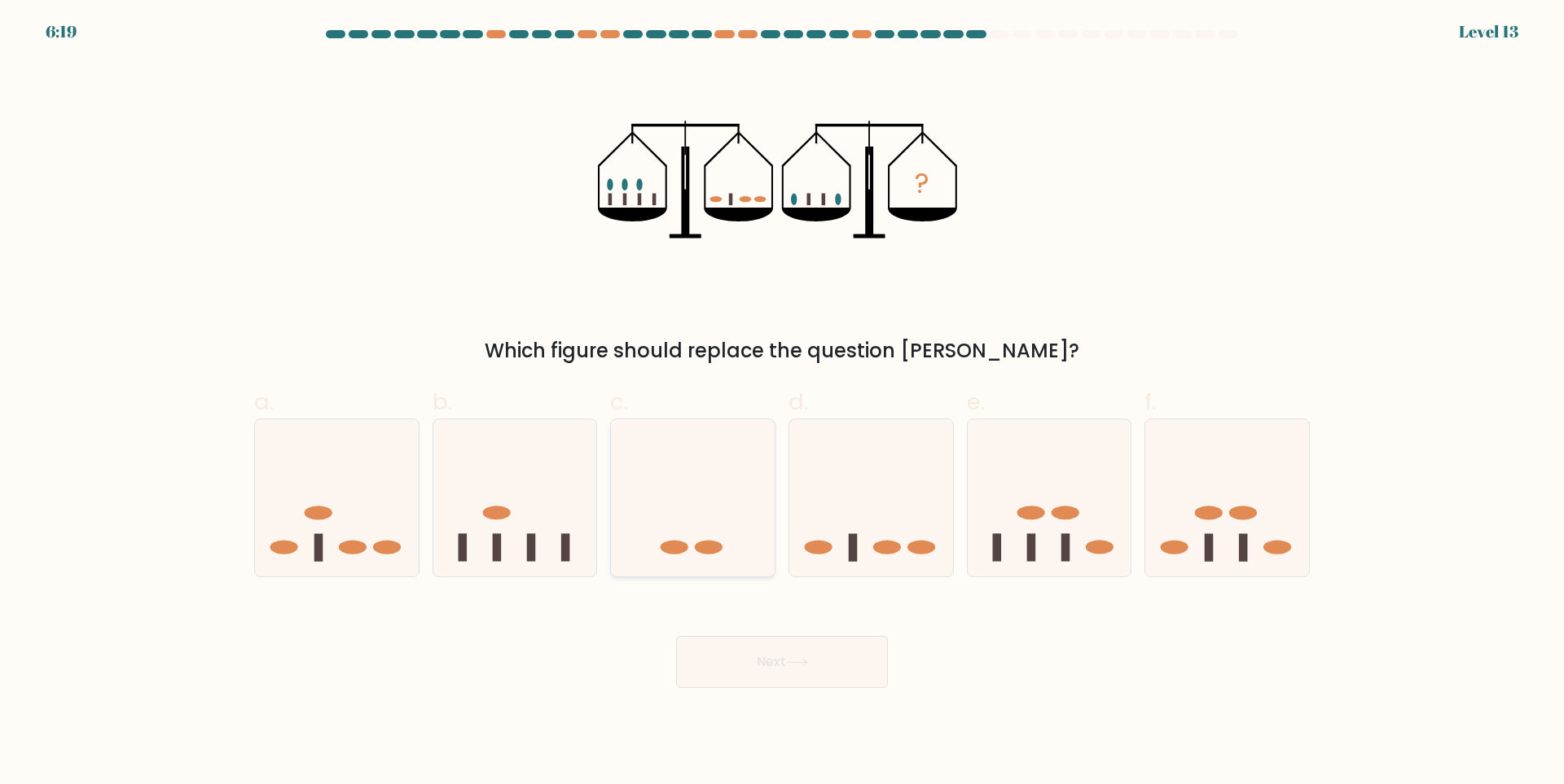
click at [733, 498] on icon at bounding box center [692, 498] width 164 height 135
click at [782, 403] on input "c." at bounding box center [782, 398] width 1 height 11
radio input "true"
click at [794, 671] on button "Next" at bounding box center [782, 661] width 211 height 52
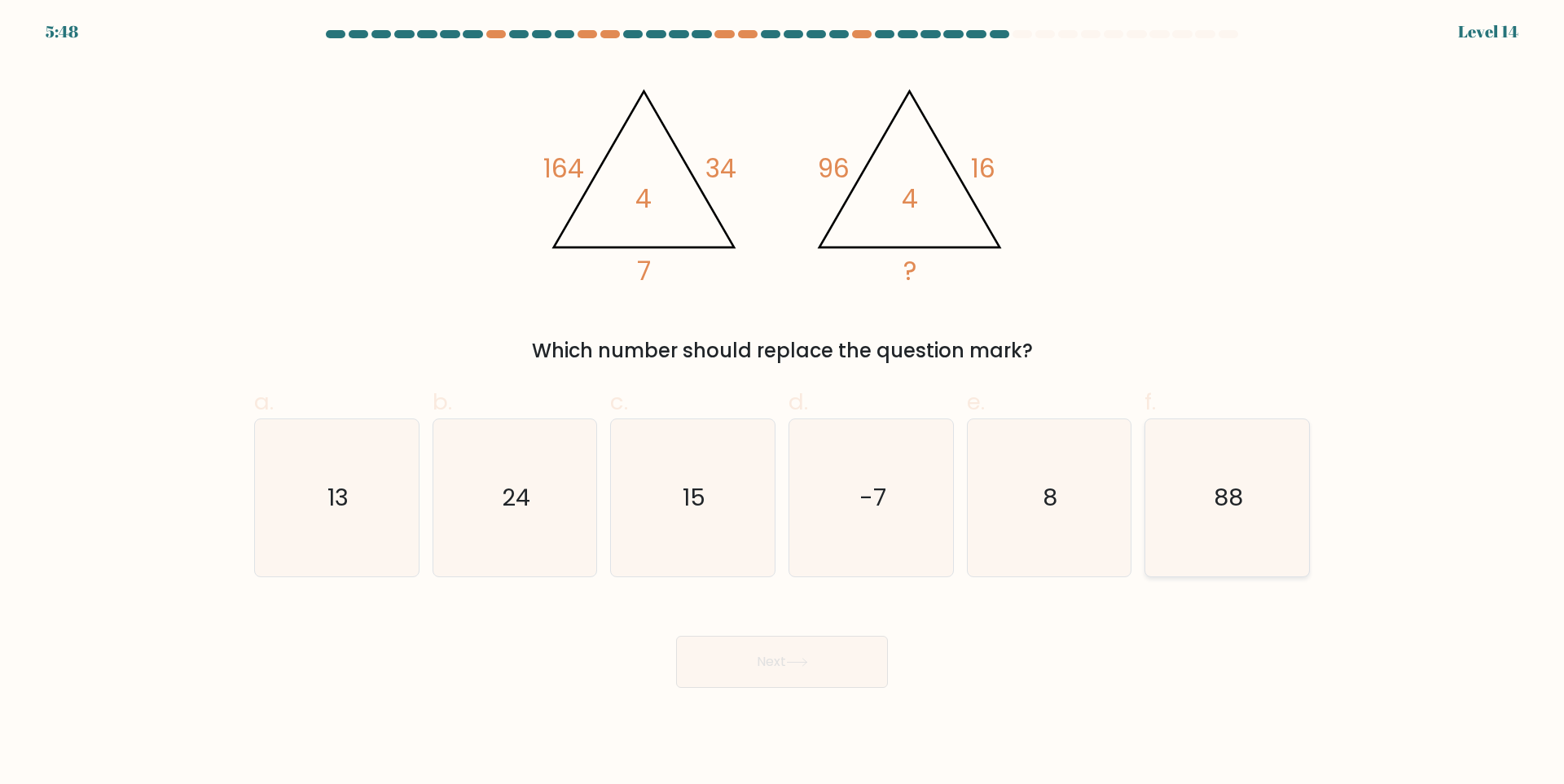
drag, startPoint x: 1220, startPoint y: 476, endPoint x: 1194, endPoint y: 508, distance: 41.2
click at [1220, 476] on icon "88" at bounding box center [1227, 498] width 157 height 157
click at [782, 403] on input "f. 88" at bounding box center [782, 398] width 1 height 11
radio input "true"
click at [747, 666] on button "Next" at bounding box center [782, 661] width 211 height 52
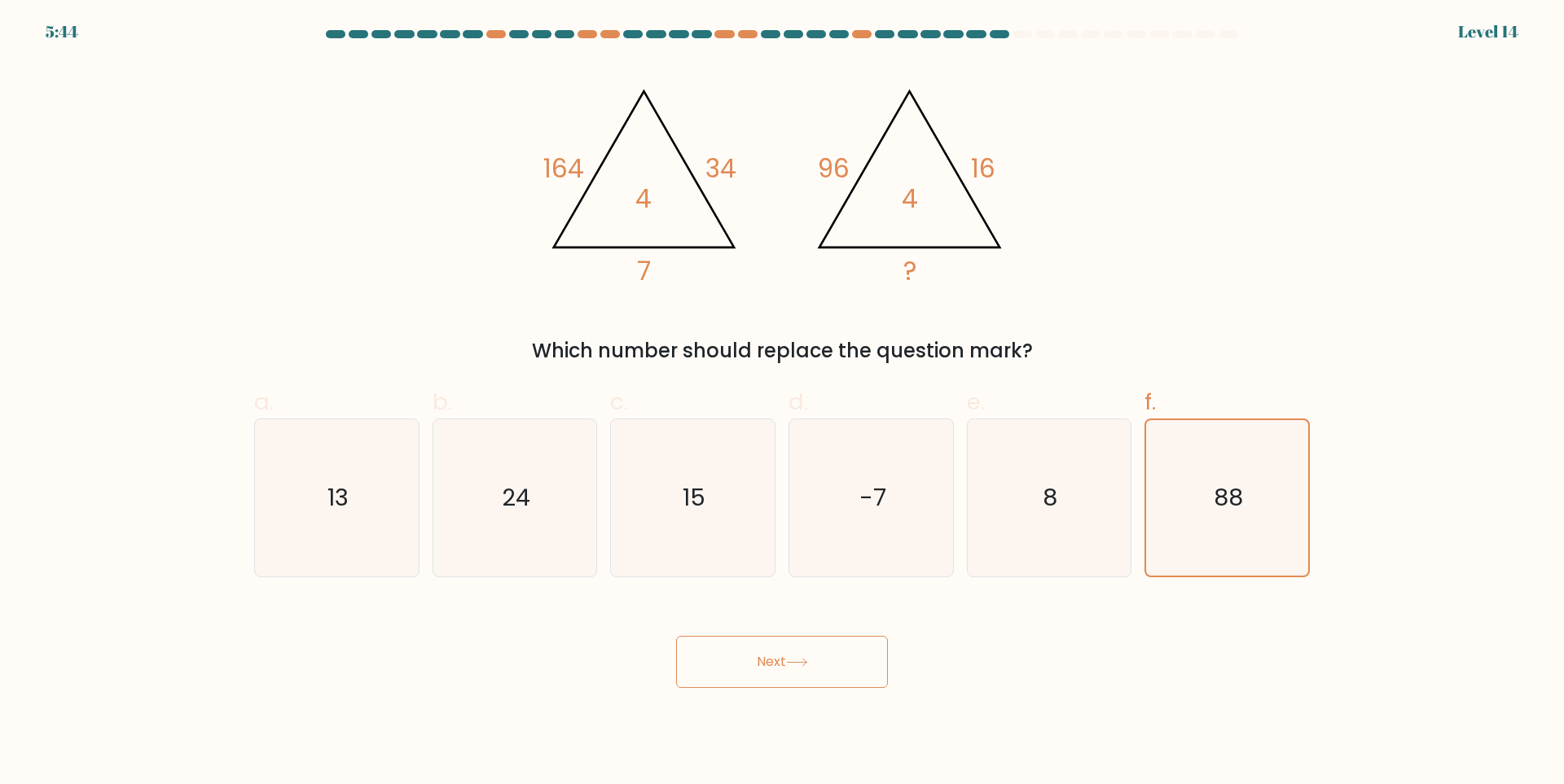
drag, startPoint x: 831, startPoint y: 658, endPoint x: 861, endPoint y: 644, distance: 33.1
click at [831, 658] on button "Next" at bounding box center [782, 661] width 211 height 52
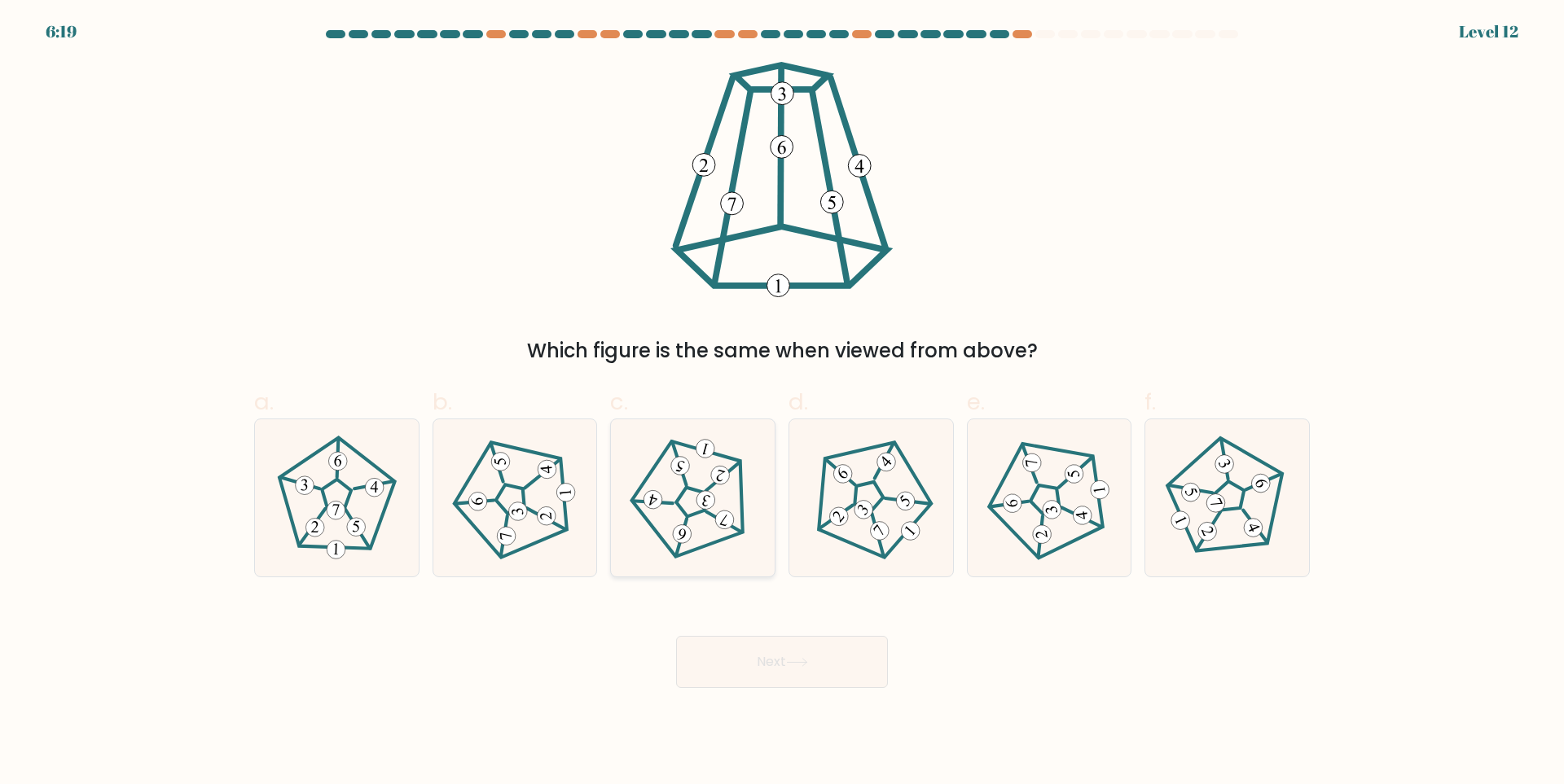
click at [687, 512] on icon at bounding box center [692, 499] width 126 height 126
click at [782, 403] on input "c." at bounding box center [782, 398] width 1 height 11
radio input "true"
click at [910, 545] on icon at bounding box center [871, 499] width 126 height 126
click at [782, 403] on input "d." at bounding box center [782, 398] width 1 height 11
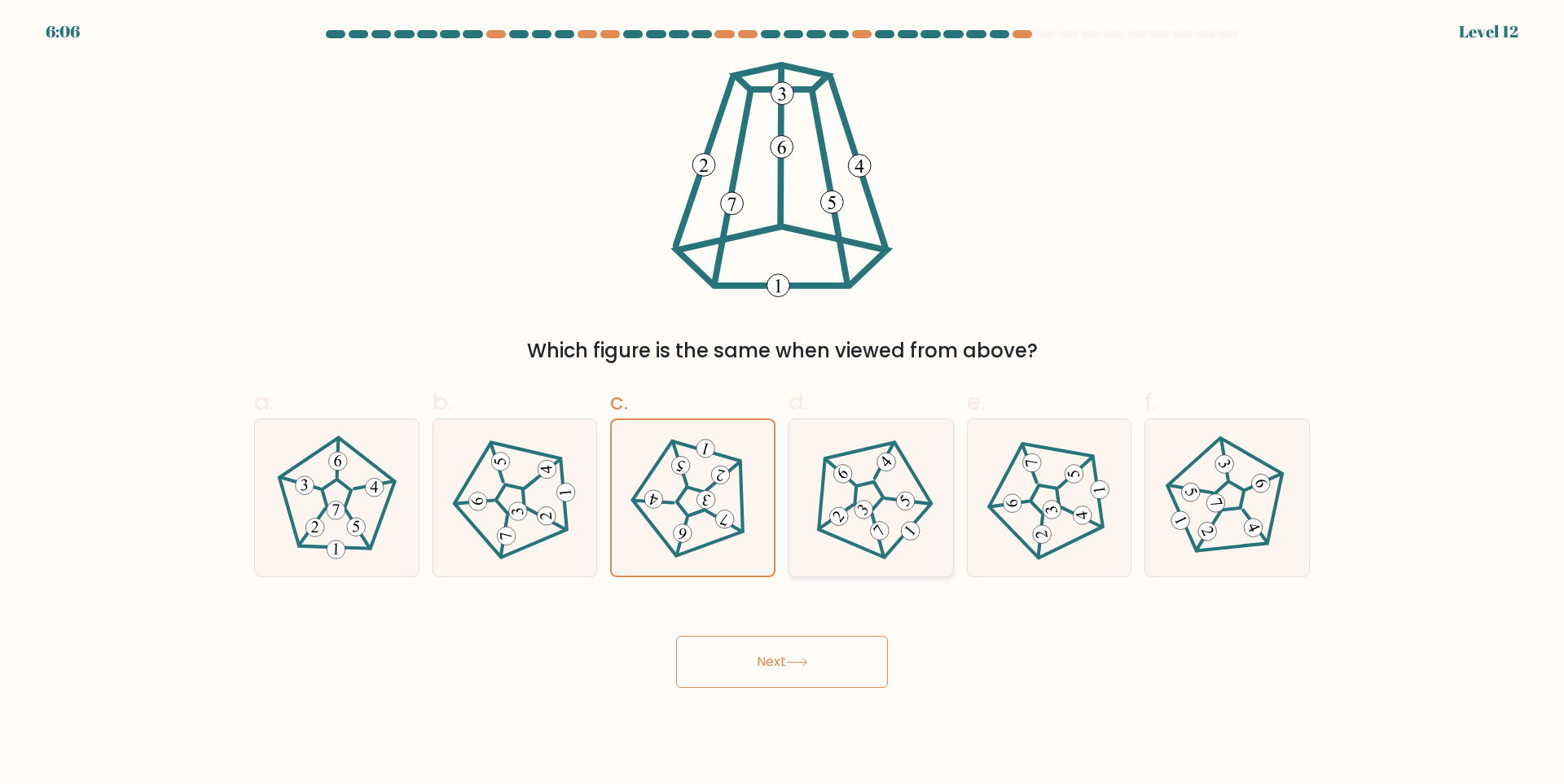
radio input "true"
click at [835, 638] on button "Next" at bounding box center [782, 661] width 211 height 52
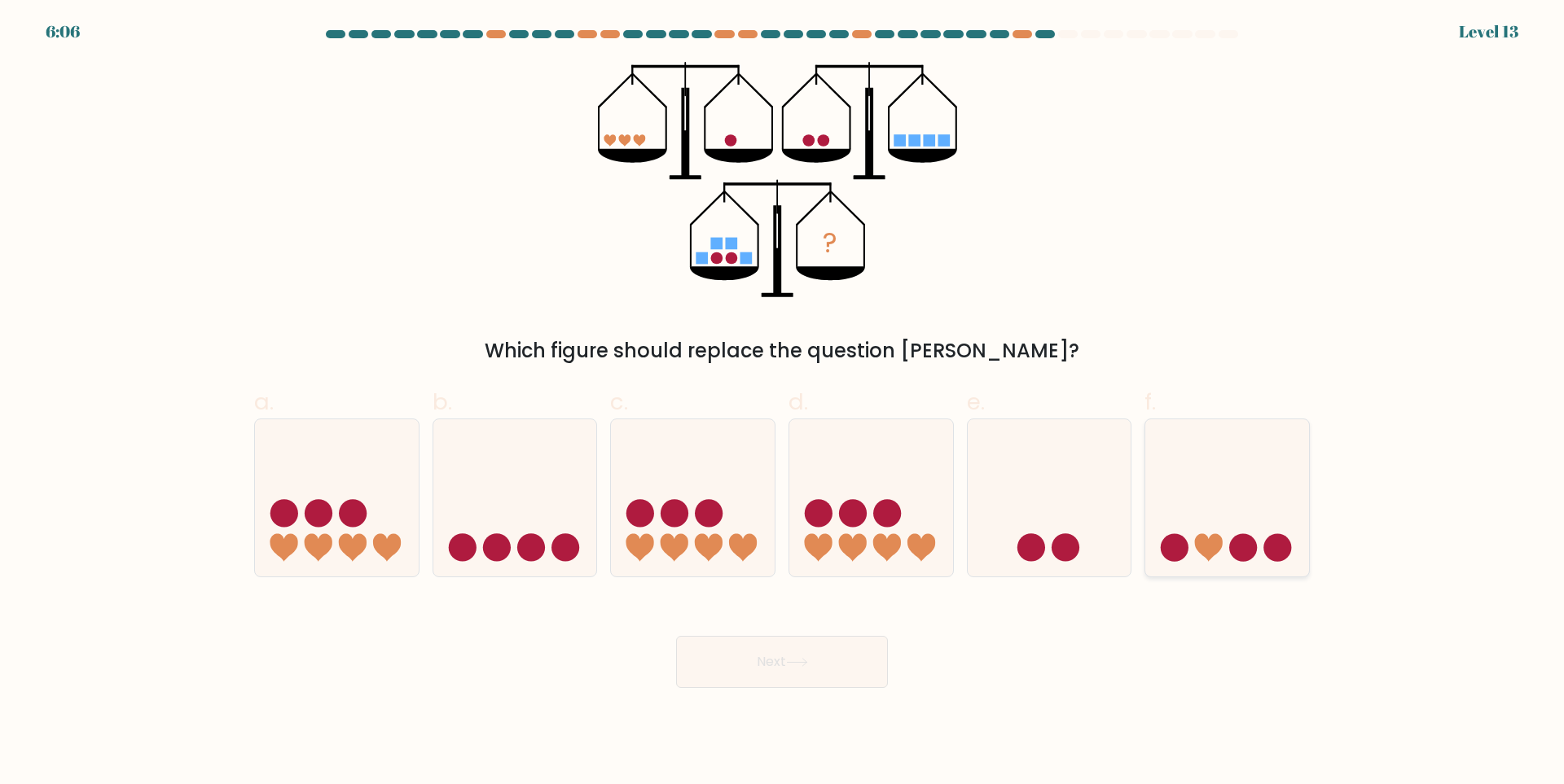
click at [1255, 535] on icon at bounding box center [1226, 498] width 164 height 135
click at [782, 403] on input "f." at bounding box center [782, 398] width 1 height 11
radio input "true"
click at [763, 668] on button "Next" at bounding box center [782, 661] width 211 height 52
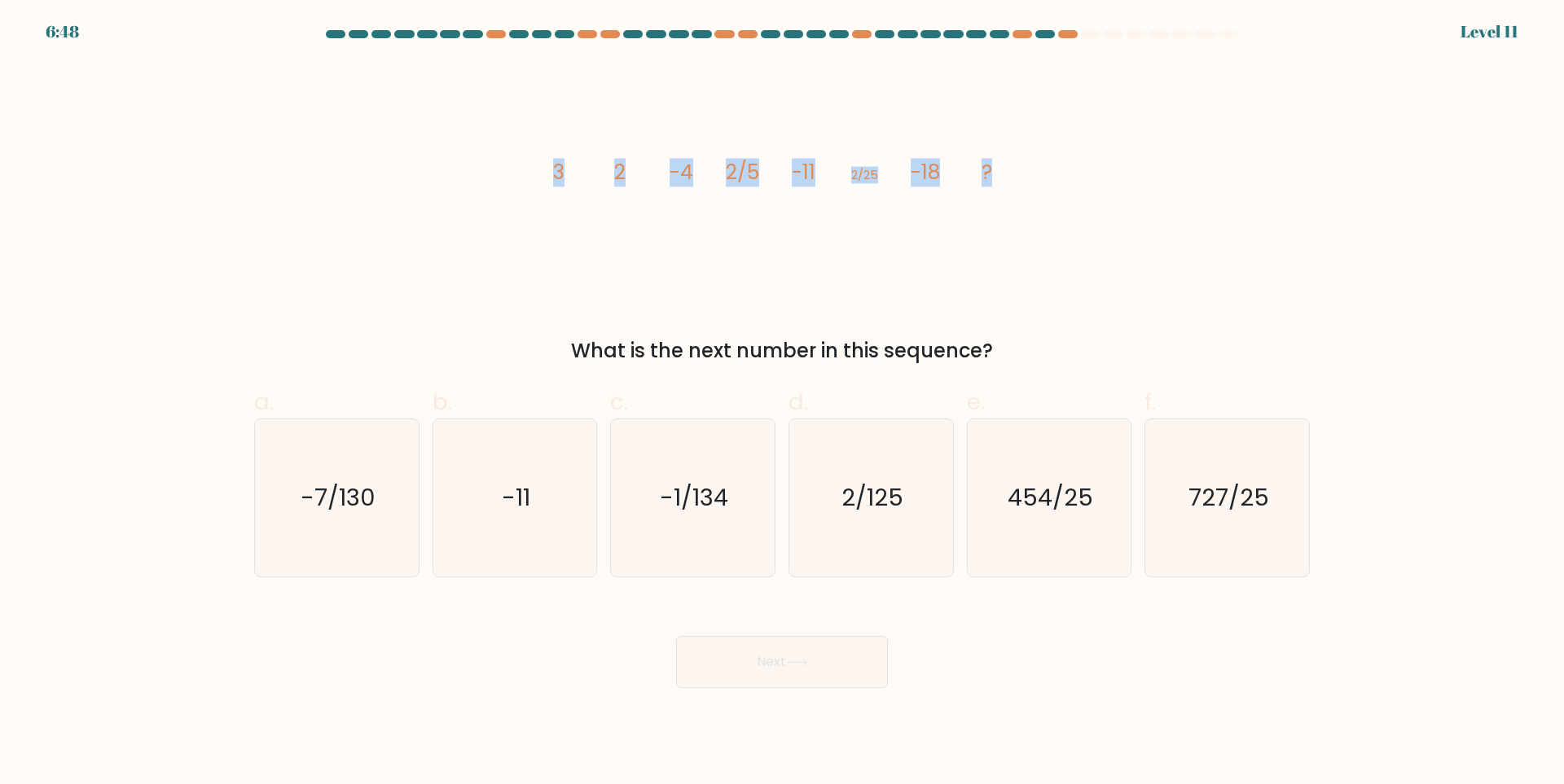
drag, startPoint x: 516, startPoint y: 175, endPoint x: 1073, endPoint y: 155, distance: 557.4
click at [1073, 155] on div "image/svg+xml 3 2 -4 2/5 -11 2/25 -18 ? What is the next number in this sequenc…" at bounding box center [782, 214] width 1075 height 304
copy g "3 2 -4 2/5 -11 2/25 -18 ?"
click at [882, 507] on text "2/125" at bounding box center [873, 498] width 62 height 33
click at [782, 403] on input "d. 2/125" at bounding box center [782, 398] width 1 height 11
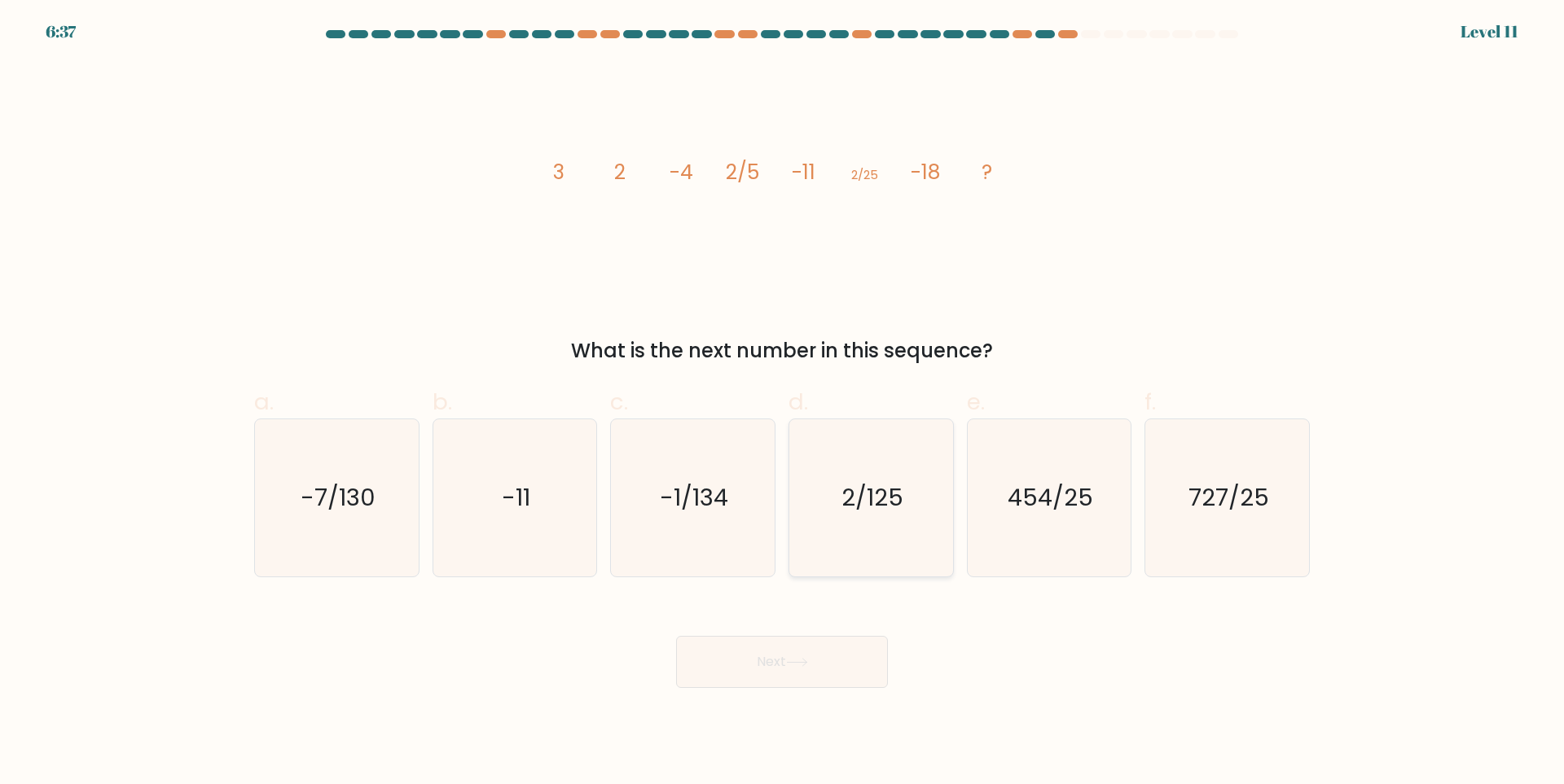
radio input "true"
click at [802, 649] on button "Next" at bounding box center [782, 661] width 211 height 52
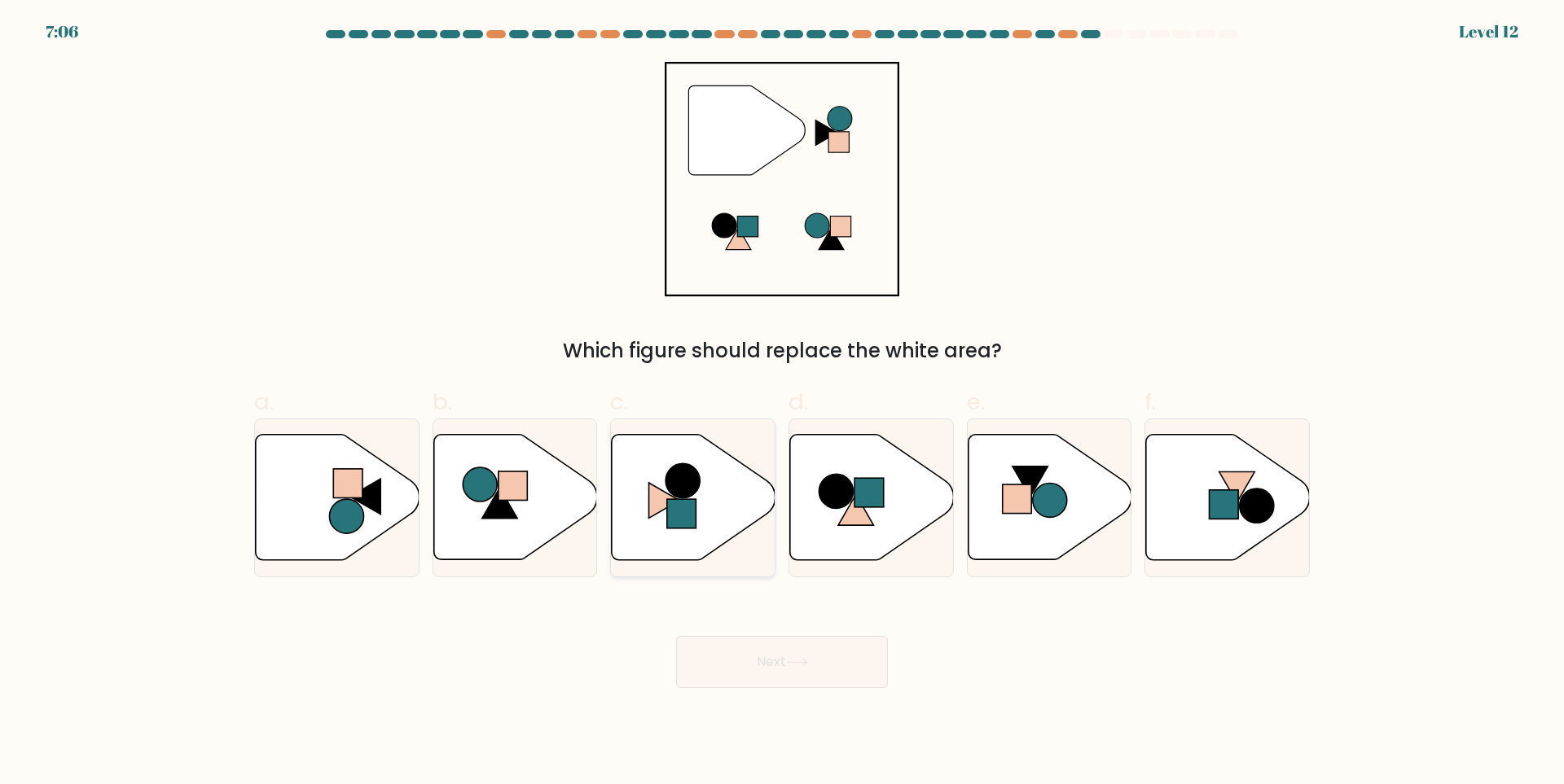
click at [664, 509] on icon at bounding box center [664, 500] width 31 height 35
click at [782, 403] on input "c." at bounding box center [782, 398] width 1 height 11
radio input "true"
click at [831, 660] on button "Next" at bounding box center [782, 661] width 211 height 52
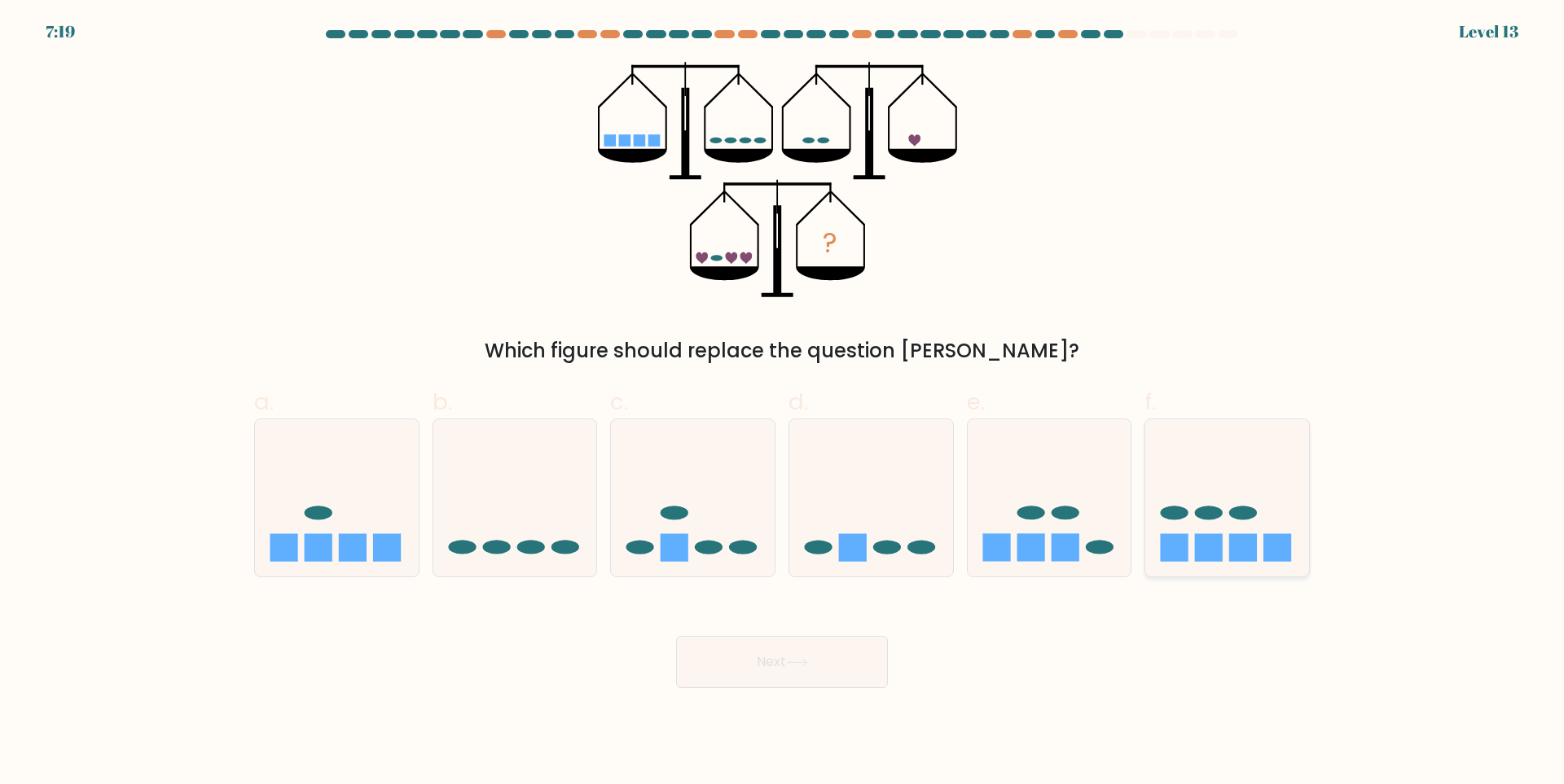
click at [1286, 552] on rect at bounding box center [1277, 546] width 27 height 27
click at [782, 403] on input "f." at bounding box center [782, 398] width 1 height 11
radio input "true"
click at [842, 654] on button "Next" at bounding box center [782, 661] width 211 height 52
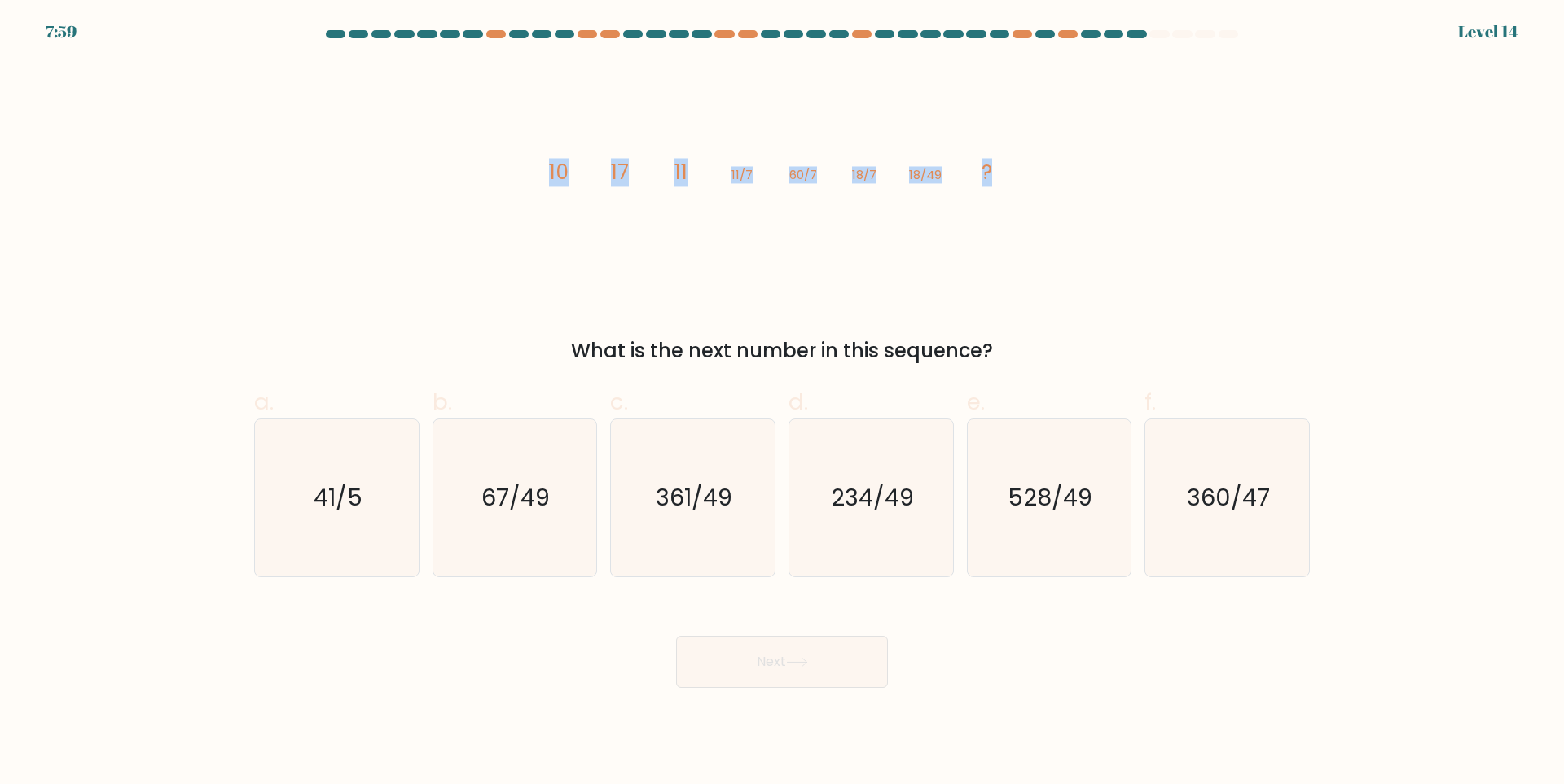
drag, startPoint x: 524, startPoint y: 160, endPoint x: 1107, endPoint y: 2, distance: 604.0
click at [1148, 218] on div "image/svg+xml 10 17 11 11/7 60/7 18/7 18/49 ? What is the next number in this s…" at bounding box center [782, 214] width 1075 height 304
copy g "10 17 11 11/7 60/7 18/7 18/49 ?"
click at [1114, 226] on div "image/svg+xml 10 17 11 11/7 60/7 18/7 18/49 ? What is the next number in this s…" at bounding box center [782, 214] width 1075 height 304
drag, startPoint x: 659, startPoint y: 175, endPoint x: 1007, endPoint y: 177, distance: 348.0
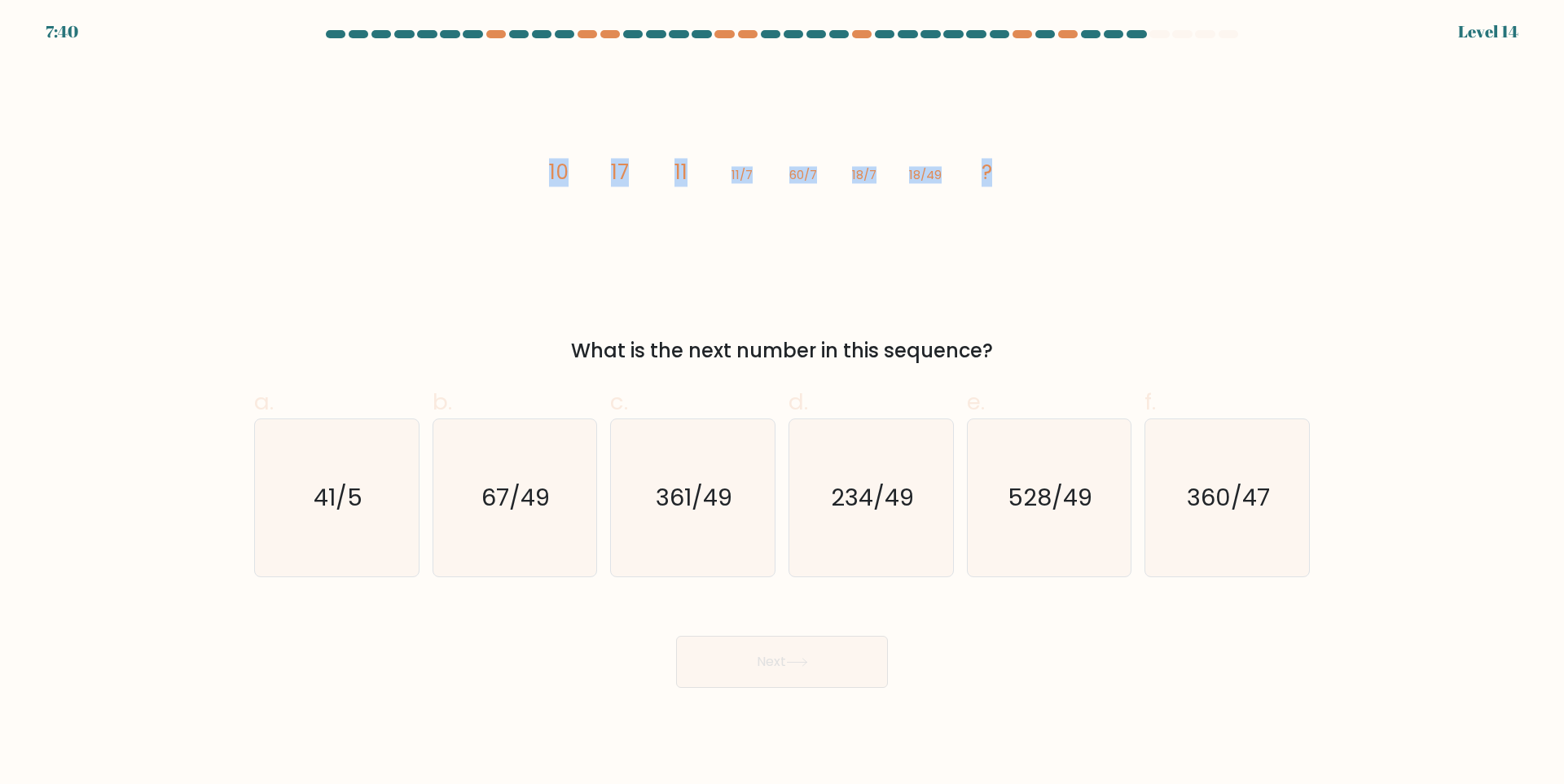
click at [1007, 177] on div "image/svg+xml 10 17 11 11/7 60/7 18/7 18/49 ? What is the next number in this s…" at bounding box center [782, 214] width 1075 height 304
copy g "10 17 11 11/7 60/7 18/7 18/49 ?"
click at [1026, 194] on icon "image/svg+xml 10 17 11 11/7 60/7 18/7 18/49 ?" at bounding box center [782, 179] width 489 height 235
click at [1233, 512] on text "360/47" at bounding box center [1229, 498] width 83 height 33
click at [782, 403] on input "f. 360/47" at bounding box center [782, 398] width 1 height 11
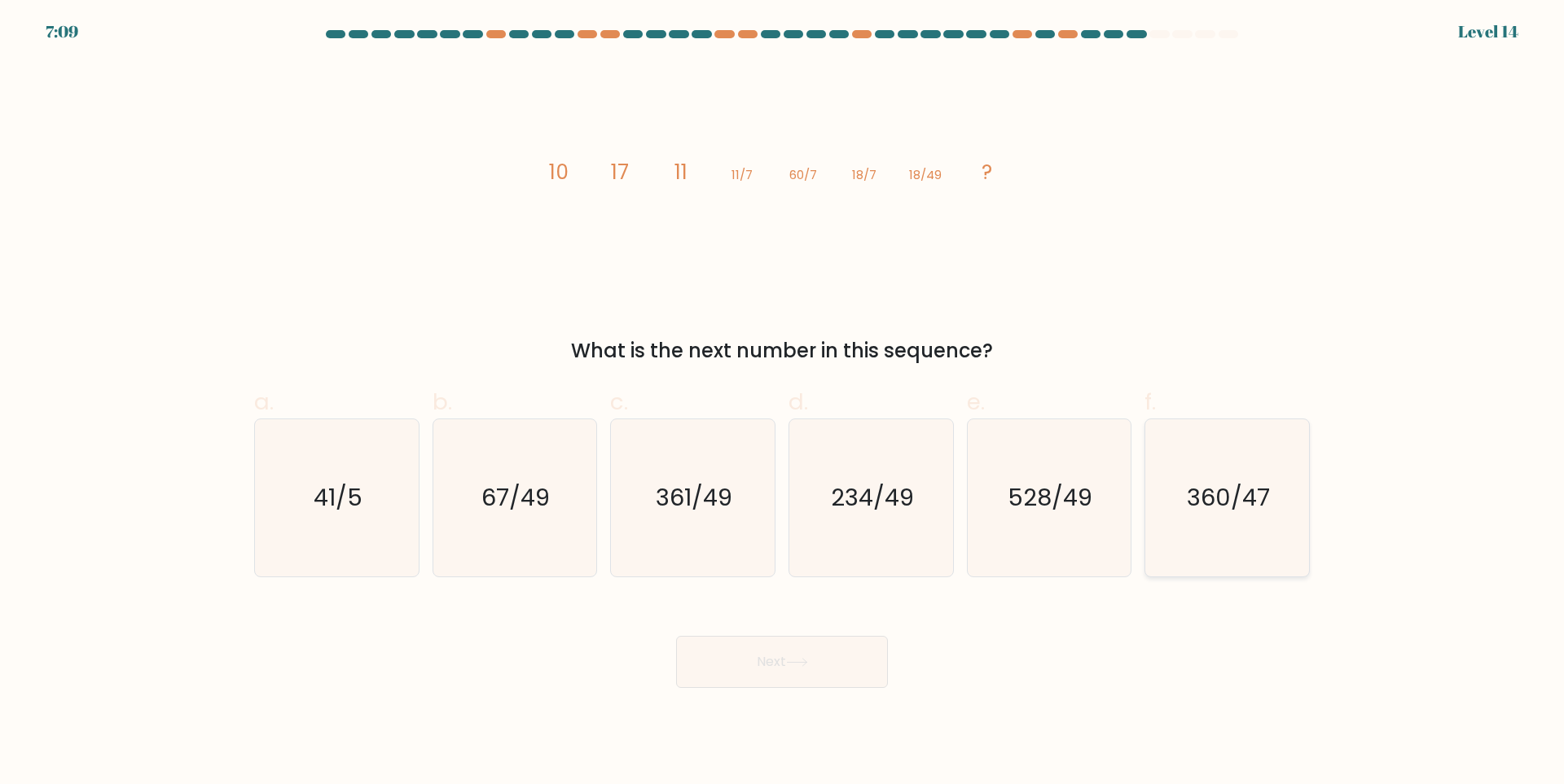
radio input "true"
click at [737, 658] on button "Next" at bounding box center [782, 661] width 211 height 52
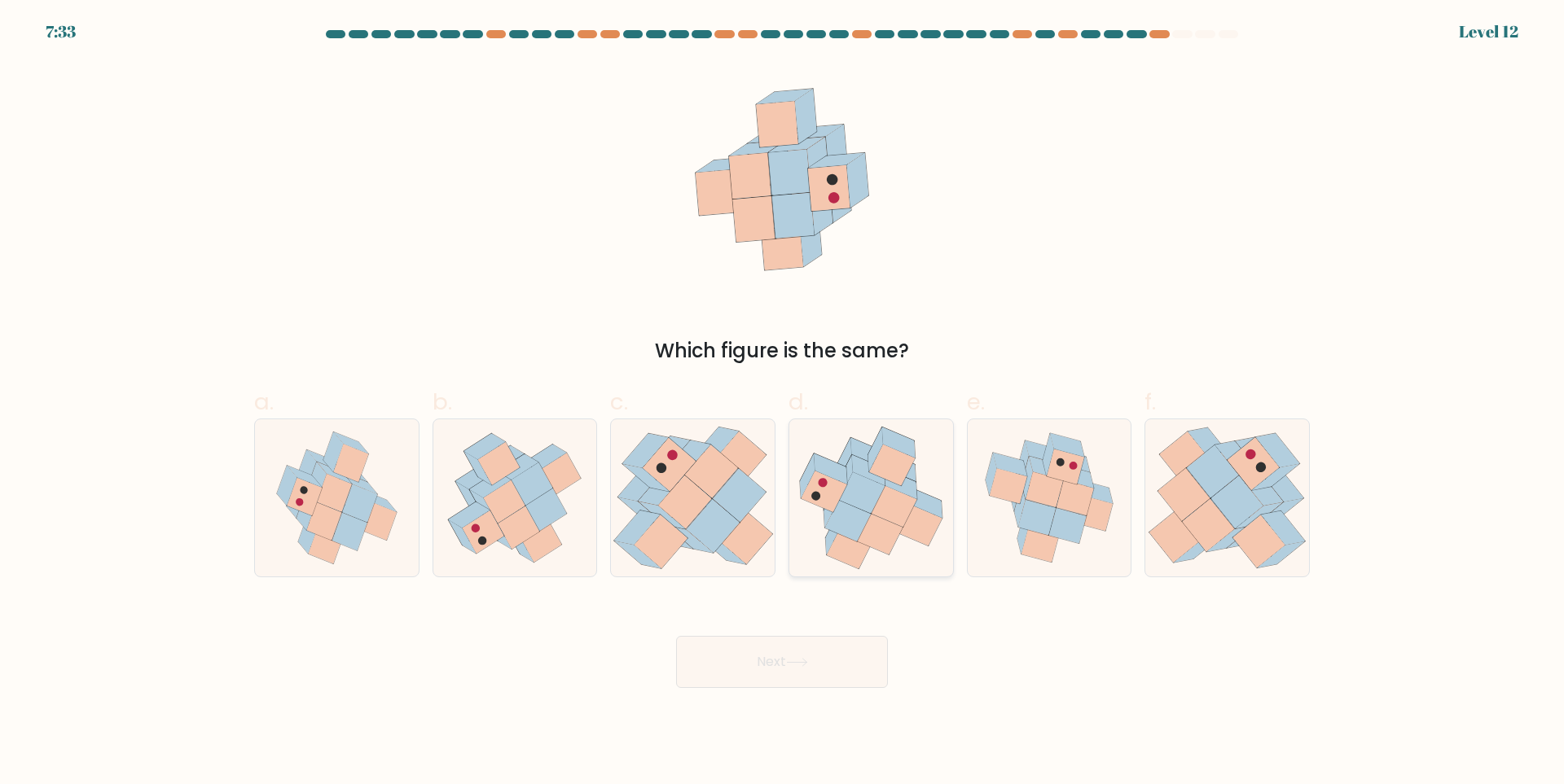
click at [862, 497] on icon at bounding box center [862, 492] width 46 height 42
click at [782, 403] on input "d." at bounding box center [782, 398] width 1 height 11
radio input "true"
click at [827, 671] on button "Next" at bounding box center [782, 661] width 211 height 52
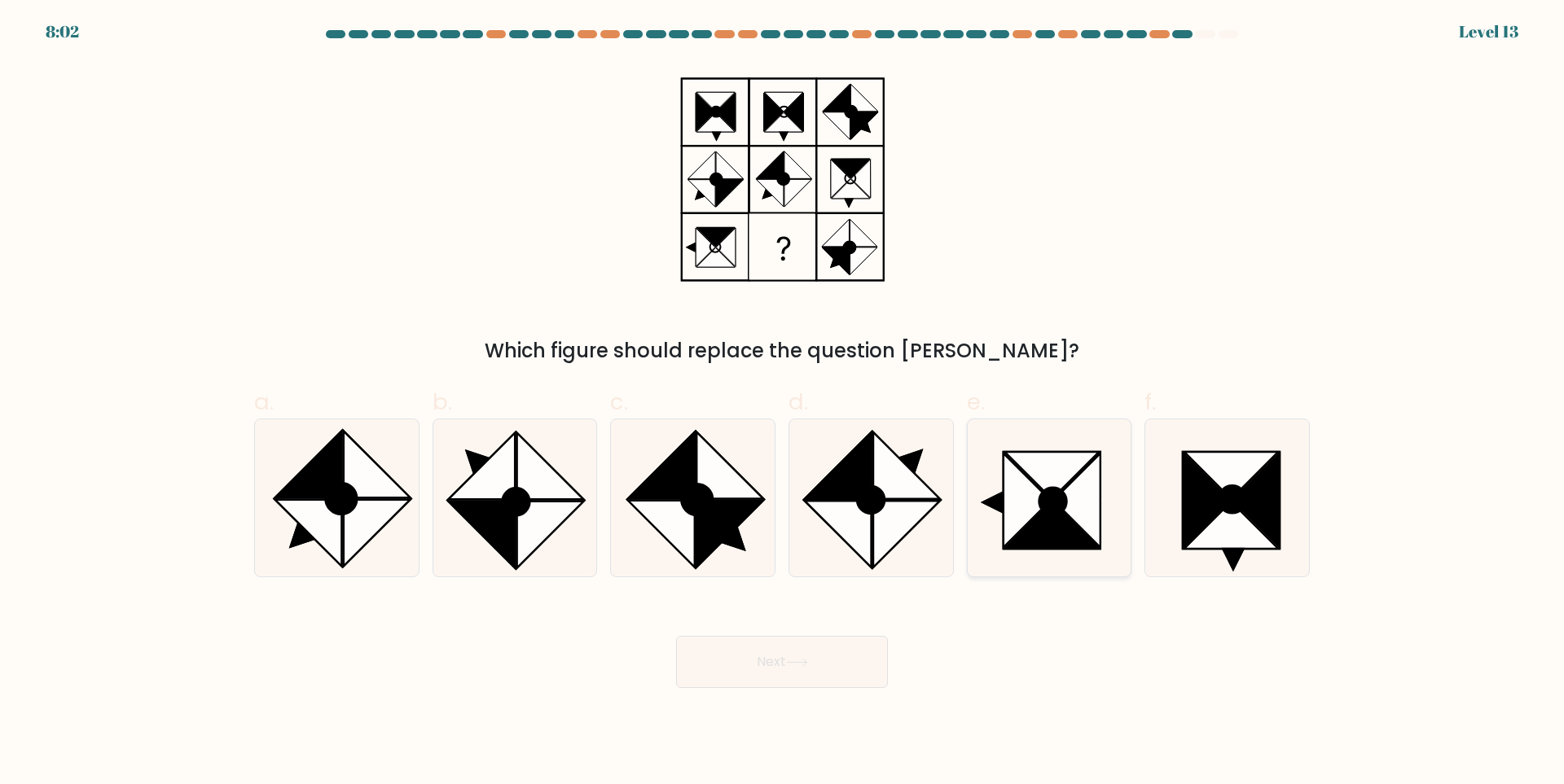
click at [1062, 495] on icon at bounding box center [1052, 501] width 26 height 26
click at [782, 403] on input "e." at bounding box center [782, 398] width 1 height 11
radio input "true"
click at [744, 657] on button "Next" at bounding box center [782, 661] width 211 height 52
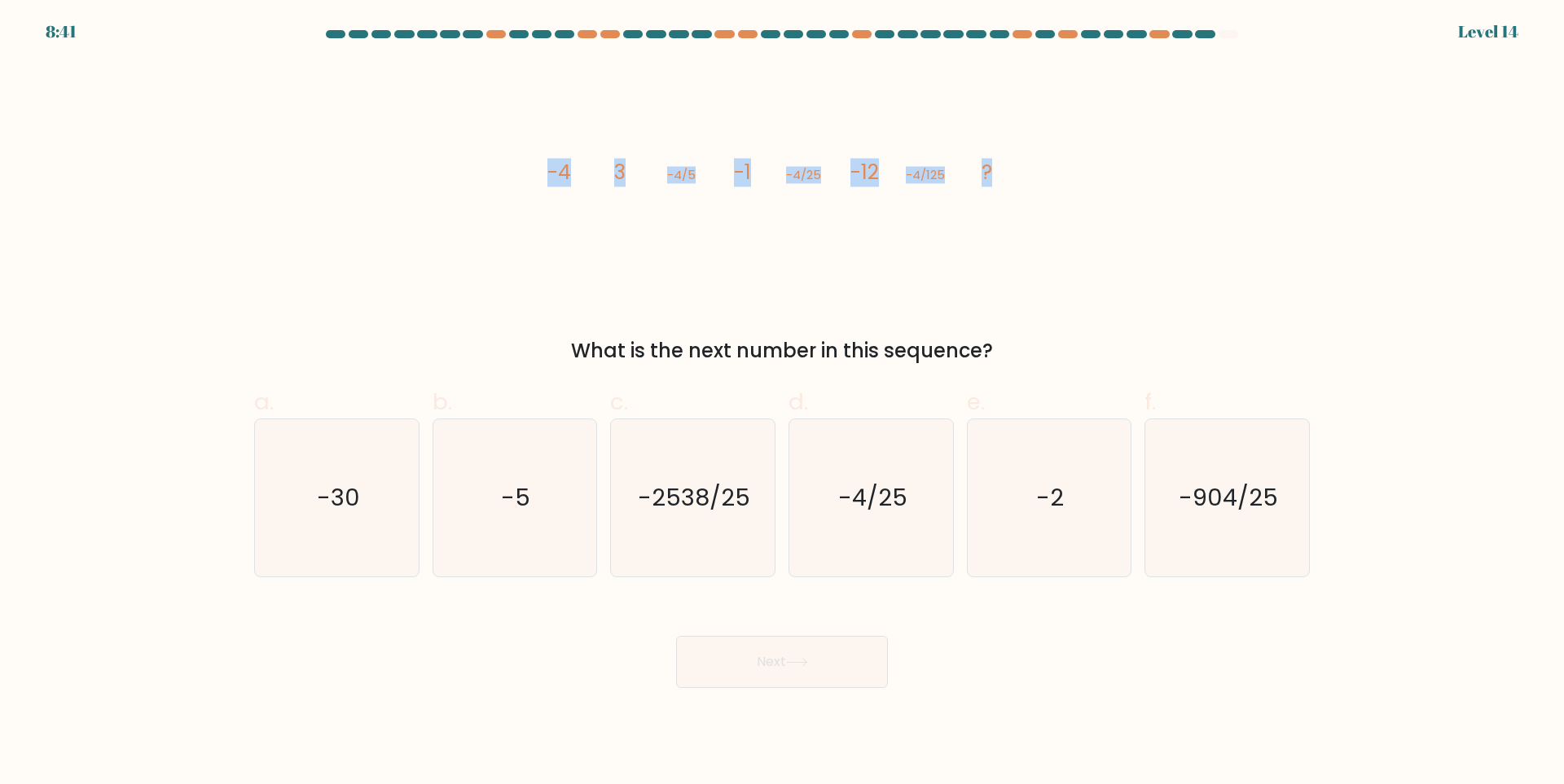
drag, startPoint x: 525, startPoint y: 171, endPoint x: 1051, endPoint y: 179, distance: 526.1
click at [1051, 179] on div "image/svg+xml -4 3 -4/5 -1 -4/25 -12 -4/125 ? What is the next number in this s…" at bounding box center [782, 214] width 1075 height 304
copy g "-4 3 -4/5 -1 -4/25 -12 -4/125 ?"
click at [1031, 281] on div "image/svg+xml -4 3 -4/5 -1 -4/25 -12 -4/125 ? What is the next number in this s…" at bounding box center [782, 214] width 1075 height 304
click at [1255, 524] on icon "-904/25" at bounding box center [1227, 498] width 157 height 157
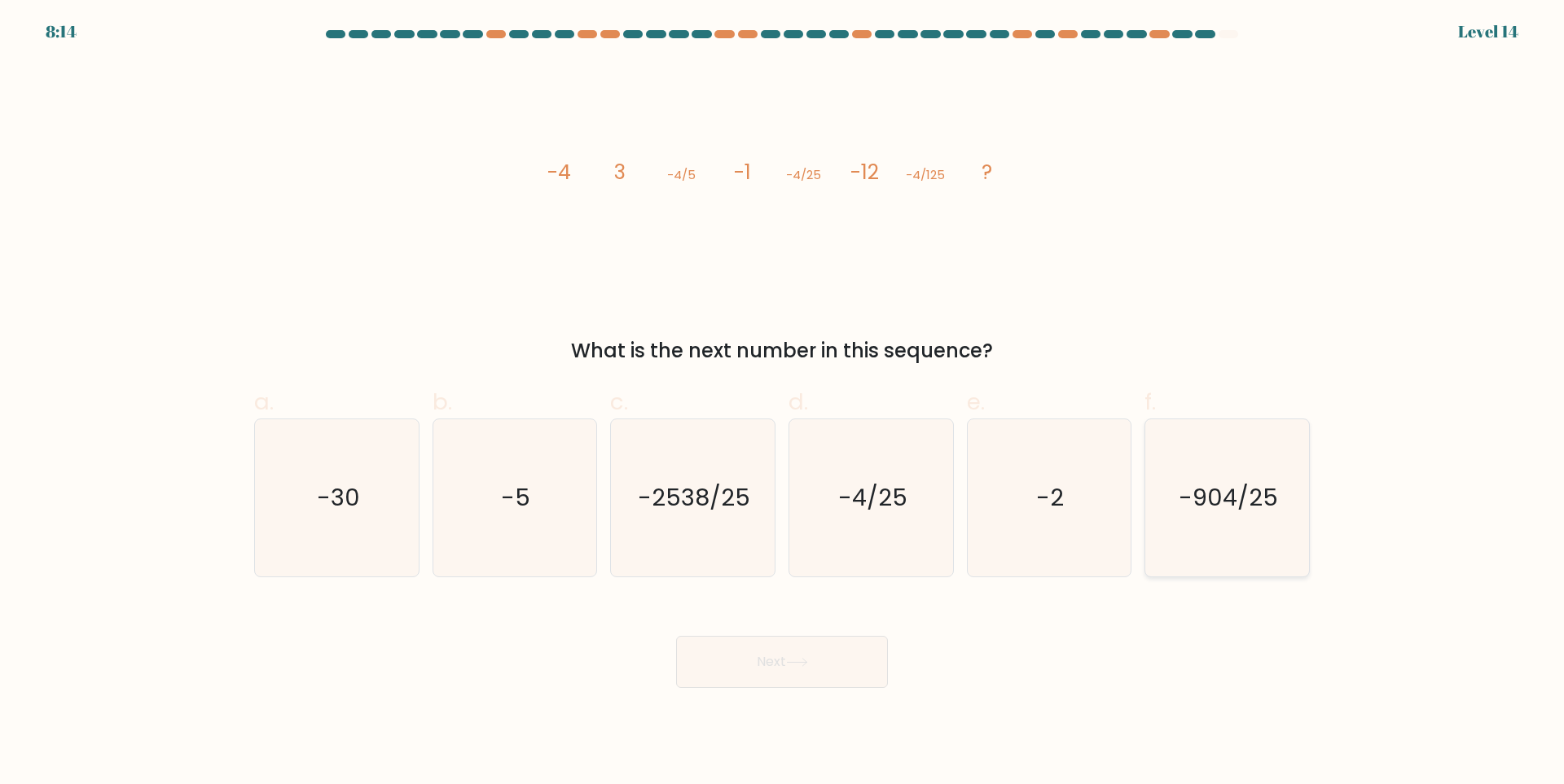
click at [782, 403] on input "f. -904/25" at bounding box center [782, 398] width 1 height 11
radio input "true"
drag, startPoint x: 825, startPoint y: 665, endPoint x: 825, endPoint y: 655, distance: 10.0
click at [824, 659] on button "Next" at bounding box center [782, 661] width 211 height 52
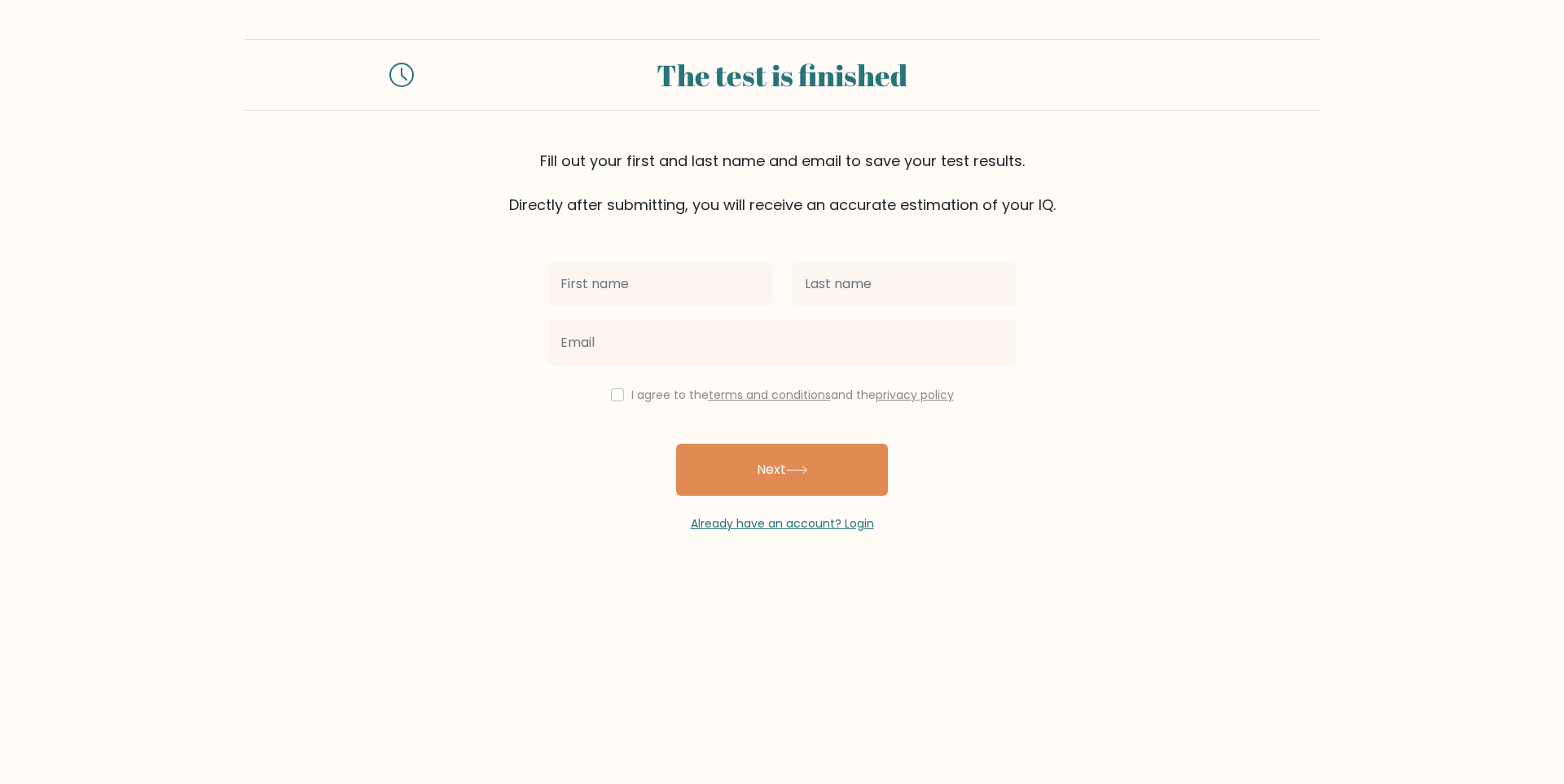
type input "j"
type input "[PERSON_NAME]"
type input "Eman"
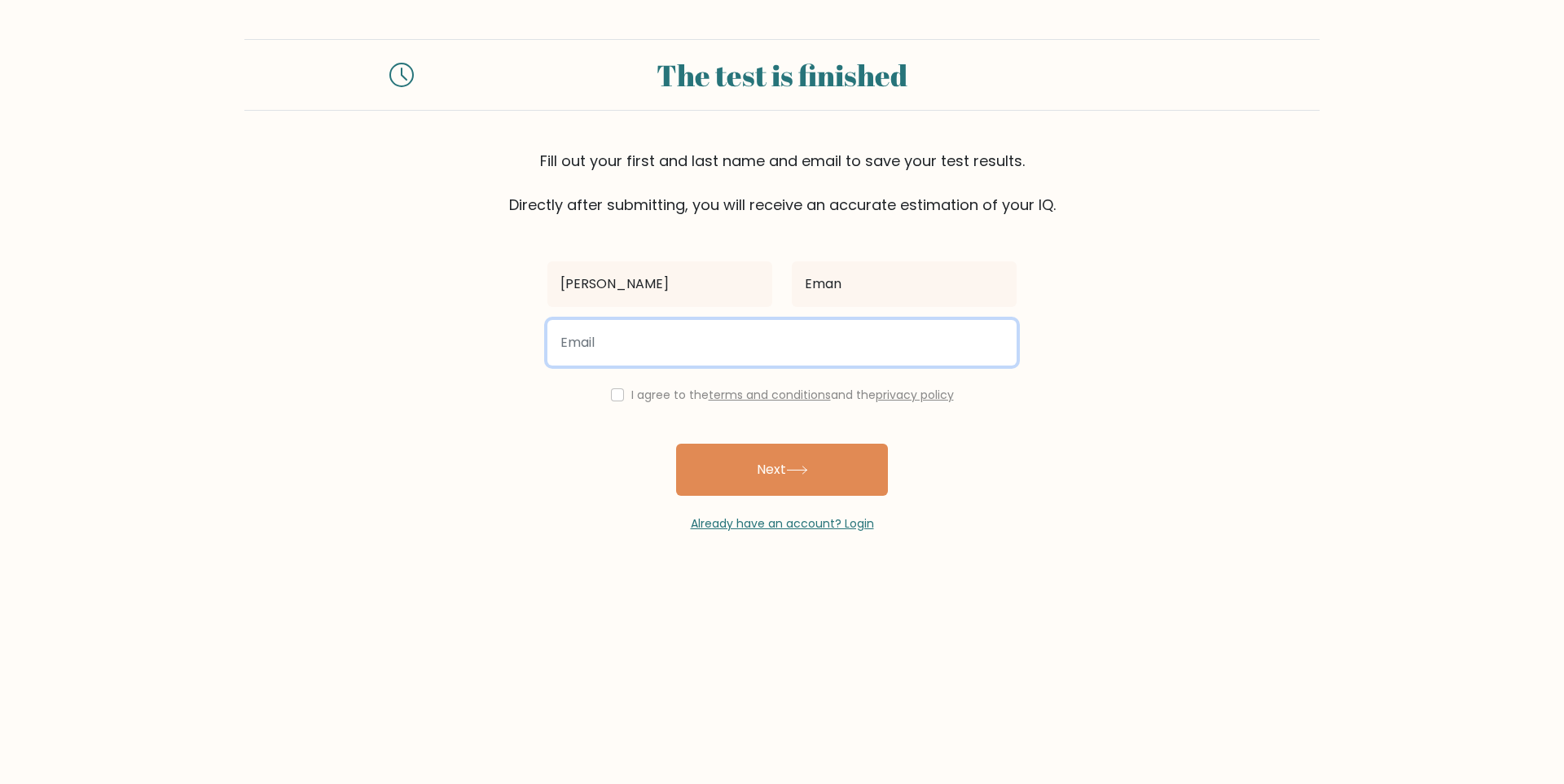
type input "j"
type input "[EMAIL_ADDRESS][DOMAIN_NAME]"
click at [614, 393] on input "checkbox" at bounding box center [617, 394] width 13 height 13
checkbox input "true"
click at [824, 472] on button "Next" at bounding box center [782, 469] width 211 height 52
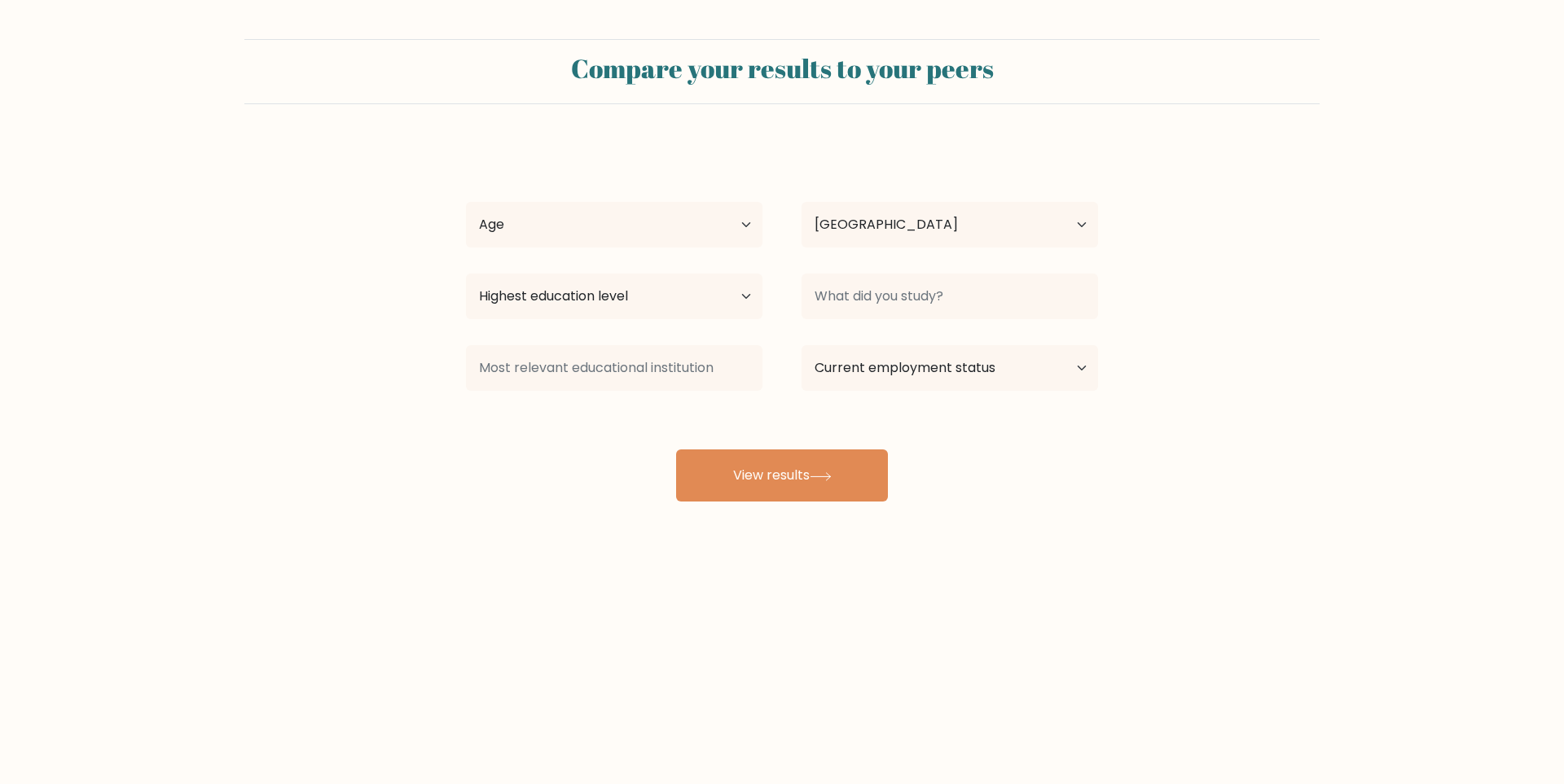
select select "PH"
click at [659, 209] on select "Age Under 18 years old 18-24 years old 25-34 years old 35-44 years old 45-54 ye…" at bounding box center [614, 225] width 296 height 46
select select "18_24"
click at [466, 202] on select "Age Under 18 years old 18-24 years old 25-34 years old 35-44 years old 45-54 ye…" at bounding box center [614, 225] width 296 height 46
click at [942, 220] on select "Country Afghanistan Albania Algeria American Samoa Andorra Angola Anguilla Anta…" at bounding box center [949, 225] width 296 height 46
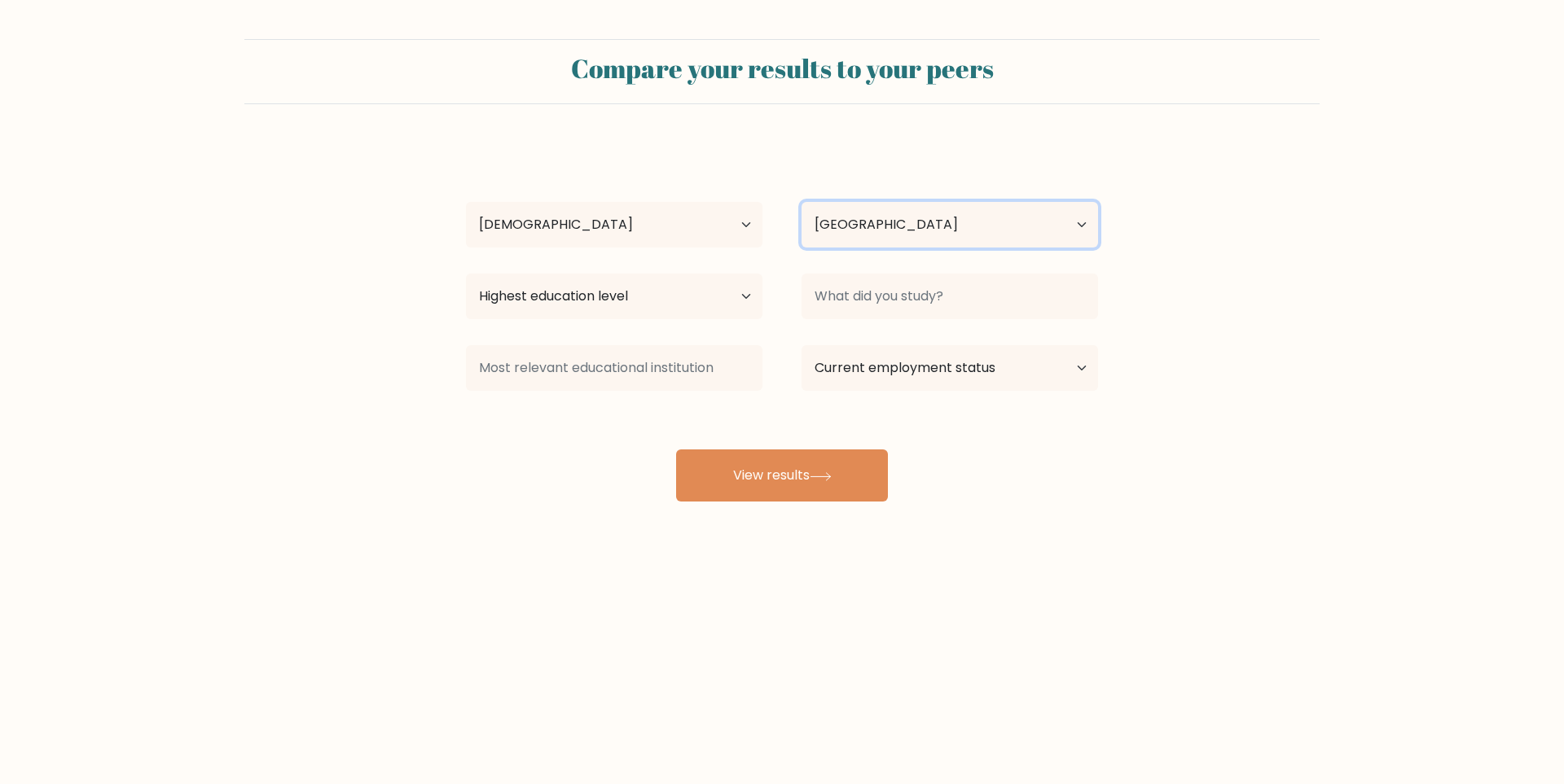
click at [943, 220] on select "Country Afghanistan Albania Algeria American Samoa Andorra Angola Anguilla Anta…" at bounding box center [949, 225] width 296 height 46
click at [673, 294] on select "Highest education level No schooling Primary Lower Secondary Upper Secondary Oc…" at bounding box center [614, 296] width 296 height 46
select select "bachelors_degree"
click at [466, 273] on select "Highest education level No schooling Primary Lower Secondary Upper Secondary Oc…" at bounding box center [614, 296] width 296 height 46
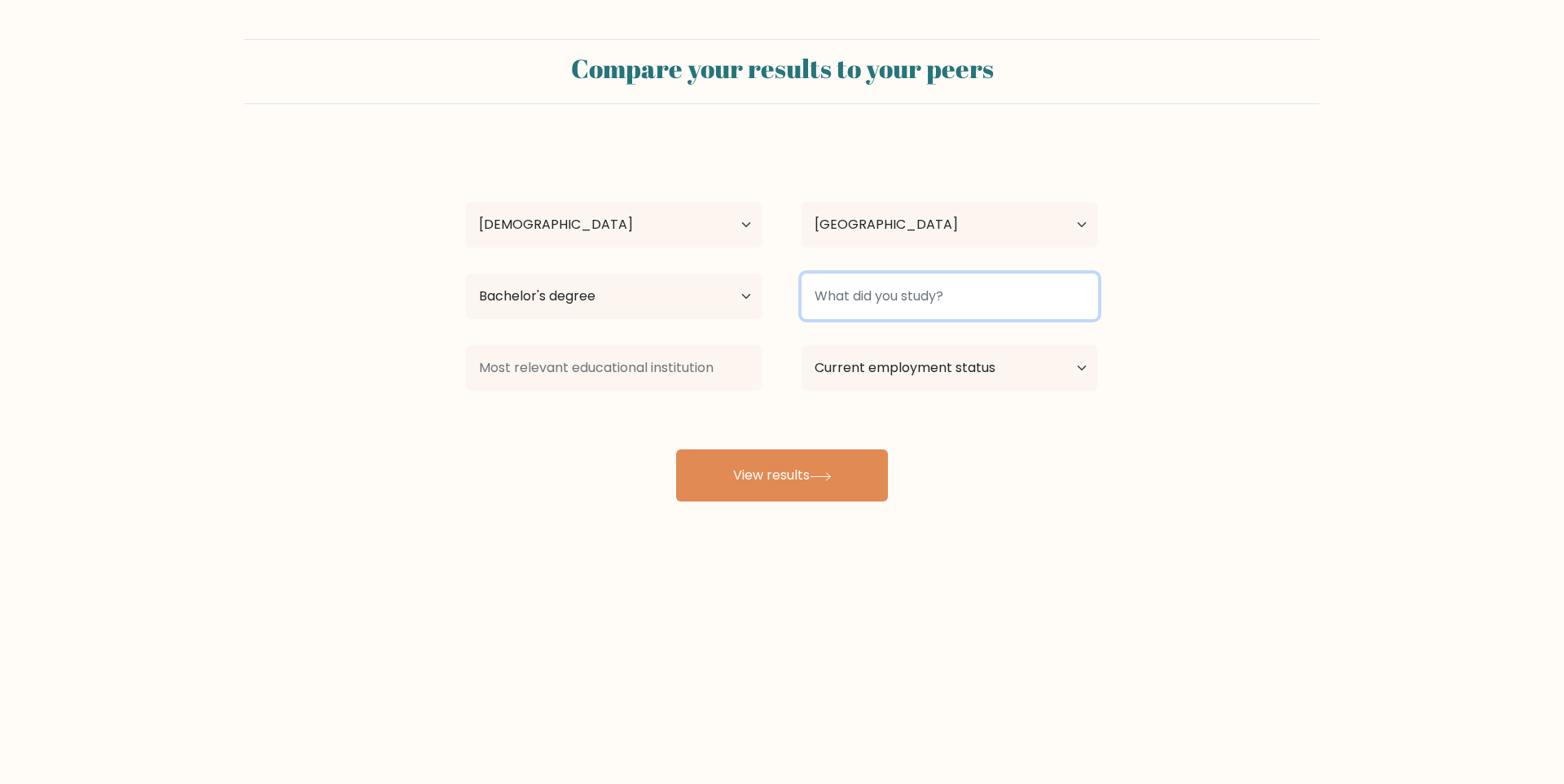
click at [927, 291] on input at bounding box center [949, 296] width 296 height 46
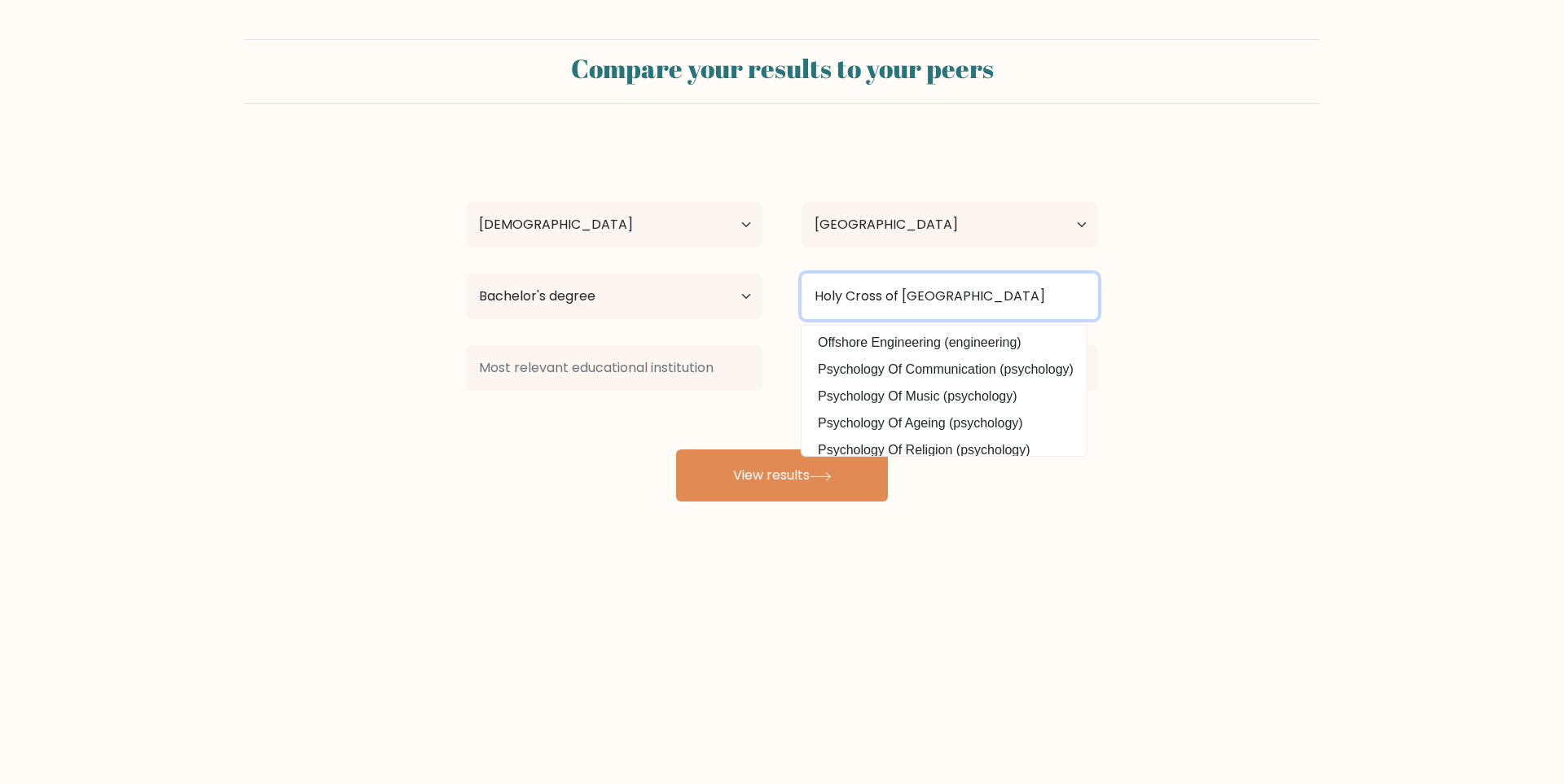
type input "Holy Cross of Davao City"
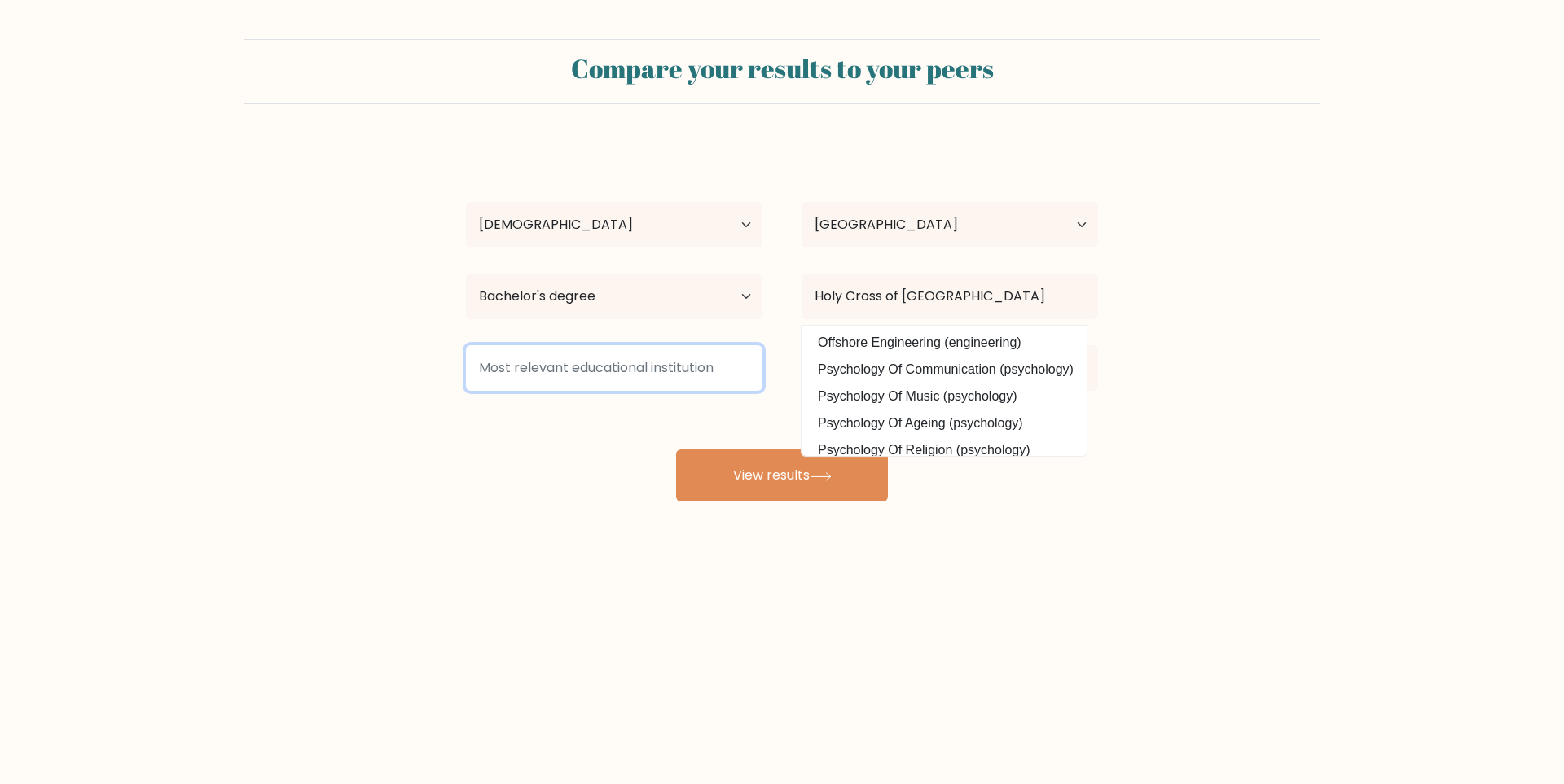
click at [624, 370] on input at bounding box center [614, 369] width 296 height 46
click at [607, 374] on input at bounding box center [614, 369] width 296 height 46
click at [610, 369] on input at bounding box center [614, 369] width 296 height 46
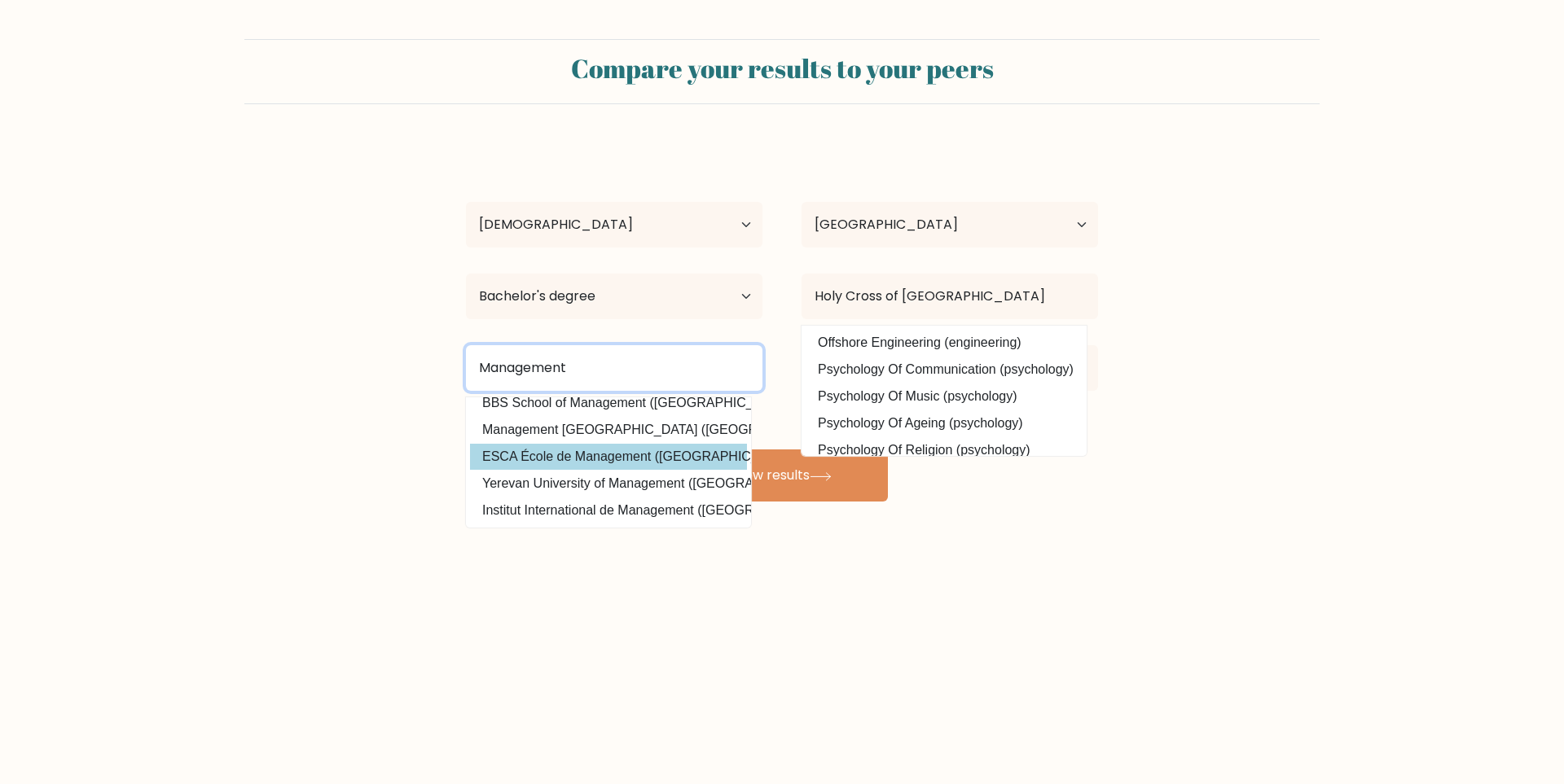
scroll to position [159, 0]
type input "Management"
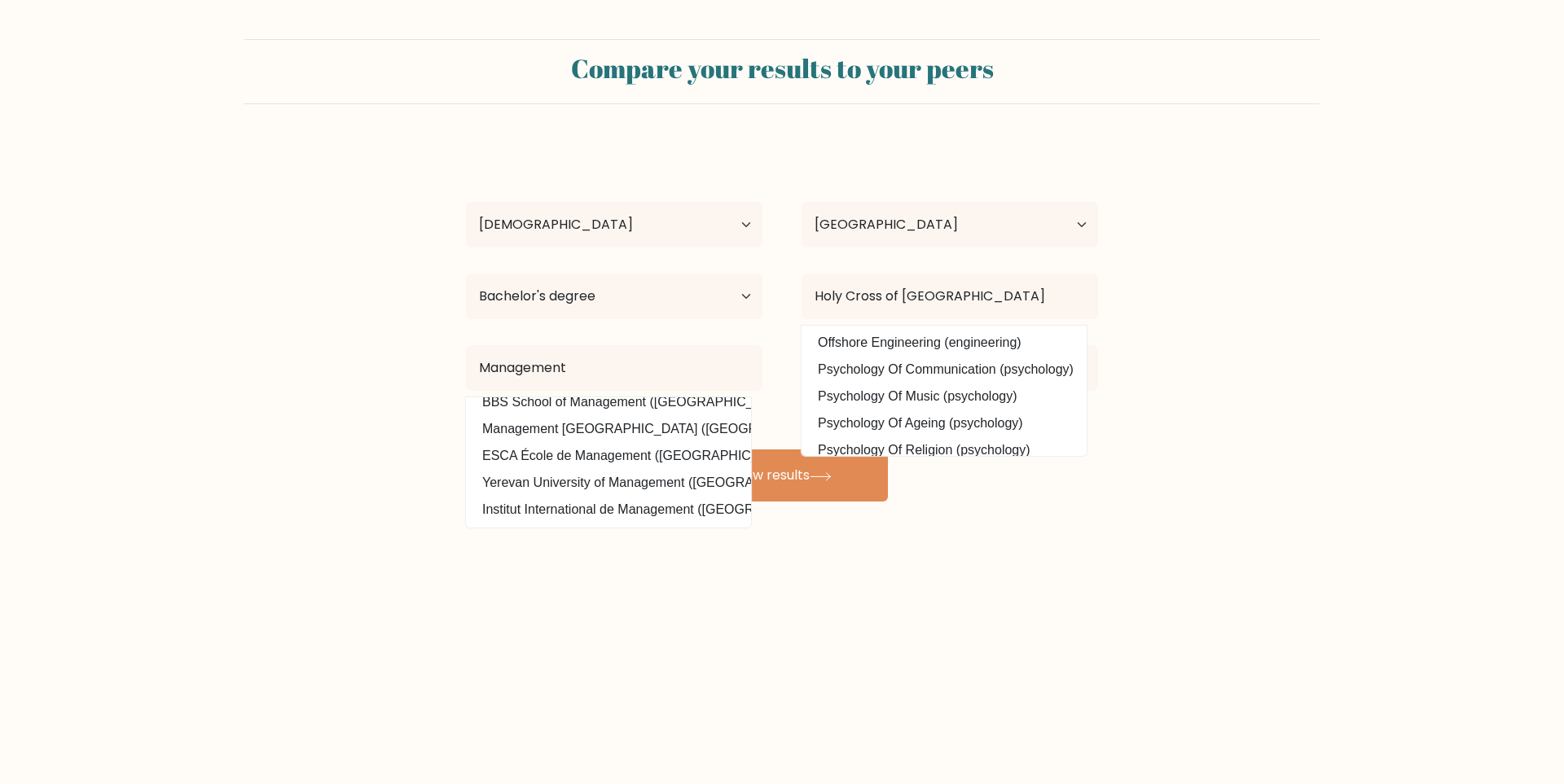
click at [1017, 639] on body "Compare your results to your peers Johanna Johrace Eman Age Under 18 years old …" at bounding box center [782, 392] width 1564 height 784
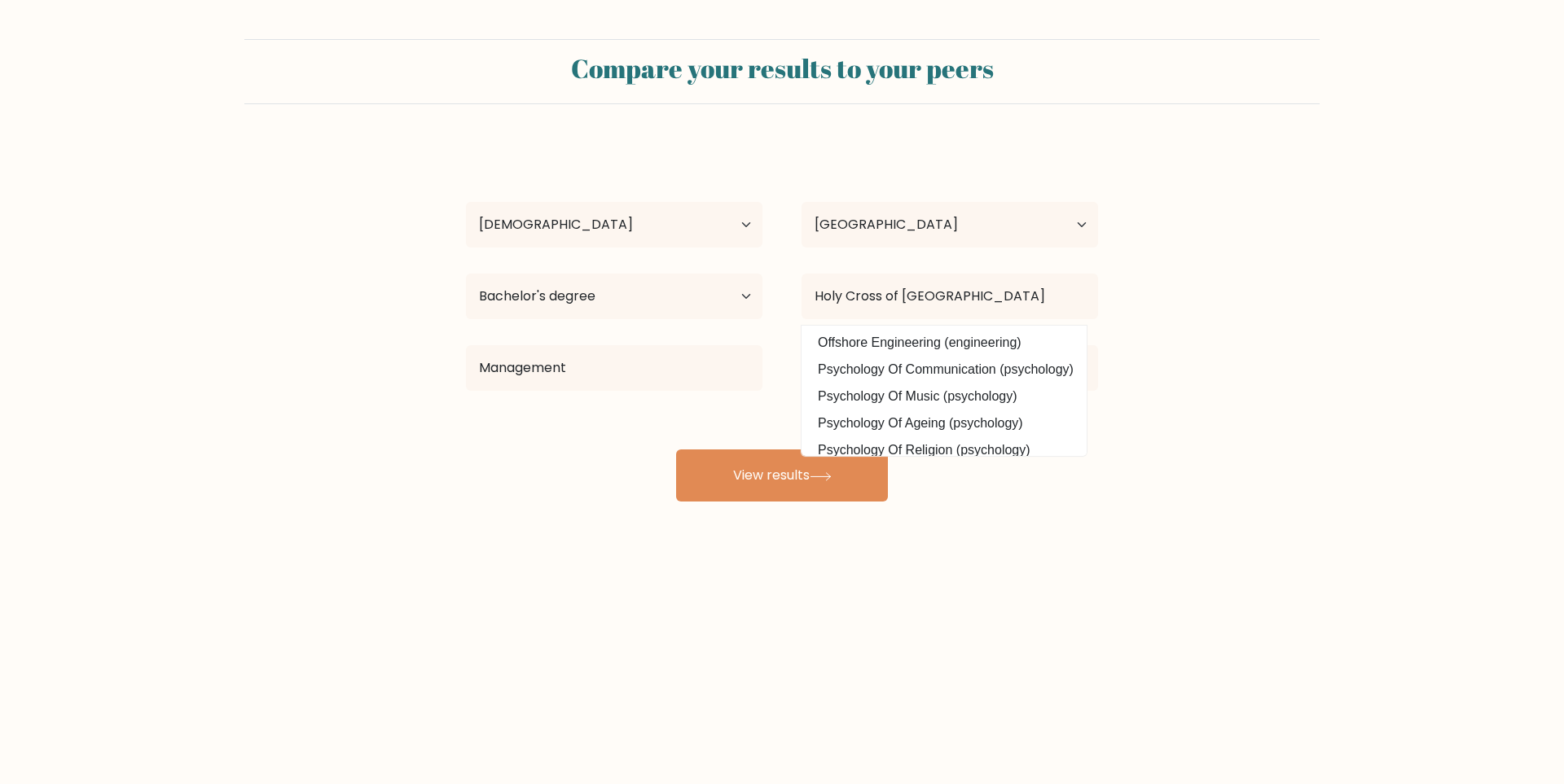
click at [1266, 433] on form "Compare your results to your peers Johanna Johrace Eman Age Under 18 years old …" at bounding box center [782, 270] width 1564 height 462
click at [582, 432] on div "Johanna Johrace Eman Age Under 18 years old 18-24 years old 25-34 years old 35-…" at bounding box center [782, 322] width 652 height 358
click at [584, 377] on input "Management" at bounding box center [614, 369] width 296 height 46
click at [1255, 645] on body "Compare your results to your peers Johanna Johrace Eman Age Under 18 years old …" at bounding box center [782, 392] width 1564 height 784
click at [1167, 359] on form "Compare your results to your peers Johanna Johrace Eman Age Under 18 years old …" at bounding box center [782, 270] width 1564 height 462
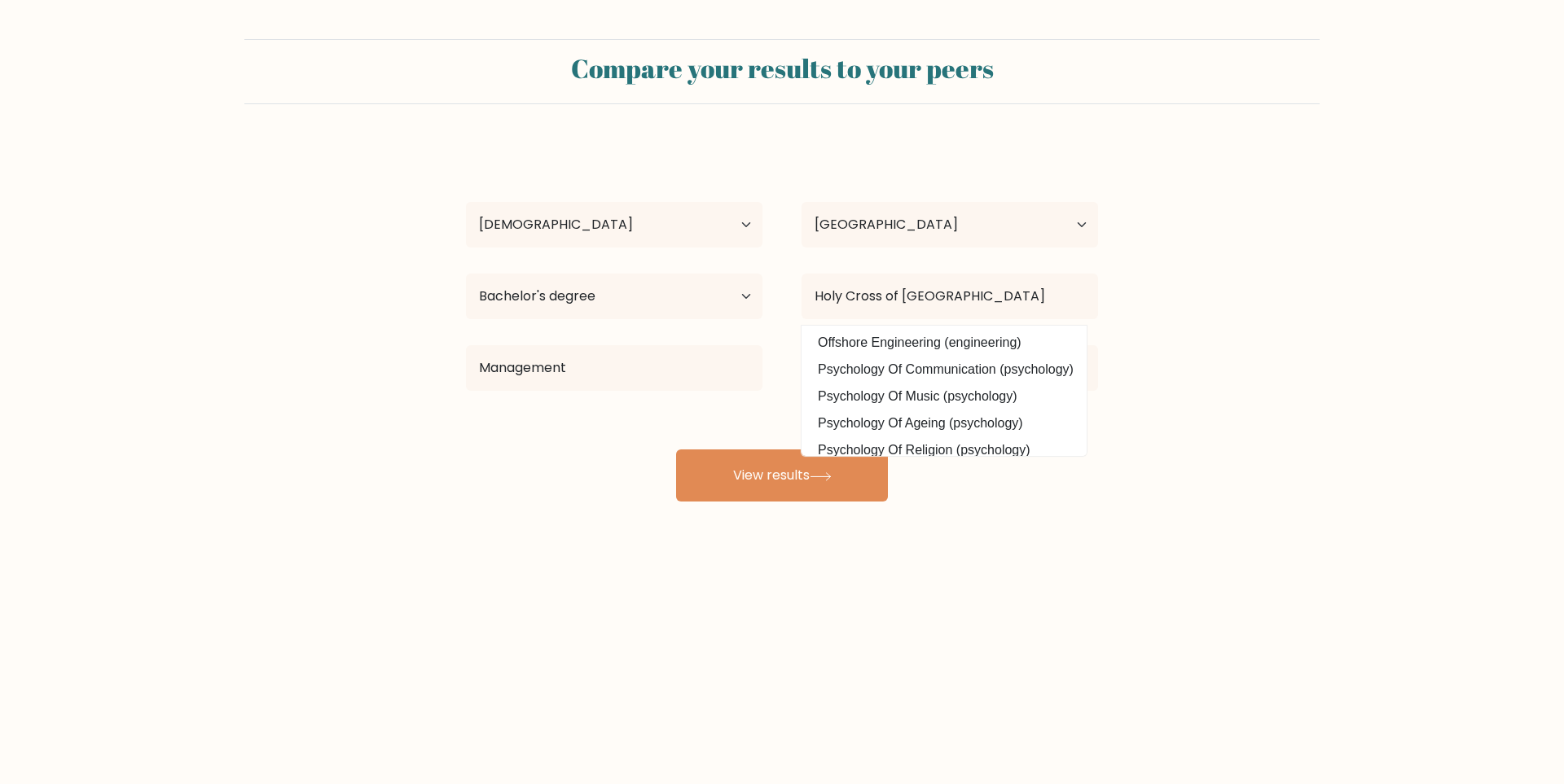
click at [1016, 262] on div "Johanna Johrace Eman Age Under 18 years old 18-24 years old 25-34 years old 35-…" at bounding box center [782, 322] width 652 height 358
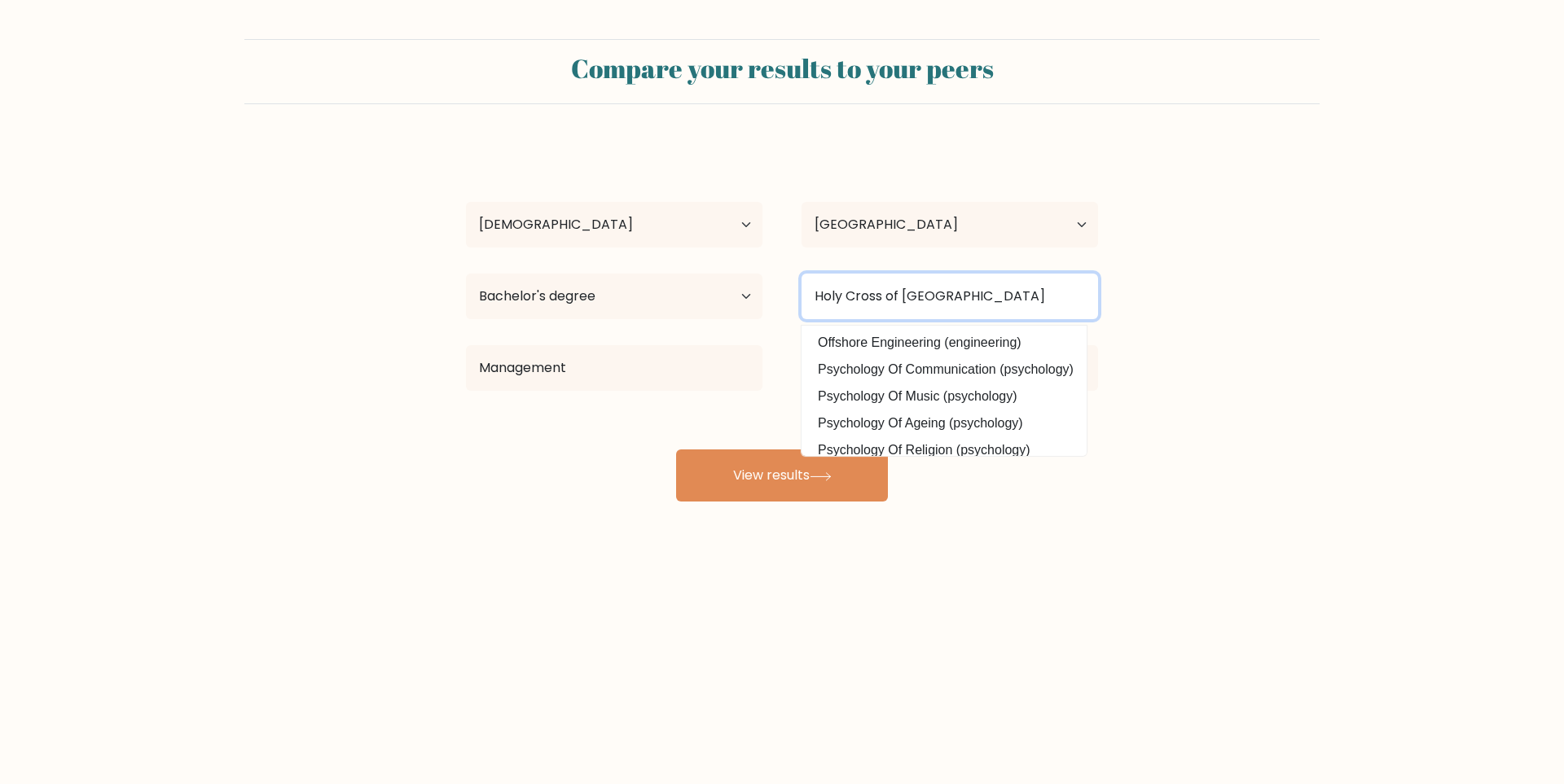
click at [1016, 284] on input "Holy Cross of Davao City" at bounding box center [949, 296] width 296 height 46
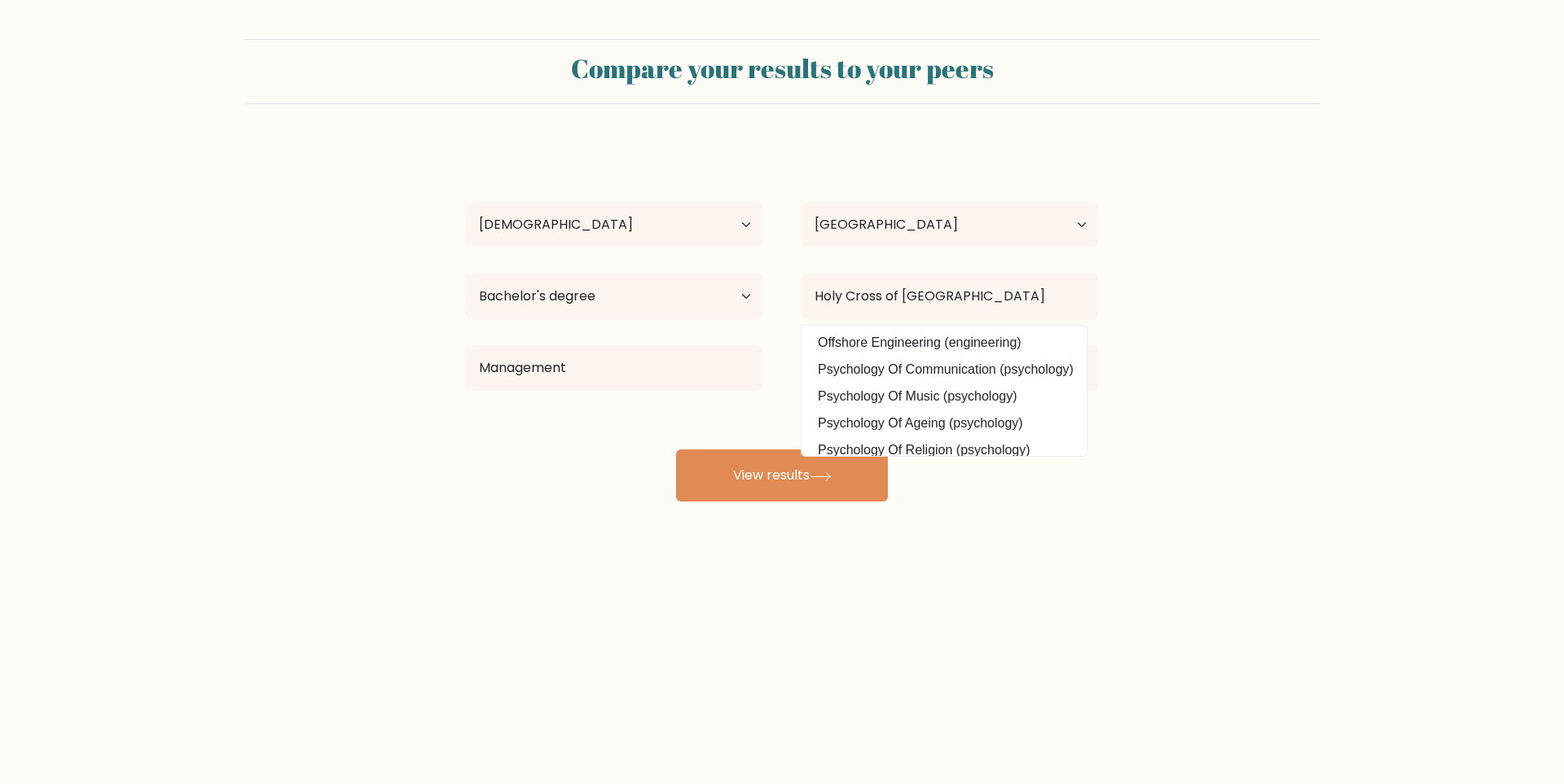
drag, startPoint x: 1163, startPoint y: 328, endPoint x: 1137, endPoint y: 344, distance: 30.5
click at [1163, 329] on form "Compare your results to your peers Johanna Johrace Eman Age Under 18 years old …" at bounding box center [782, 270] width 1564 height 462
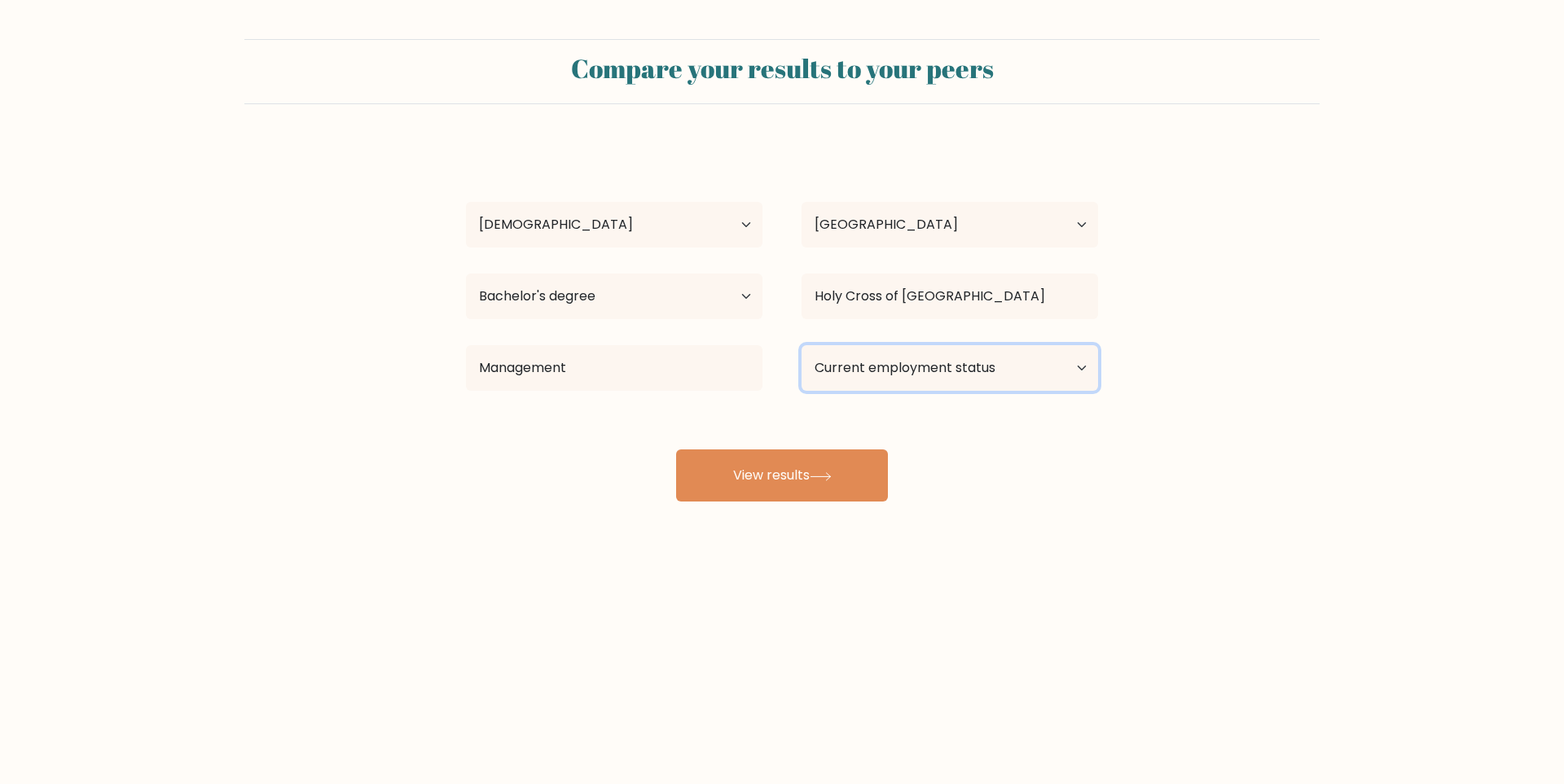
click at [1027, 353] on select "Current employment status Employed Student Retired Other / prefer not to answer" at bounding box center [949, 369] width 296 height 46
select select "other"
click at [801, 346] on select "Current employment status Employed Student Retired Other / prefer not to answer" at bounding box center [949, 369] width 296 height 46
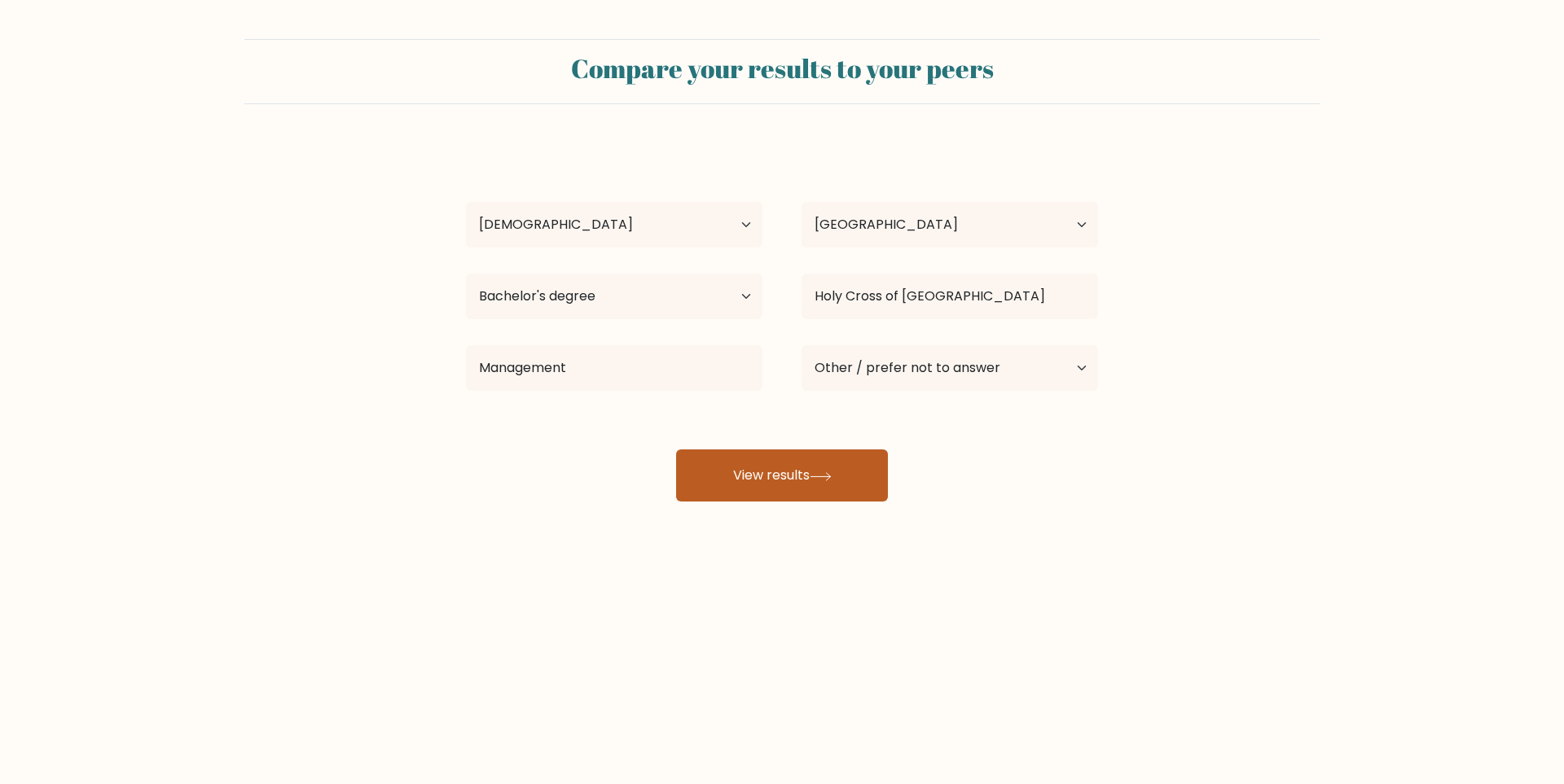
click at [828, 476] on icon at bounding box center [820, 476] width 19 height 7
